Goal: Task Accomplishment & Management: Manage account settings

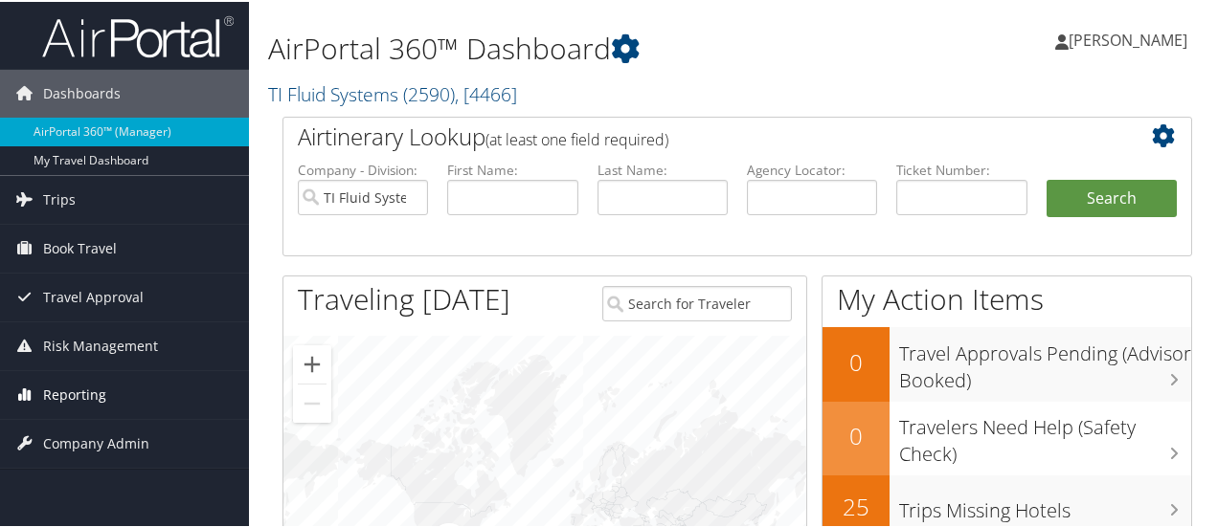
click at [73, 390] on span "Reporting" at bounding box center [74, 394] width 63 height 48
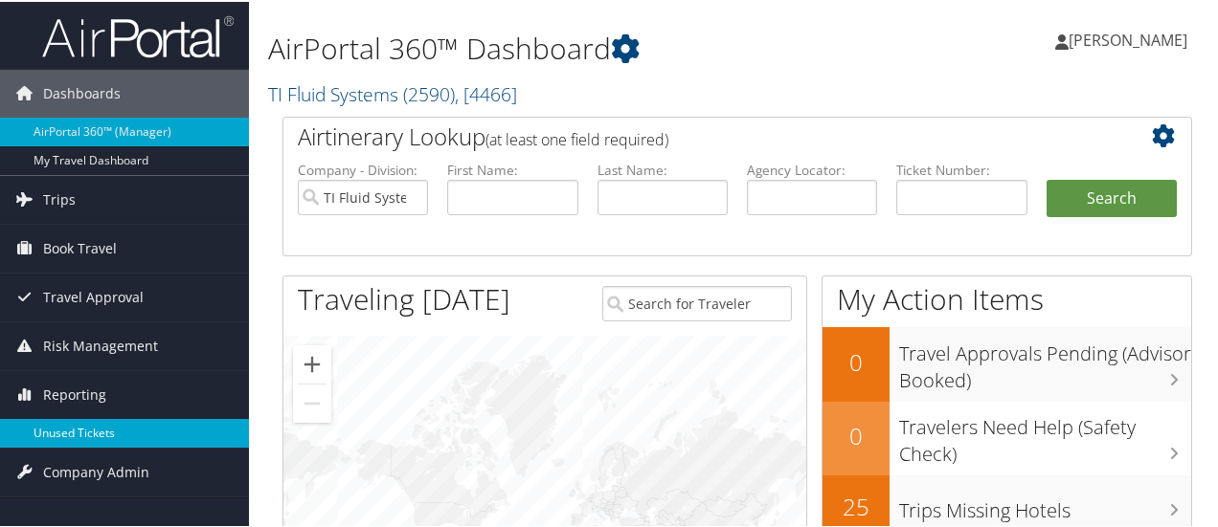
click at [79, 428] on link "Unused Tickets" at bounding box center [124, 431] width 249 height 29
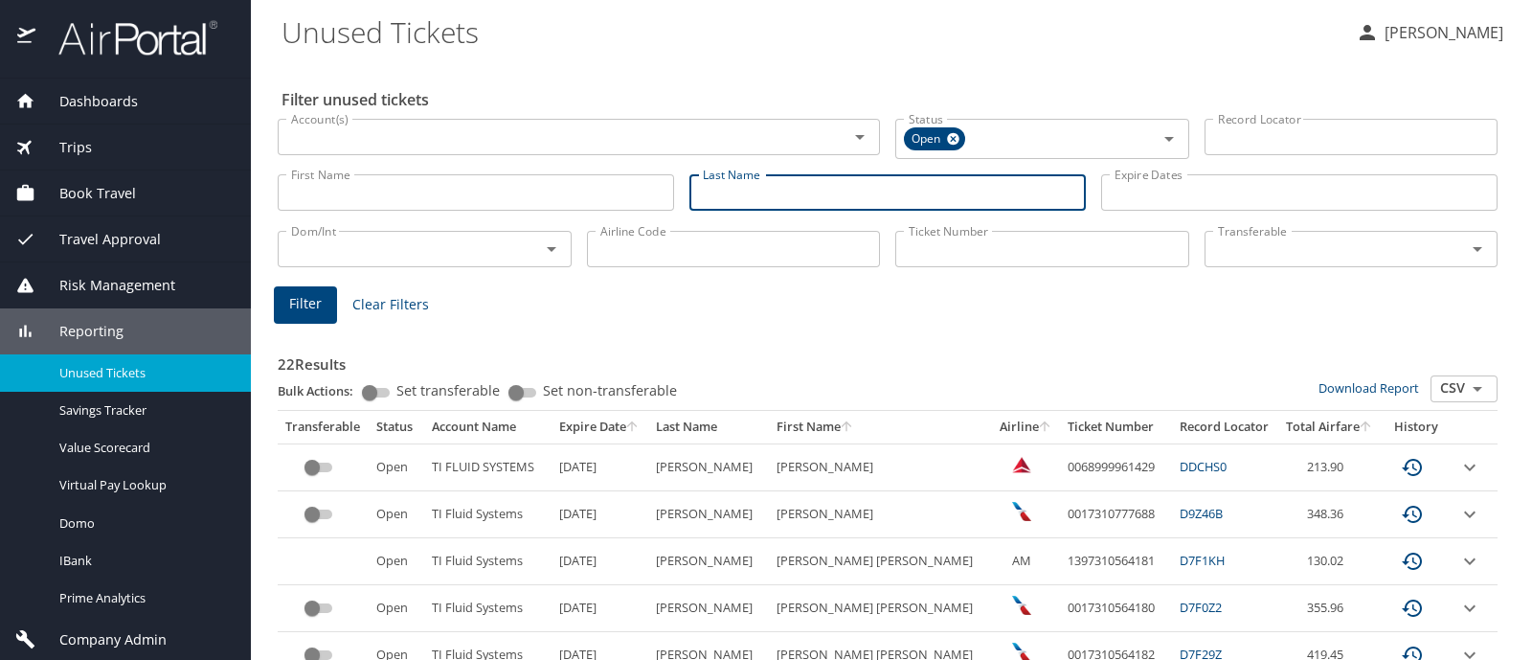
click at [845, 196] on input "Last Name" at bounding box center [887, 192] width 396 height 36
click at [315, 308] on span "Filter" at bounding box center [305, 304] width 33 height 24
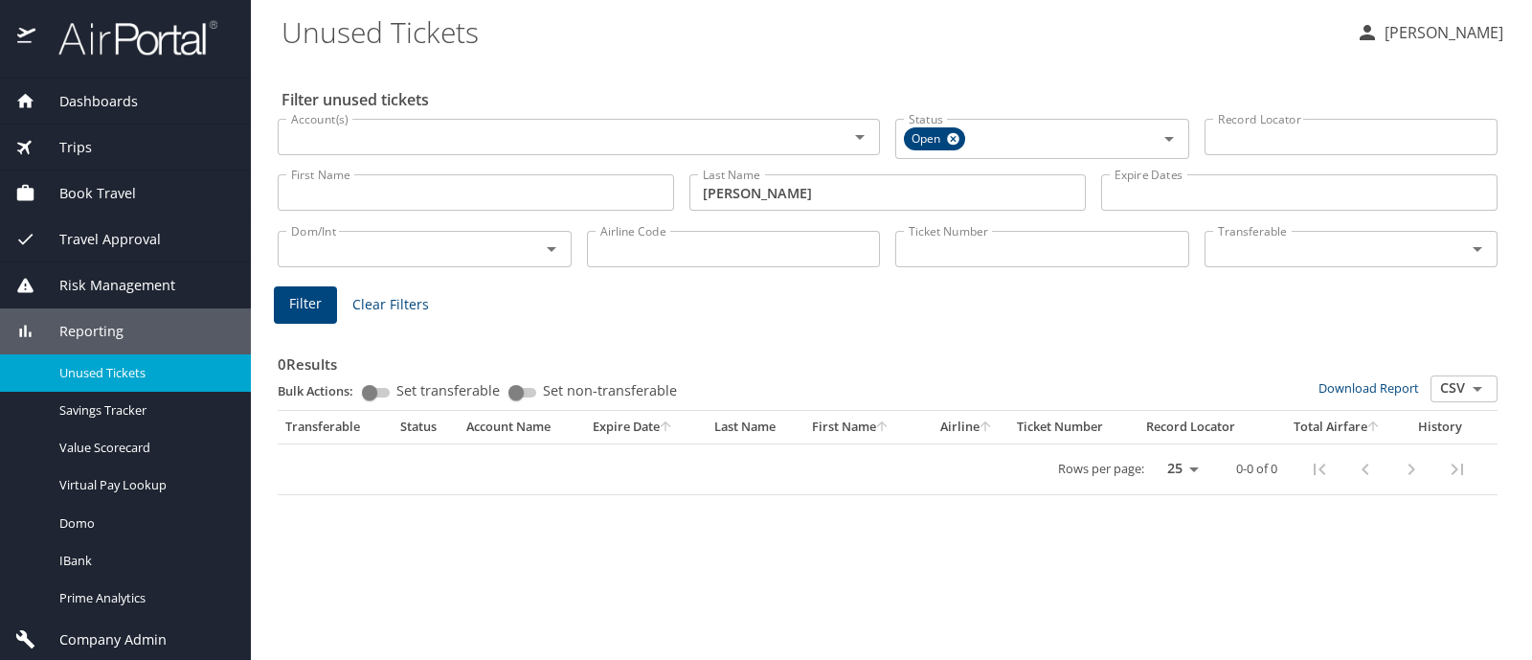
click at [730, 193] on input "enriquez" at bounding box center [887, 192] width 396 height 36
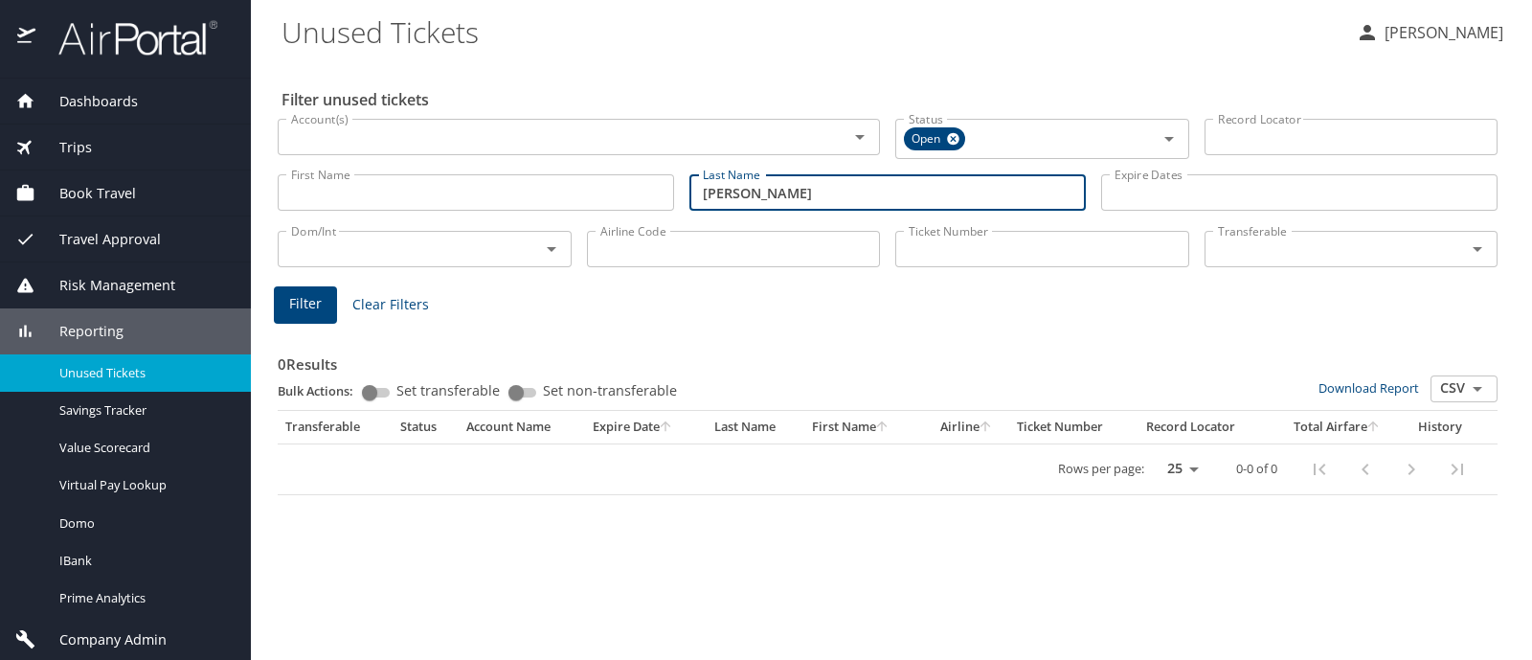
click at [730, 193] on input "enriquez" at bounding box center [887, 192] width 396 height 36
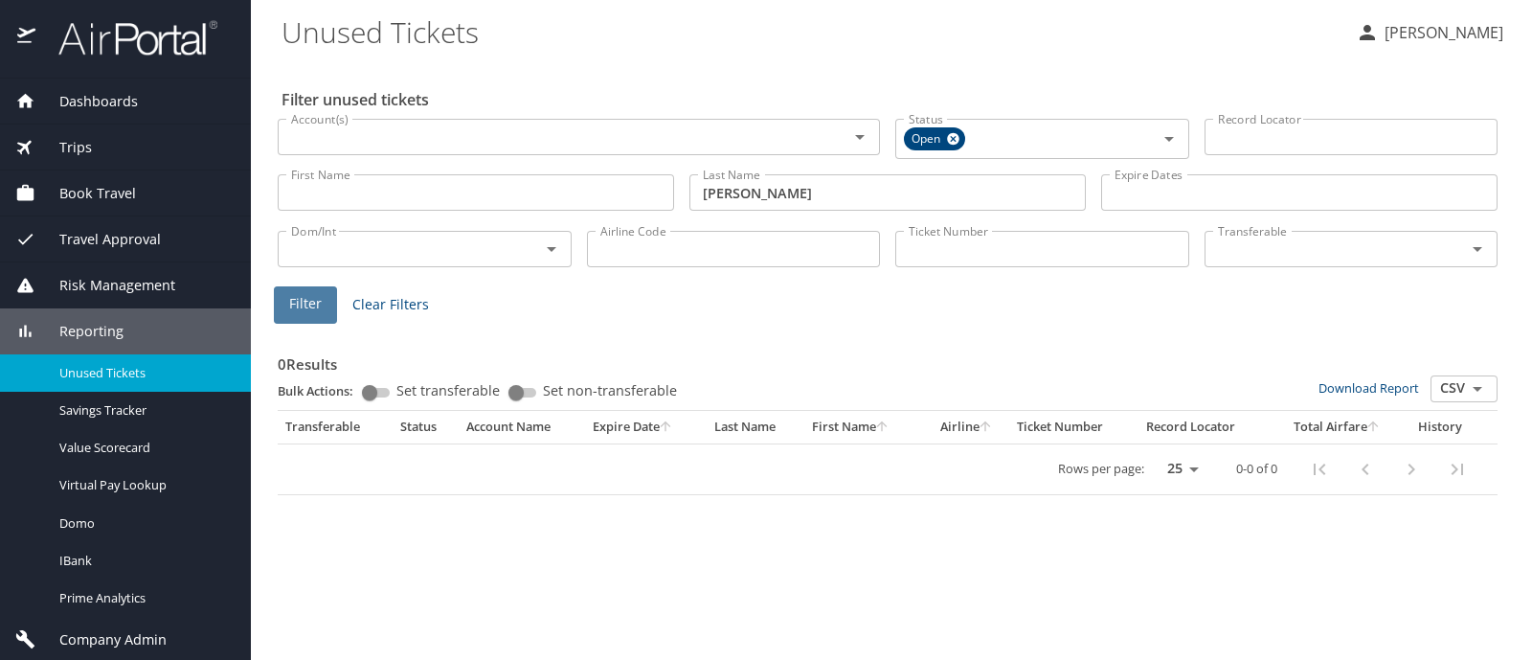
click at [306, 303] on span "Filter" at bounding box center [305, 304] width 33 height 24
click at [751, 194] on input "campbell" at bounding box center [887, 192] width 396 height 36
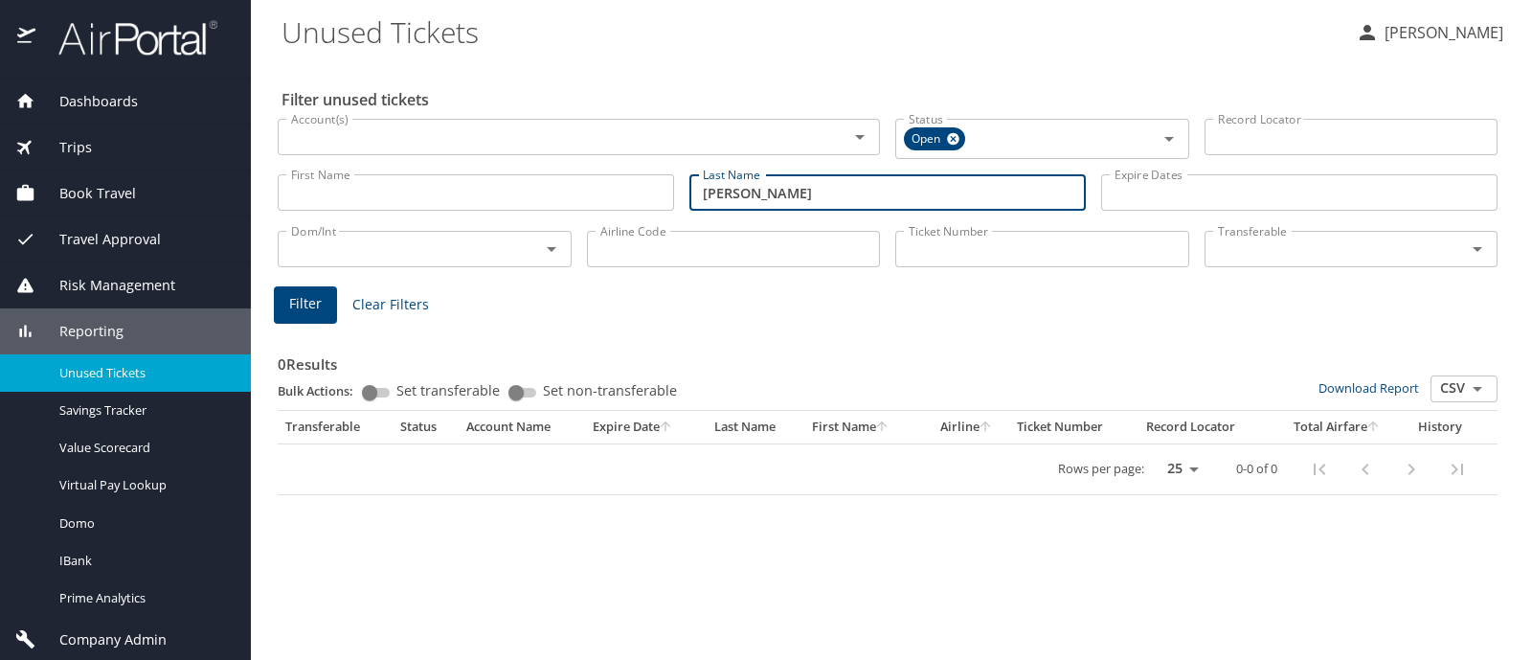
click at [751, 194] on input "campbell" at bounding box center [887, 192] width 396 height 36
click at [291, 301] on span "Filter" at bounding box center [305, 304] width 33 height 24
drag, startPoint x: 775, startPoint y: 189, endPoint x: 686, endPoint y: 202, distance: 90.0
click at [684, 201] on div "Last Name van horn Last Name" at bounding box center [888, 193] width 412 height 68
click at [311, 308] on span "Filter" at bounding box center [305, 304] width 33 height 24
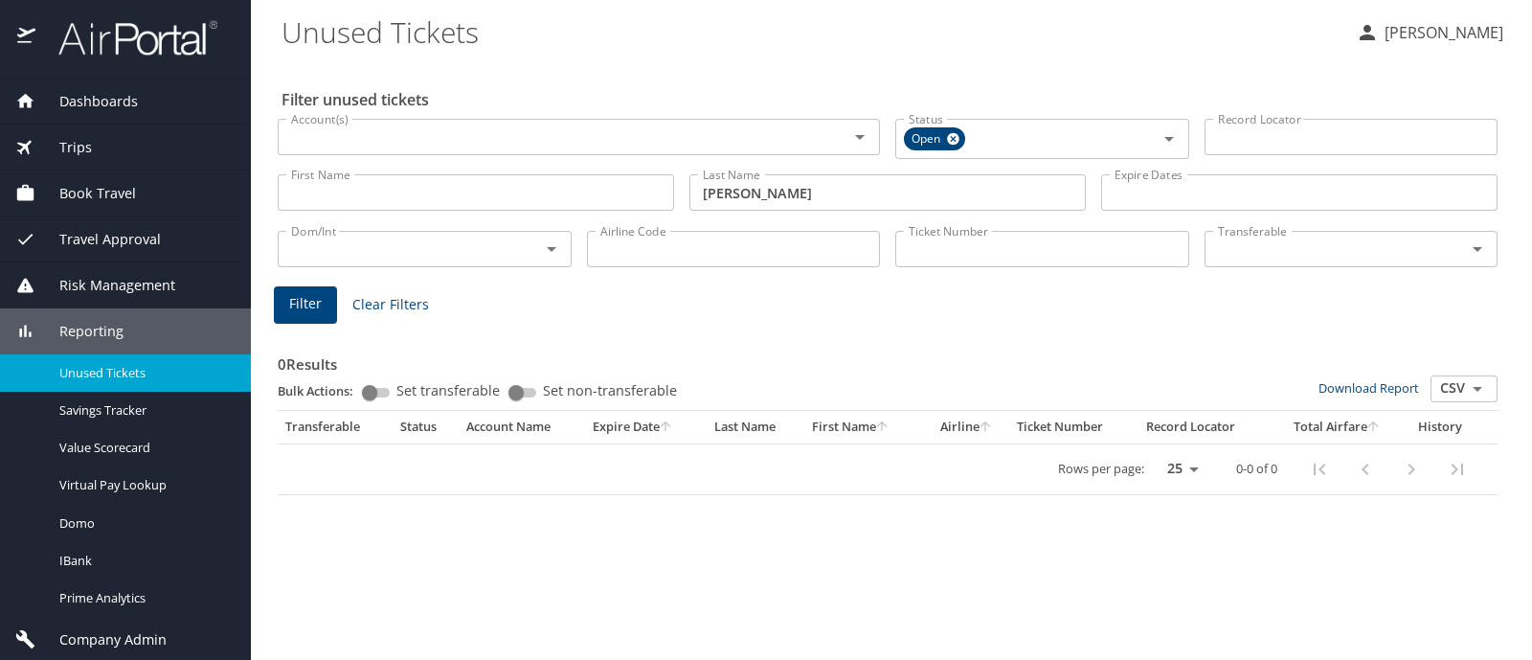
click at [719, 193] on input "ordonez" at bounding box center [887, 192] width 396 height 36
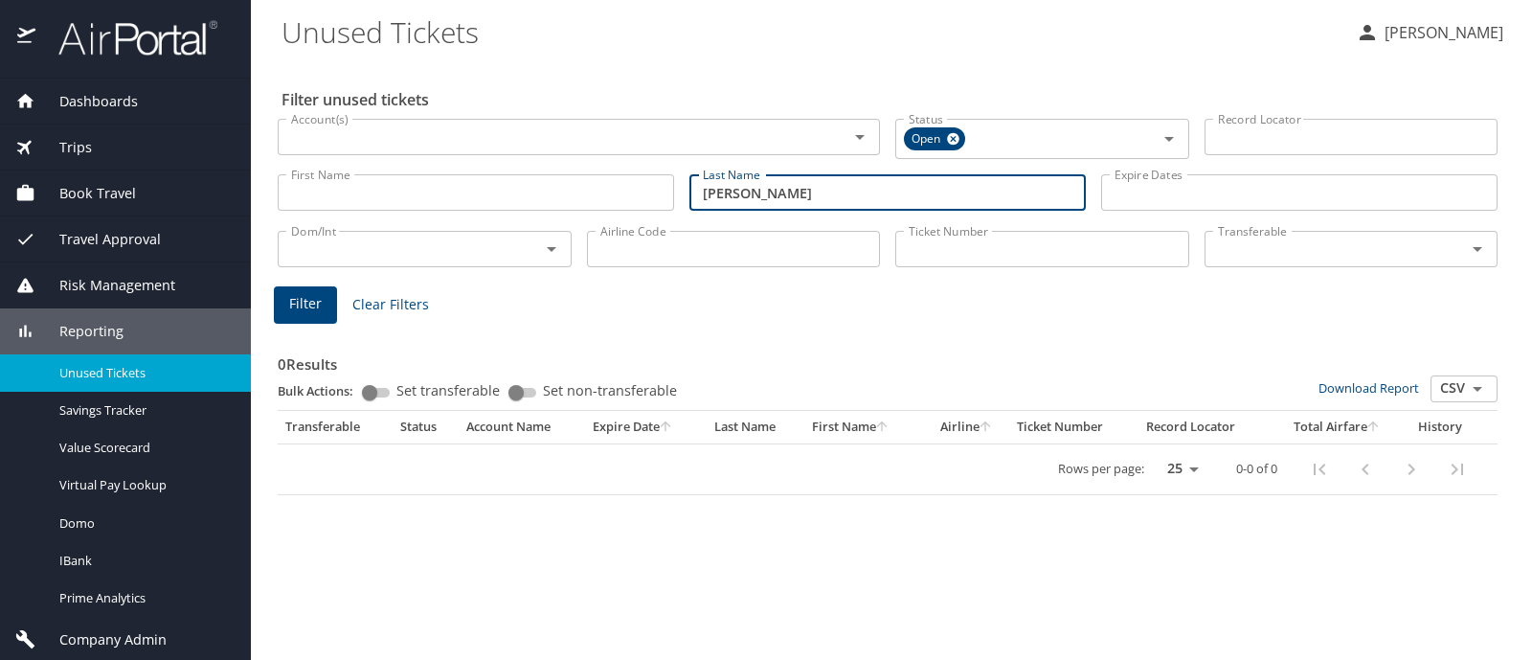
click at [714, 191] on input "ordonez" at bounding box center [887, 192] width 396 height 36
drag, startPoint x: 344, startPoint y: 307, endPoint x: 320, endPoint y: 309, distance: 24.0
click at [335, 308] on div "Filter Clear Filters" at bounding box center [887, 304] width 1227 height 37
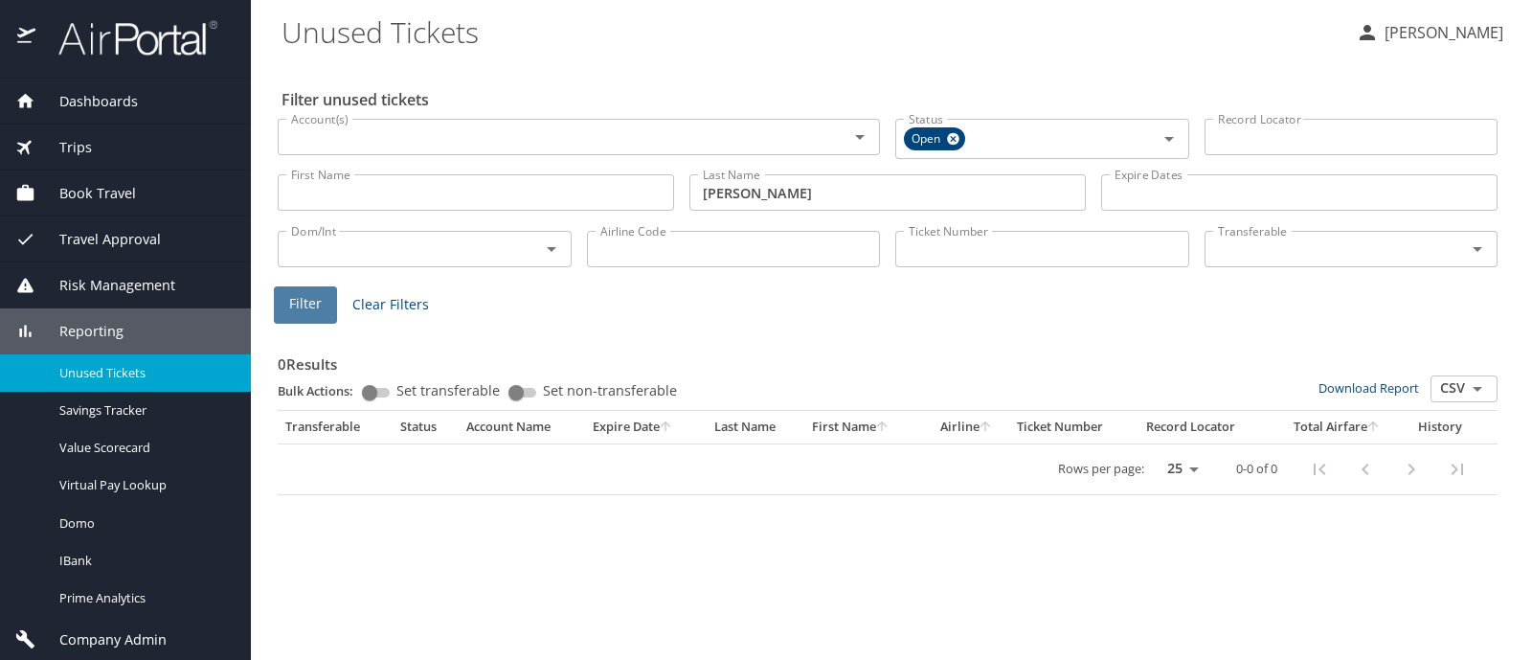
click at [302, 310] on span "Filter" at bounding box center [305, 304] width 33 height 24
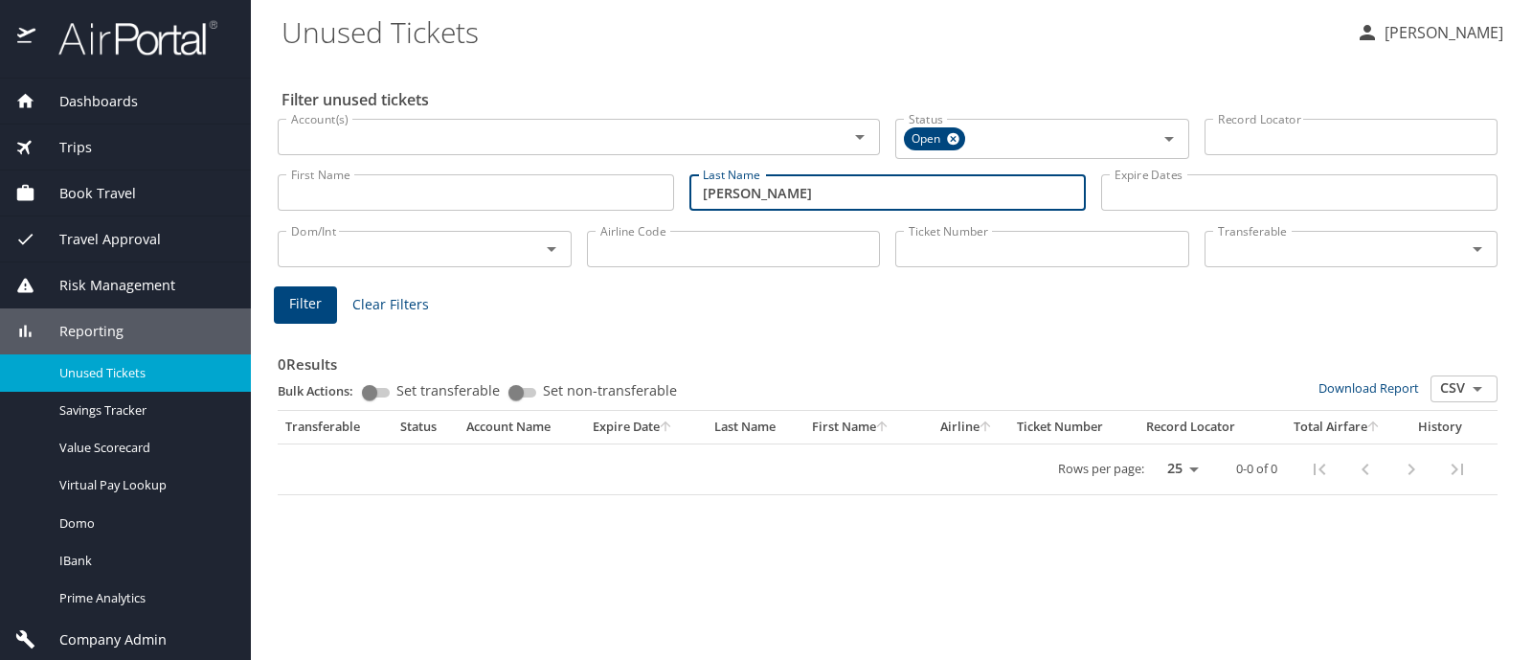
click at [718, 192] on input "tolbert" at bounding box center [887, 192] width 396 height 36
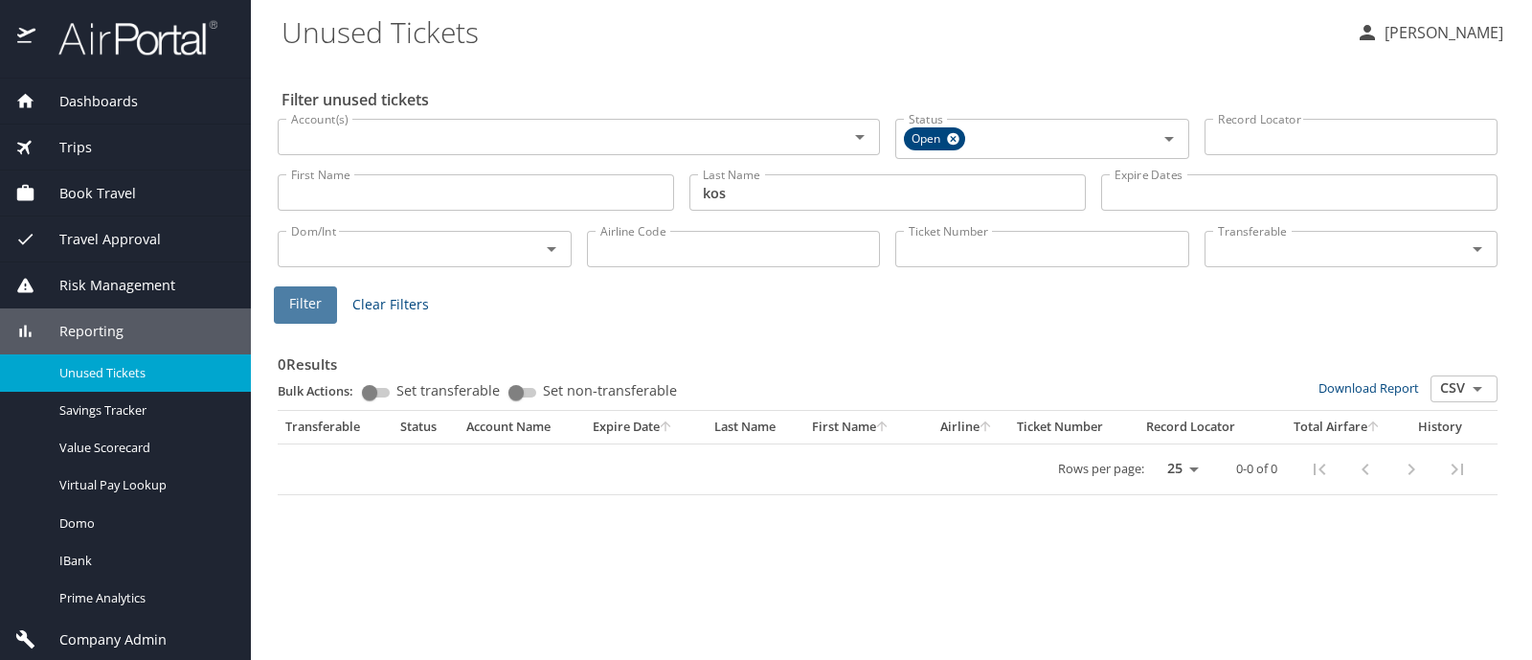
click at [321, 303] on button "Filter" at bounding box center [305, 304] width 63 height 37
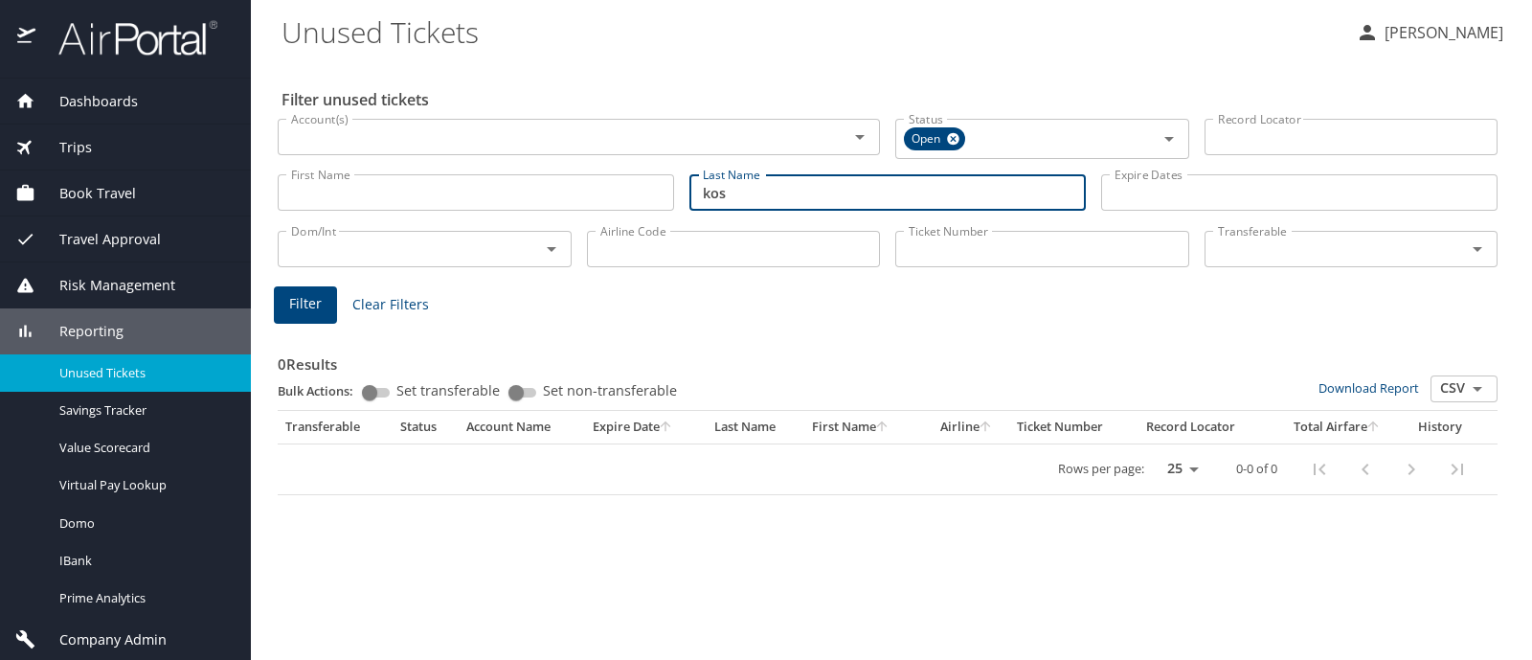
click at [708, 194] on input "kos" at bounding box center [887, 192] width 396 height 36
click at [292, 294] on span "Filter" at bounding box center [305, 304] width 33 height 24
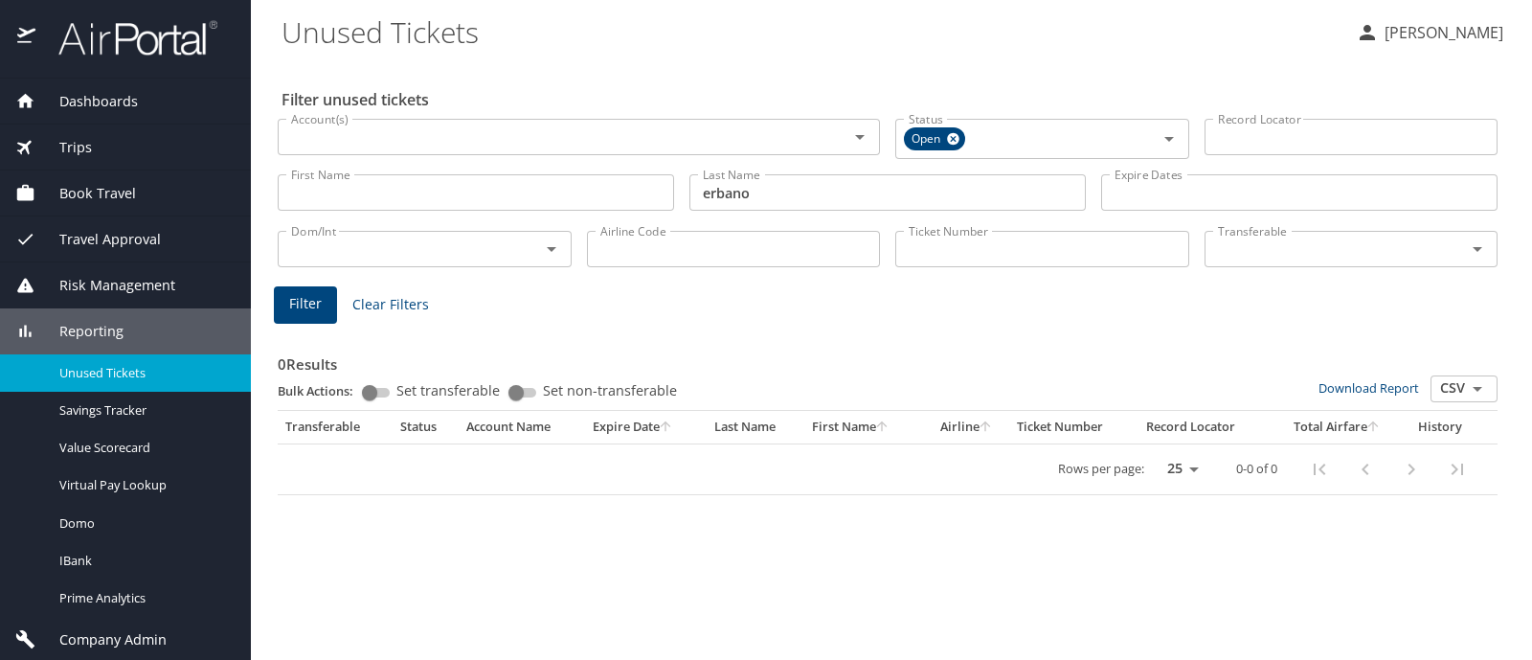
click at [715, 194] on input "erbano" at bounding box center [887, 192] width 396 height 36
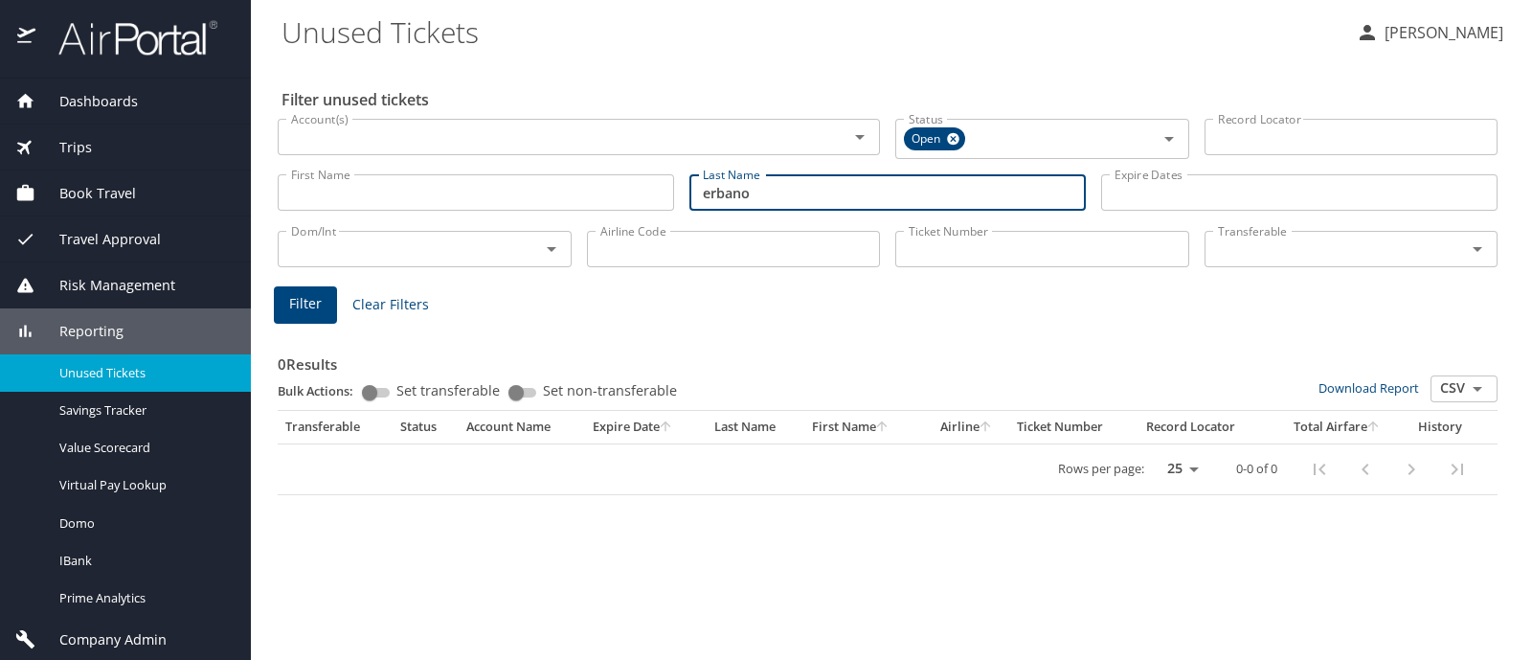
click at [713, 193] on input "erbano" at bounding box center [887, 192] width 396 height 36
click at [298, 307] on span "Filter" at bounding box center [305, 304] width 33 height 24
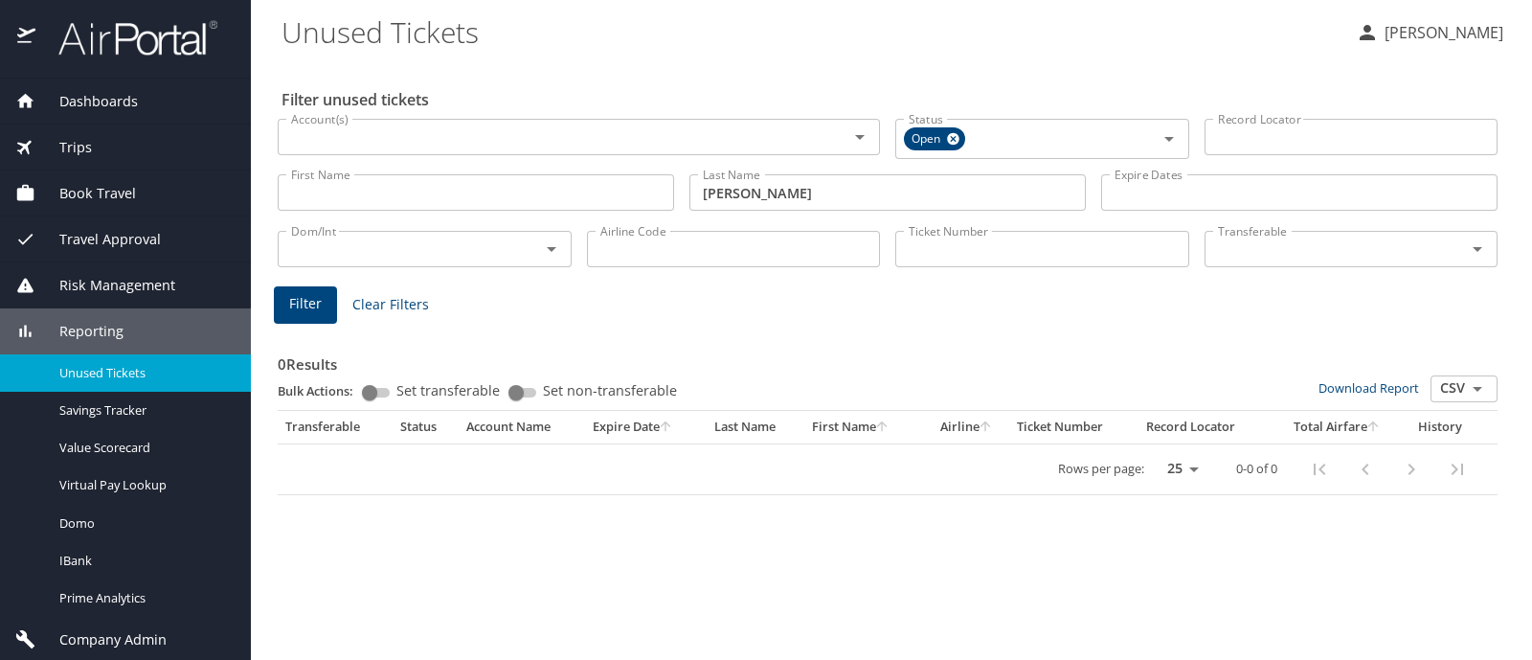
click at [725, 193] on input "harrell" at bounding box center [887, 192] width 396 height 36
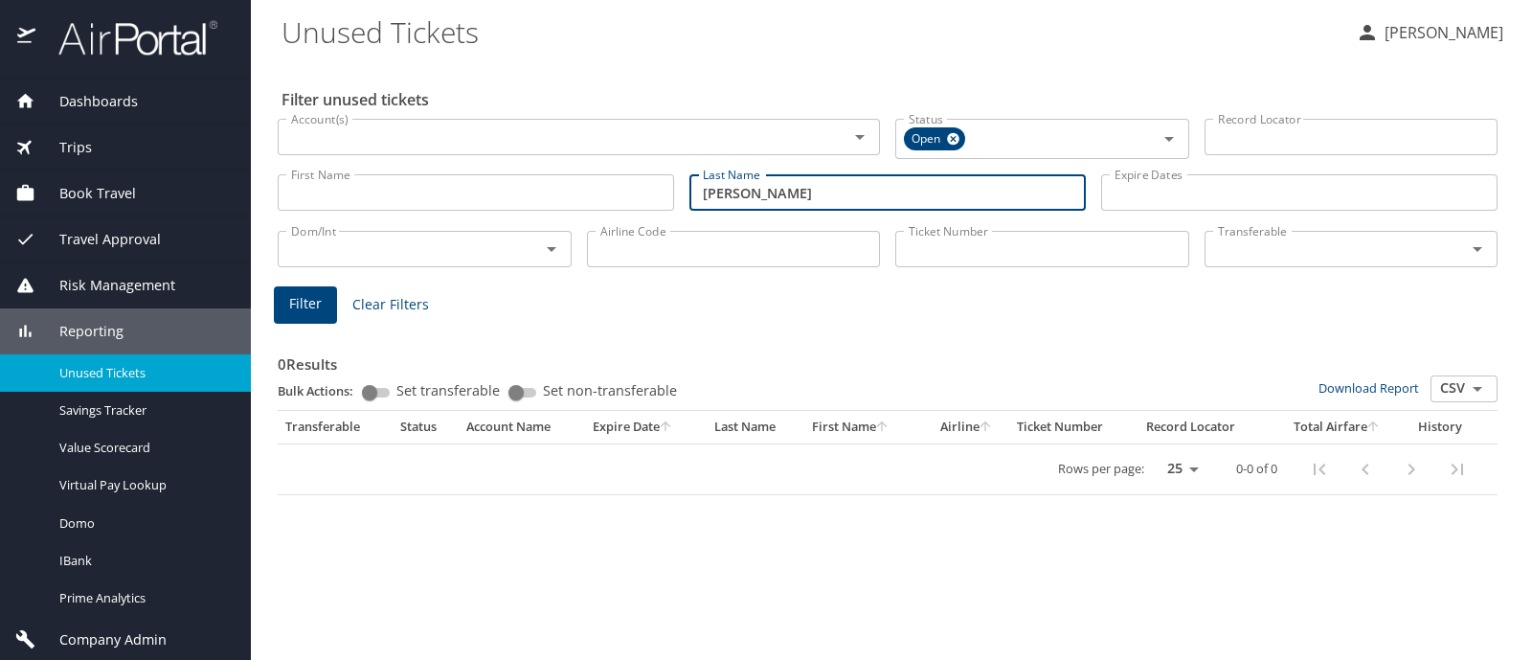
click at [725, 193] on input "harrell" at bounding box center [887, 192] width 396 height 36
type input "mikloiche"
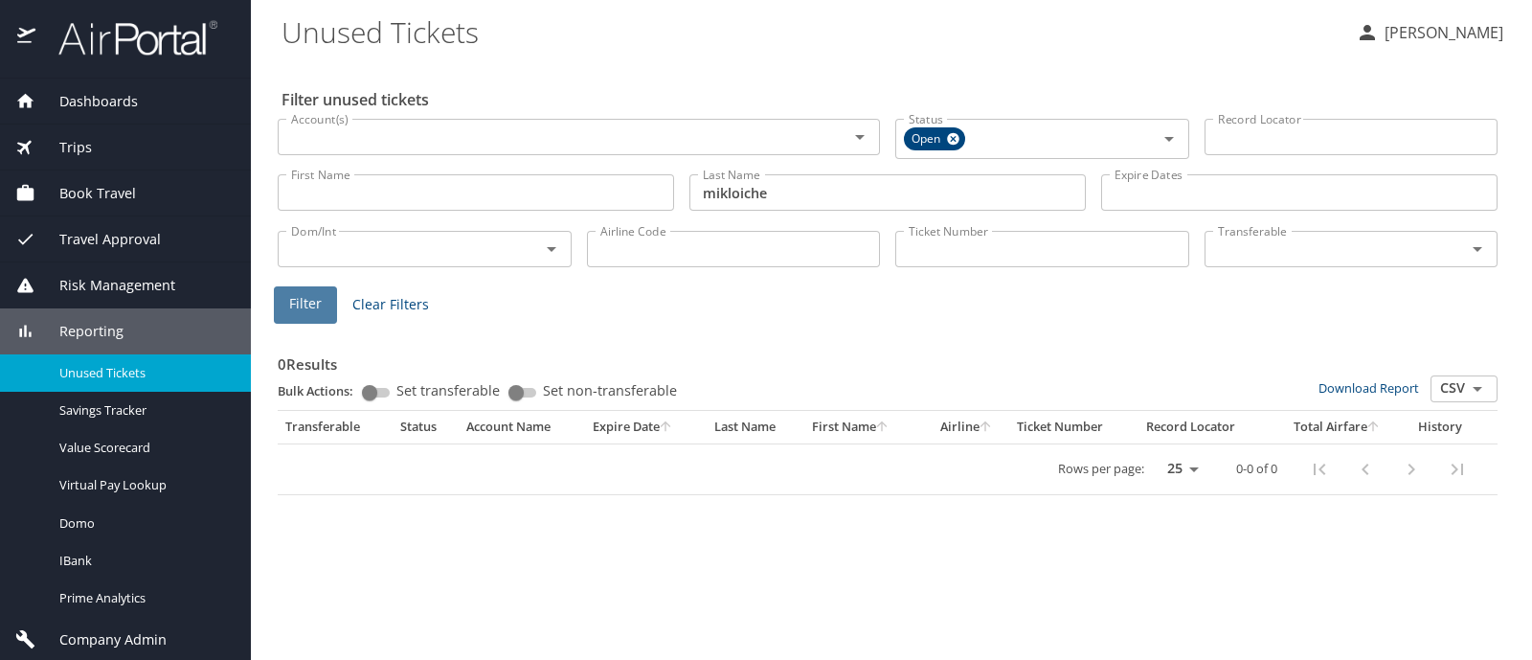
click at [297, 301] on span "Filter" at bounding box center [305, 304] width 33 height 24
click at [847, 329] on div "0 Results Bulk Actions: Set transferable Set non-transferable Download Report C…" at bounding box center [888, 411] width 1220 height 168
click at [1436, 31] on p "Penny Chant" at bounding box center [1441, 32] width 124 height 23
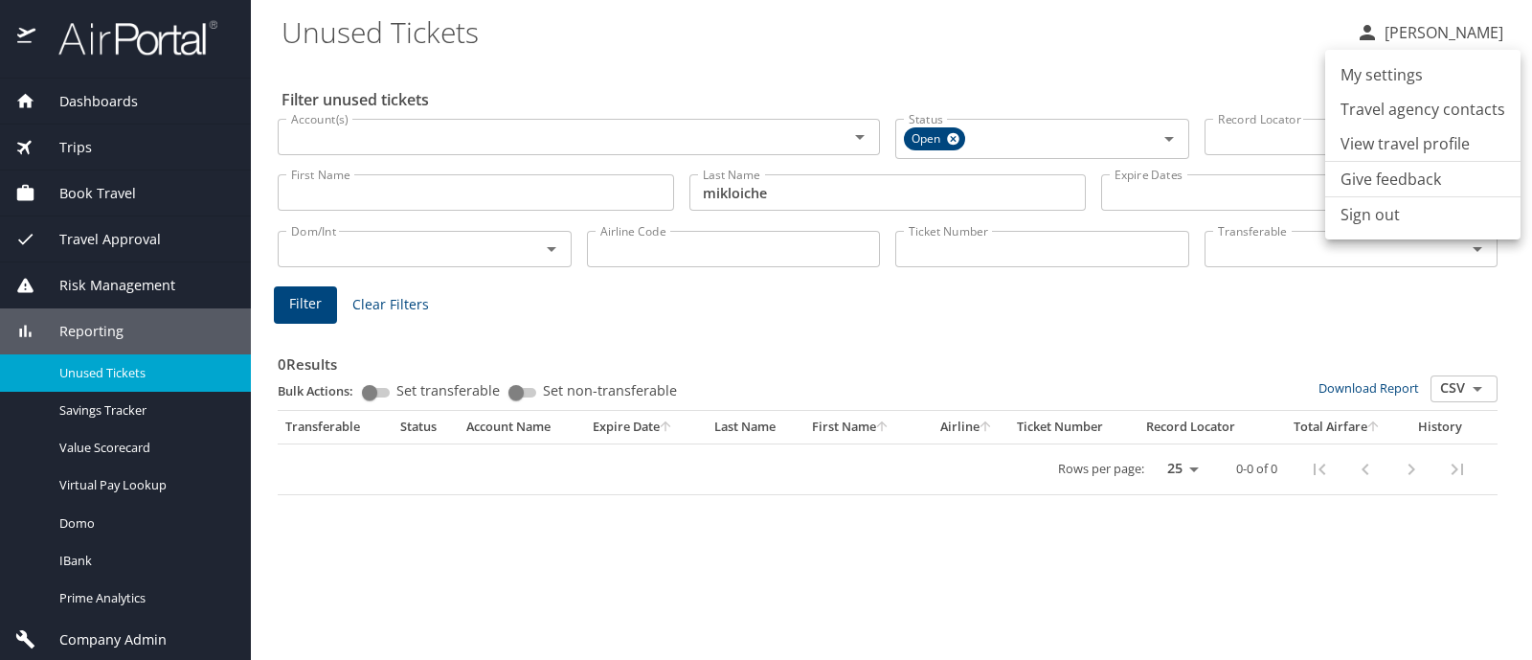
click at [1353, 213] on li "Sign out" at bounding box center [1422, 214] width 195 height 34
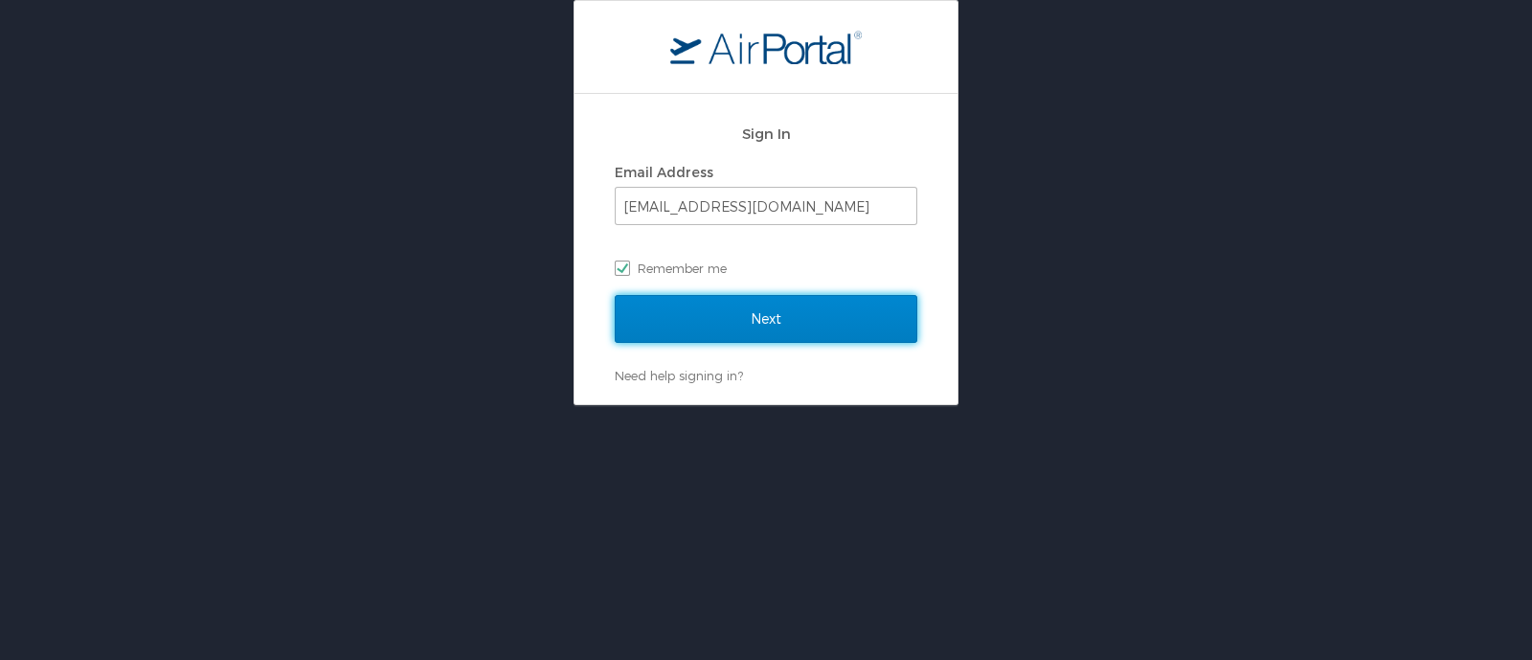
click at [761, 316] on input "Next" at bounding box center [766, 319] width 303 height 48
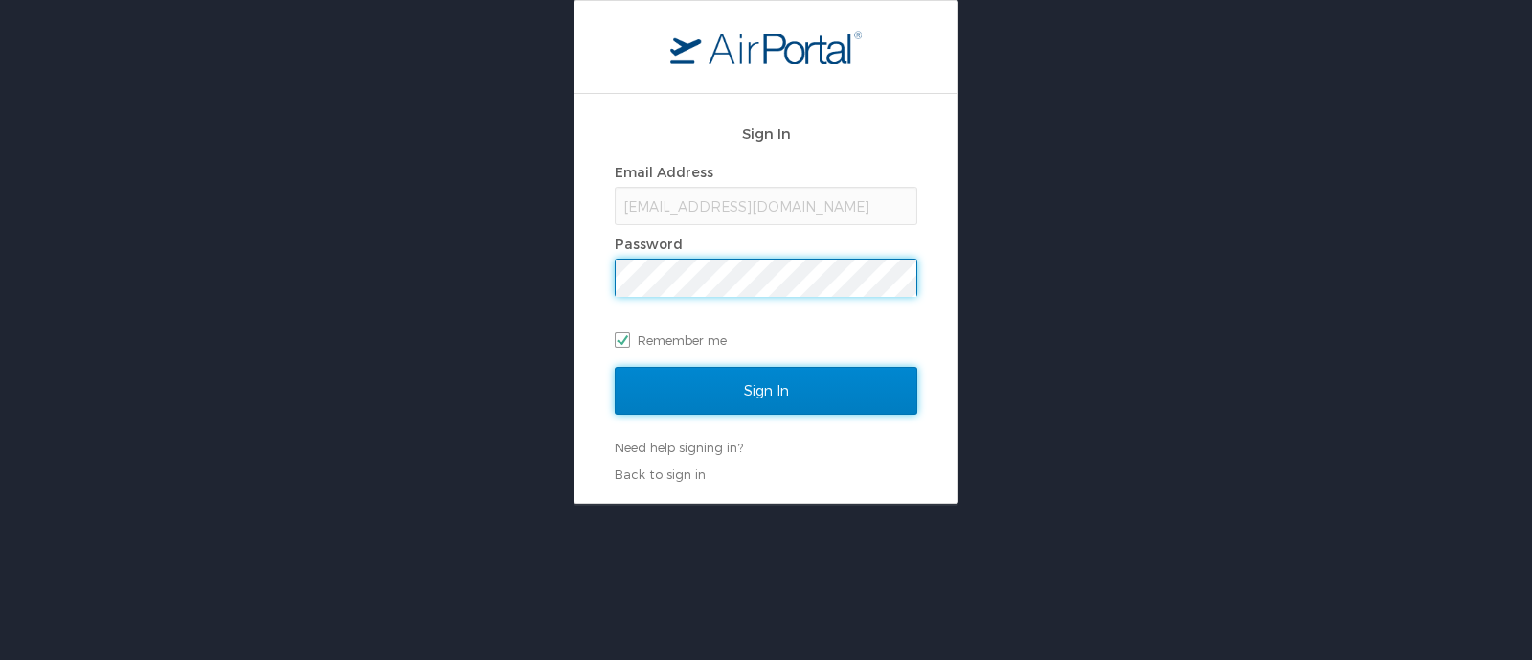
drag, startPoint x: 757, startPoint y: 377, endPoint x: 790, endPoint y: 377, distance: 32.5
click at [757, 377] on input "Sign In" at bounding box center [766, 391] width 303 height 48
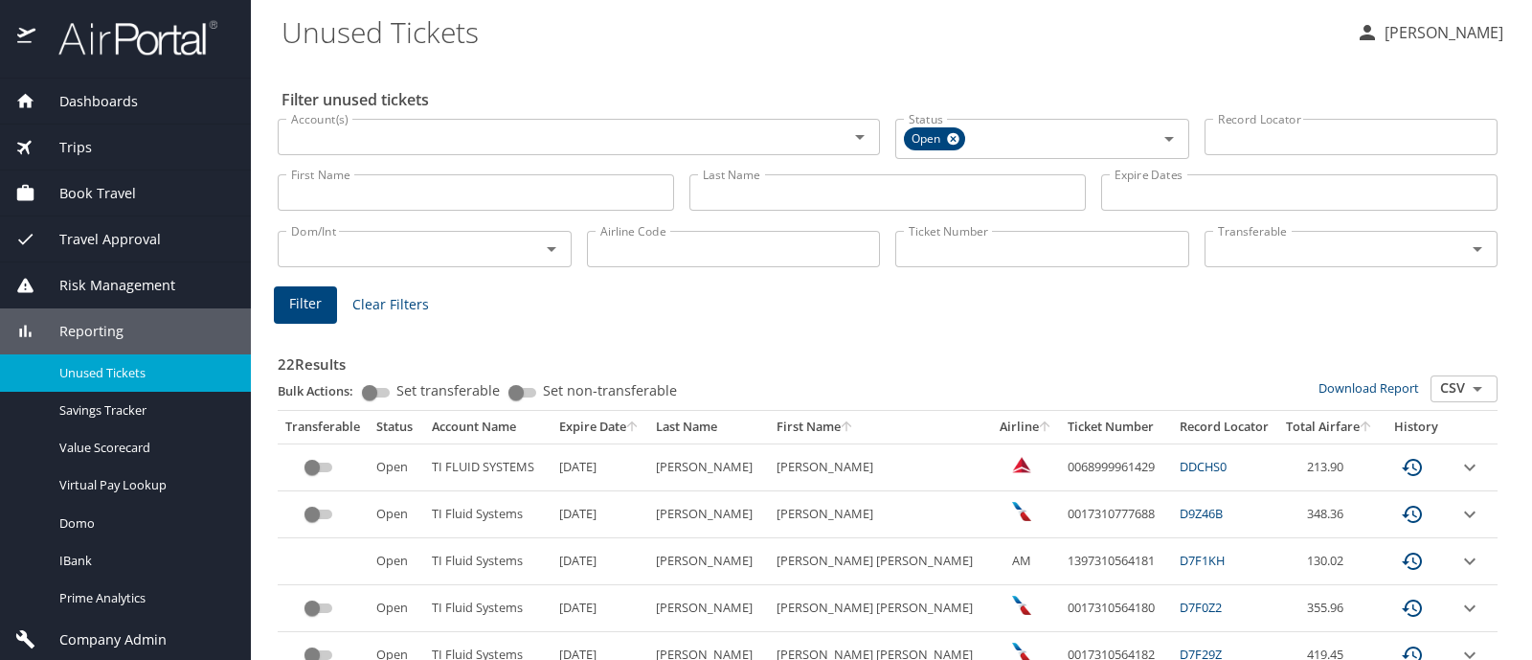
scroll to position [48, 0]
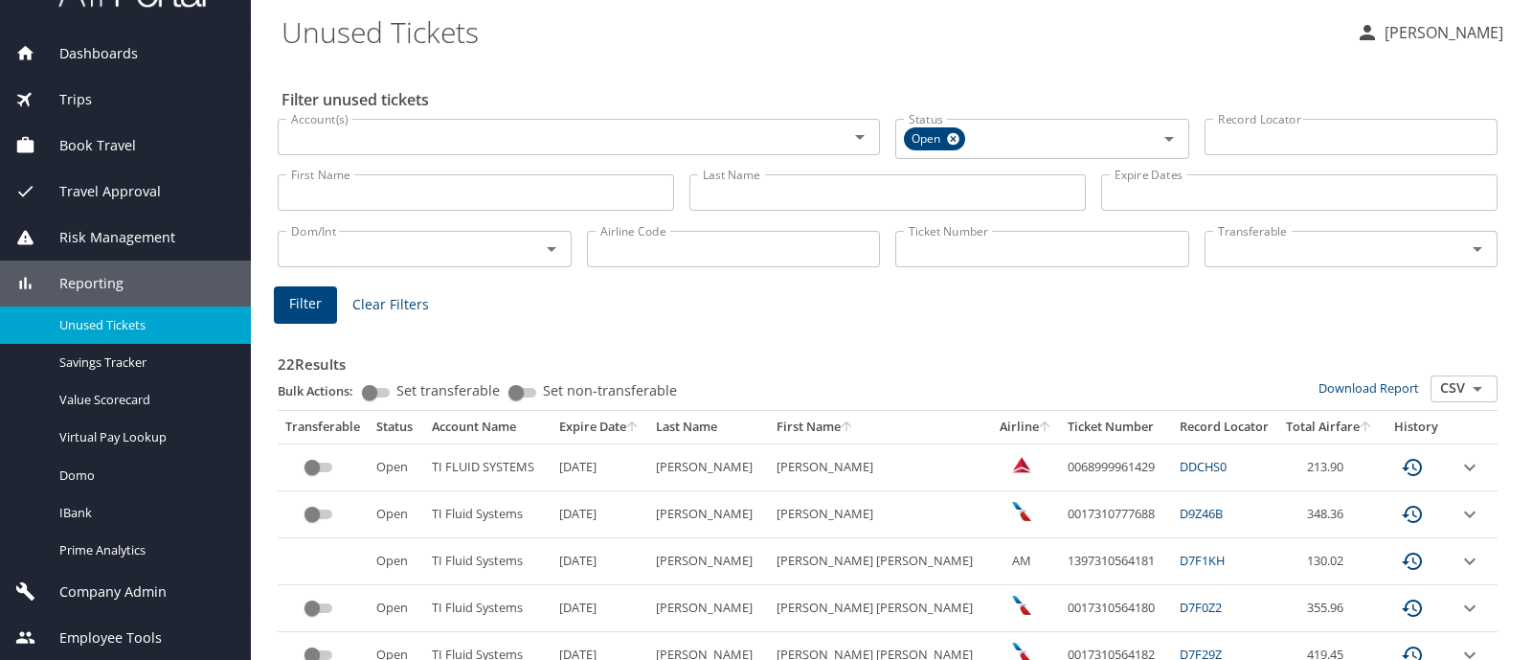
click at [104, 590] on span "Company Admin" at bounding box center [100, 591] width 131 height 21
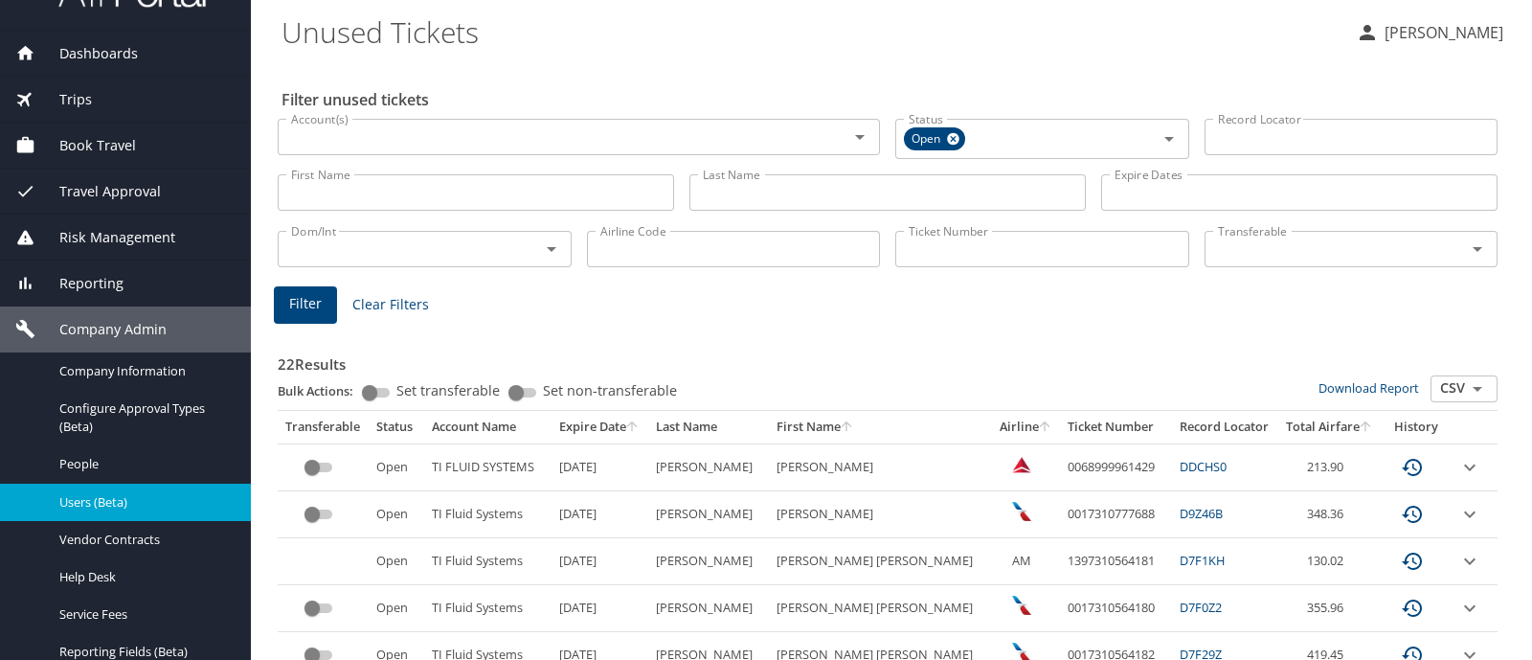
click at [75, 499] on span "Users (Beta)" at bounding box center [143, 502] width 168 height 18
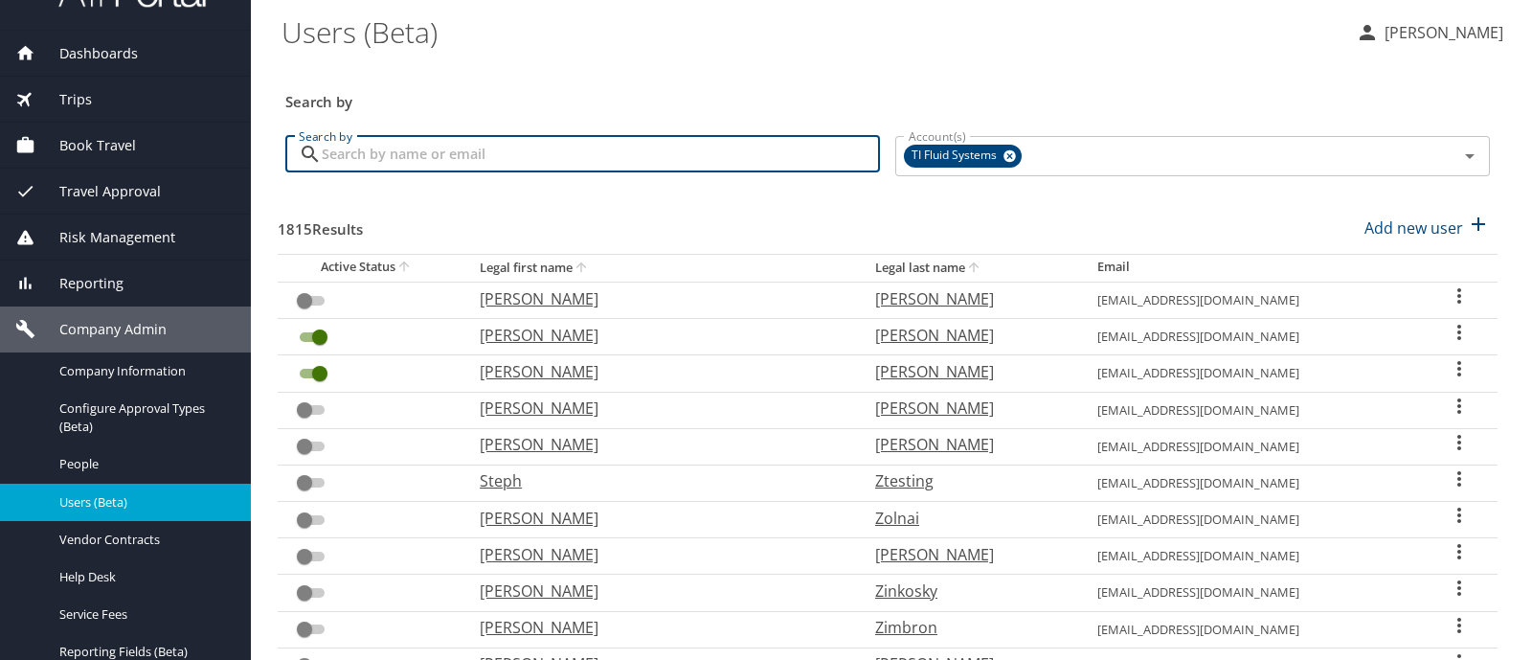
click at [472, 144] on input "Search by" at bounding box center [601, 154] width 558 height 36
type input "enriquez"
checkbox input "true"
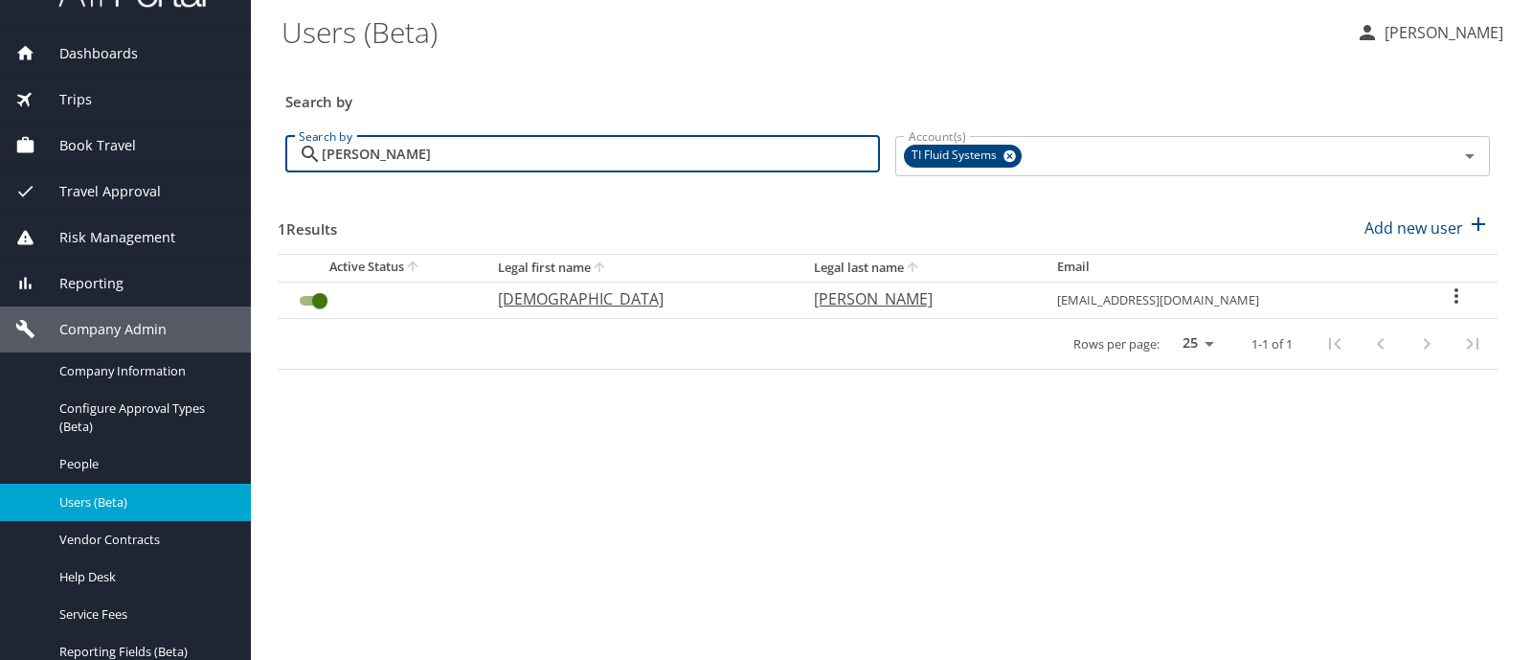
type input "enriquez"
click at [304, 300] on input "User Search Table" at bounding box center [319, 300] width 69 height 23
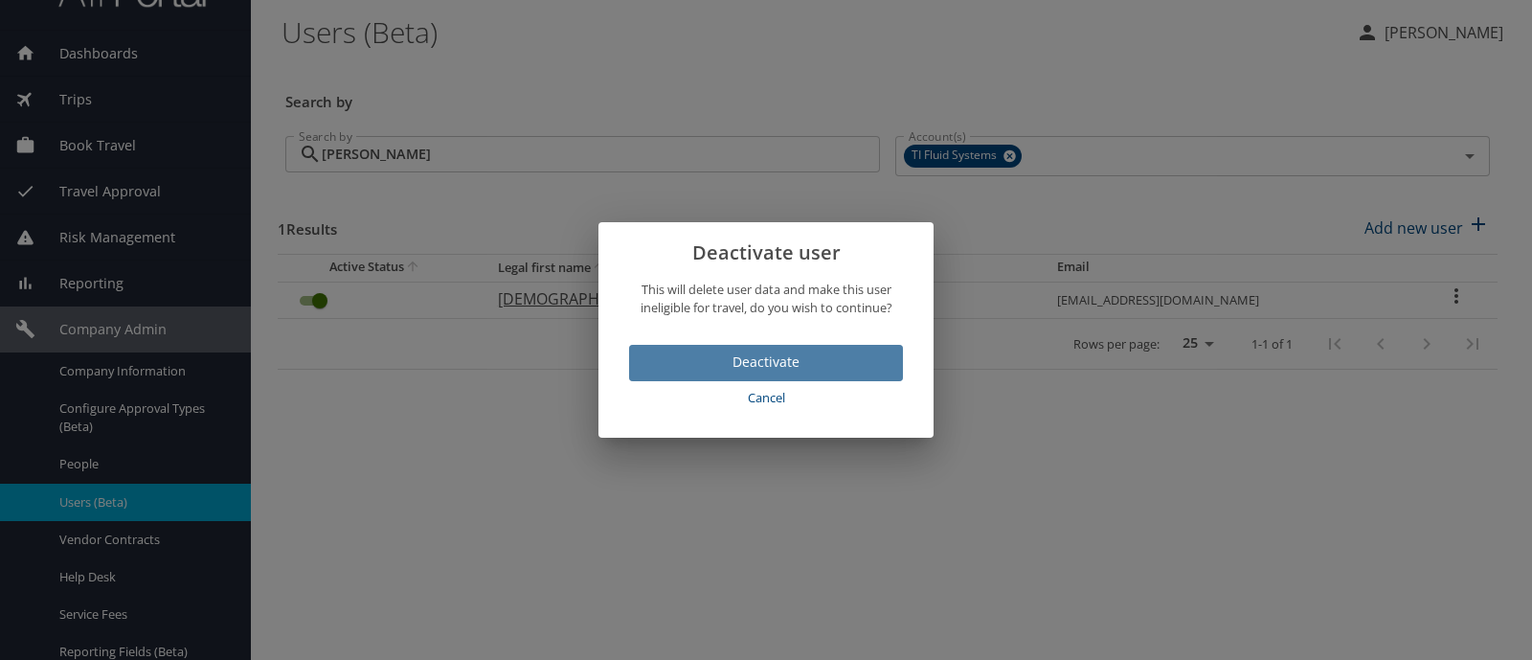
click at [771, 365] on span "Deactivate" at bounding box center [765, 362] width 243 height 24
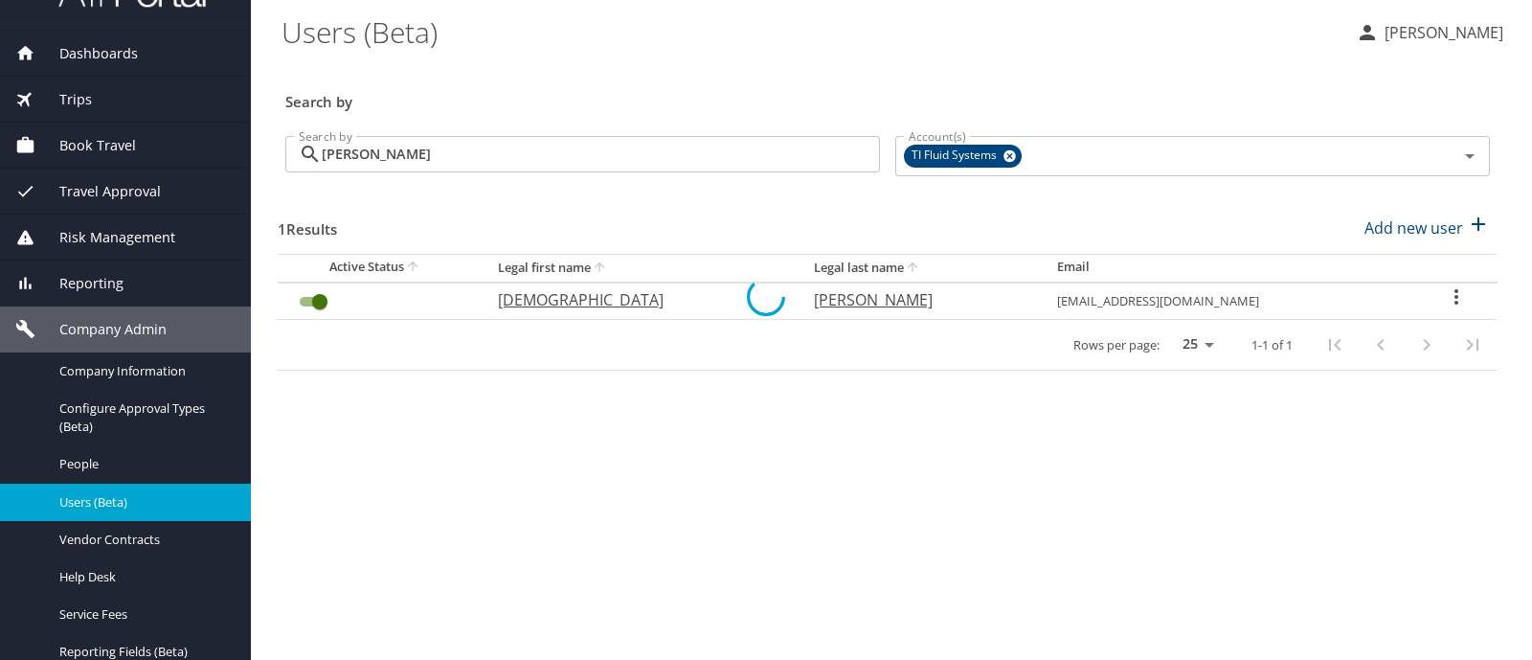
checkbox input "false"
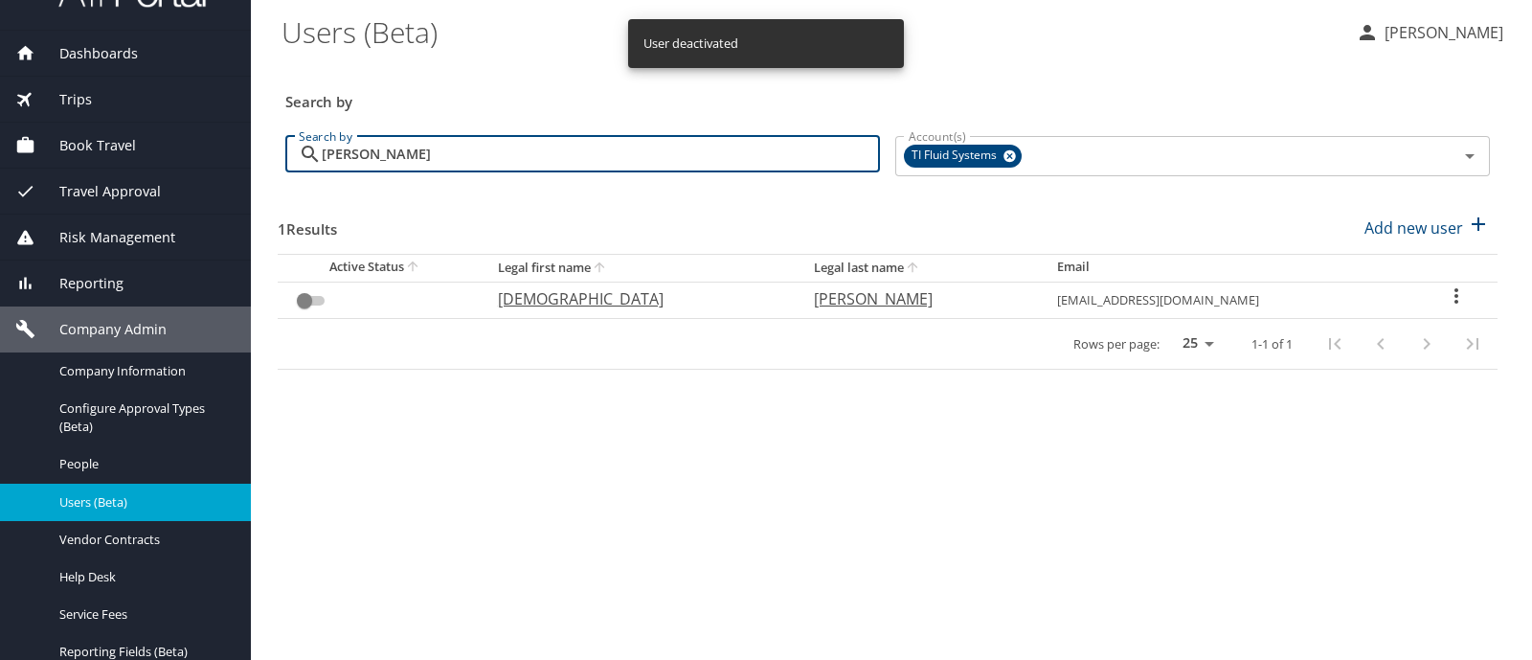
click at [361, 150] on input "enriquez" at bounding box center [601, 154] width 558 height 36
click at [358, 147] on input "enriquez" at bounding box center [601, 154] width 558 height 36
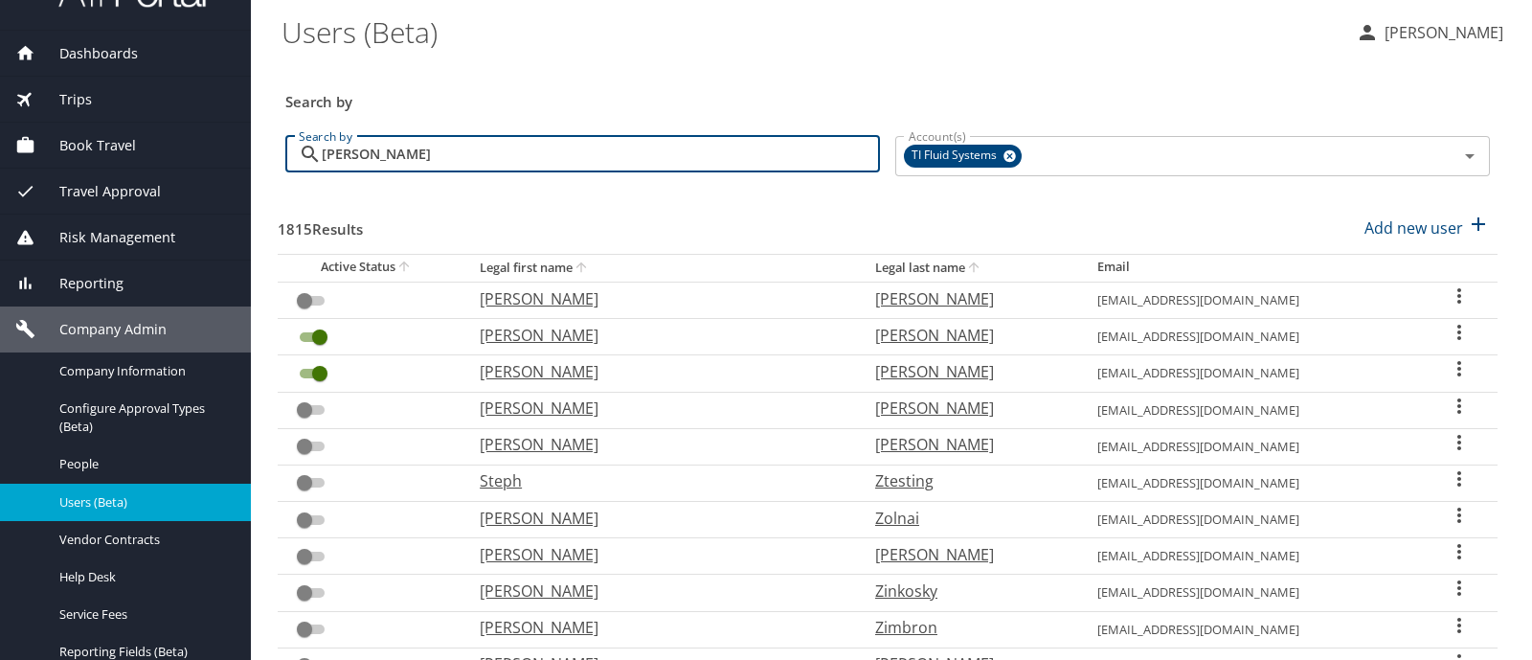
type input "campbell"
checkbox input "true"
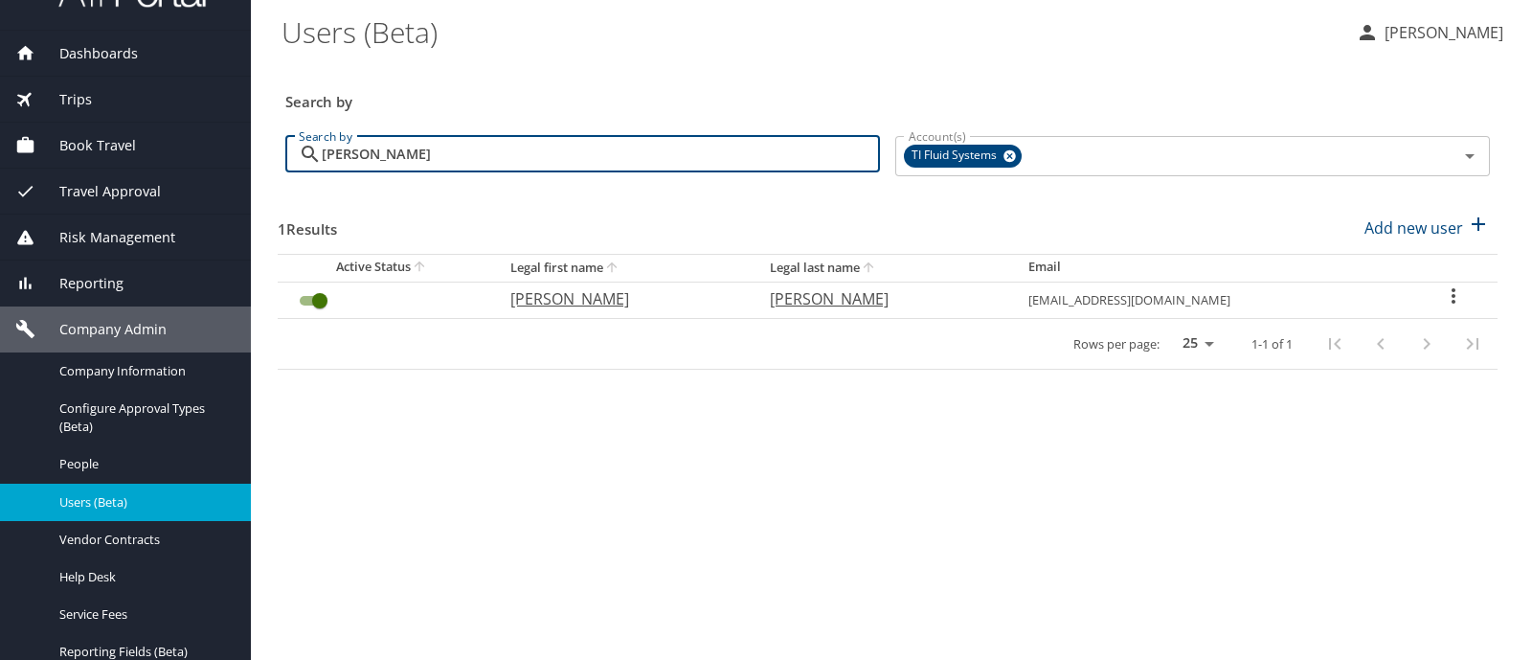
type input "campbell"
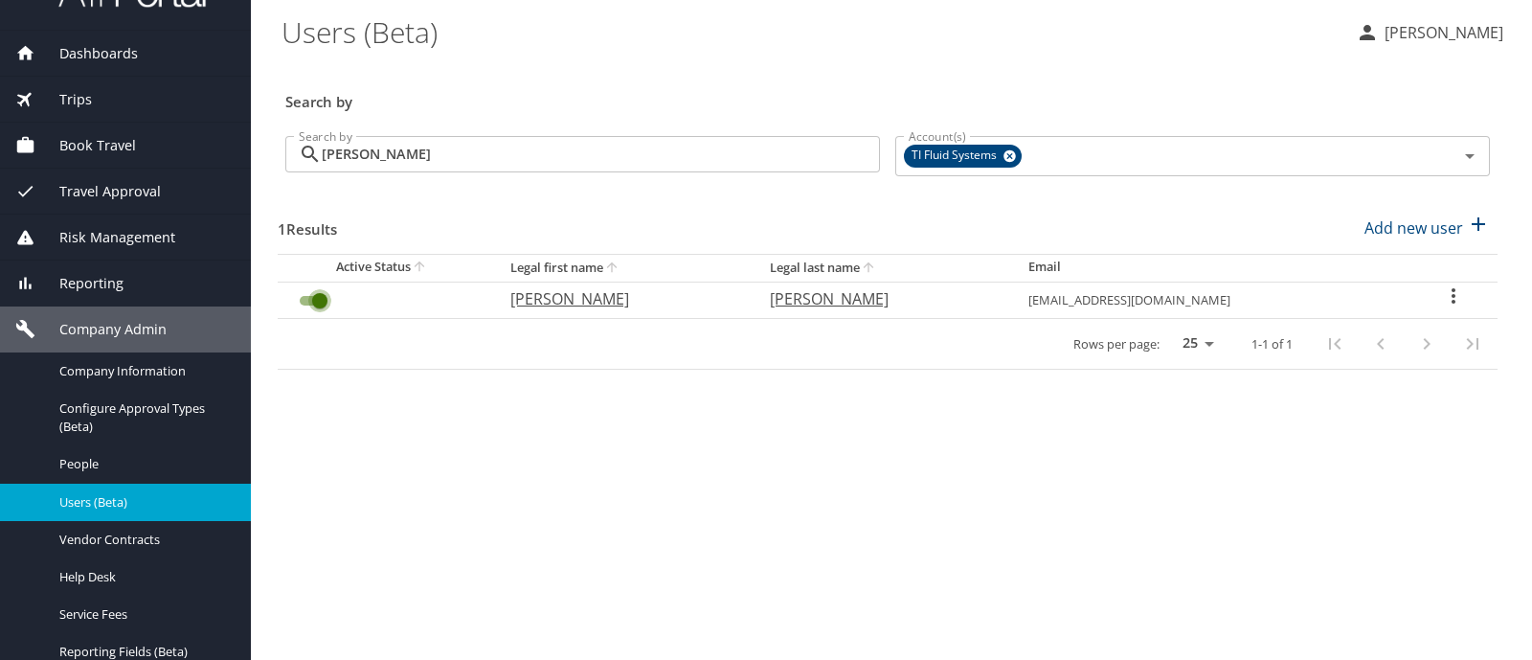
click at [303, 299] on input "User Search Table" at bounding box center [319, 300] width 69 height 23
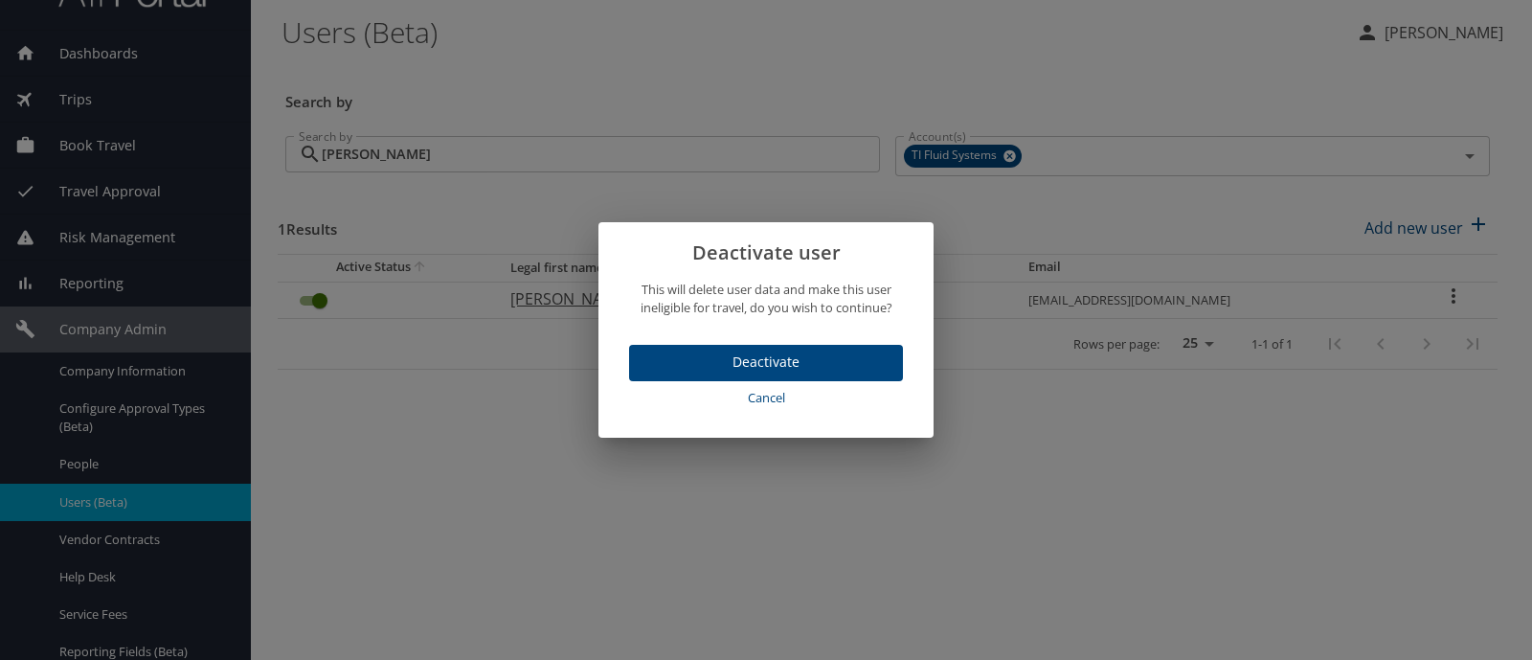
click at [684, 367] on span "Deactivate" at bounding box center [765, 362] width 243 height 24
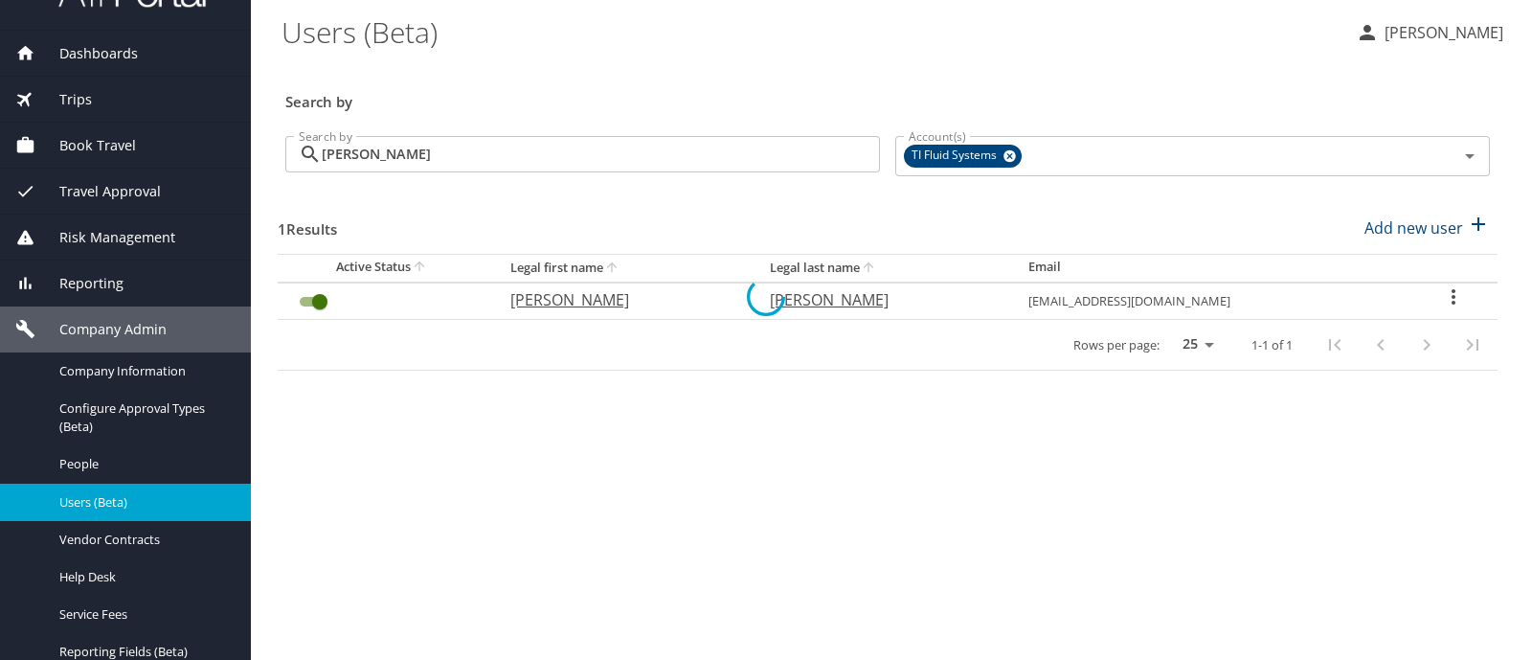
checkbox input "false"
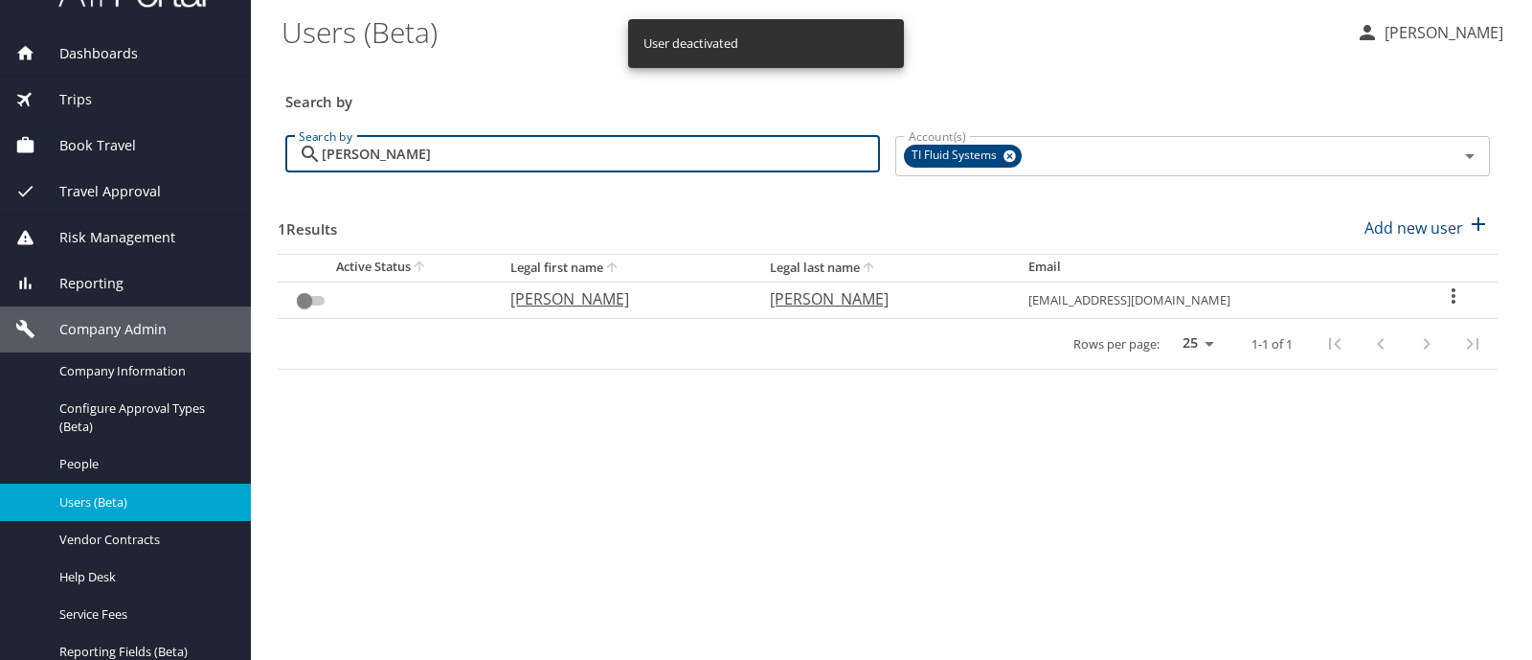
drag, startPoint x: 416, startPoint y: 151, endPoint x: 300, endPoint y: 139, distance: 117.5
click at [300, 138] on div "campbell Search by" at bounding box center [582, 154] width 594 height 36
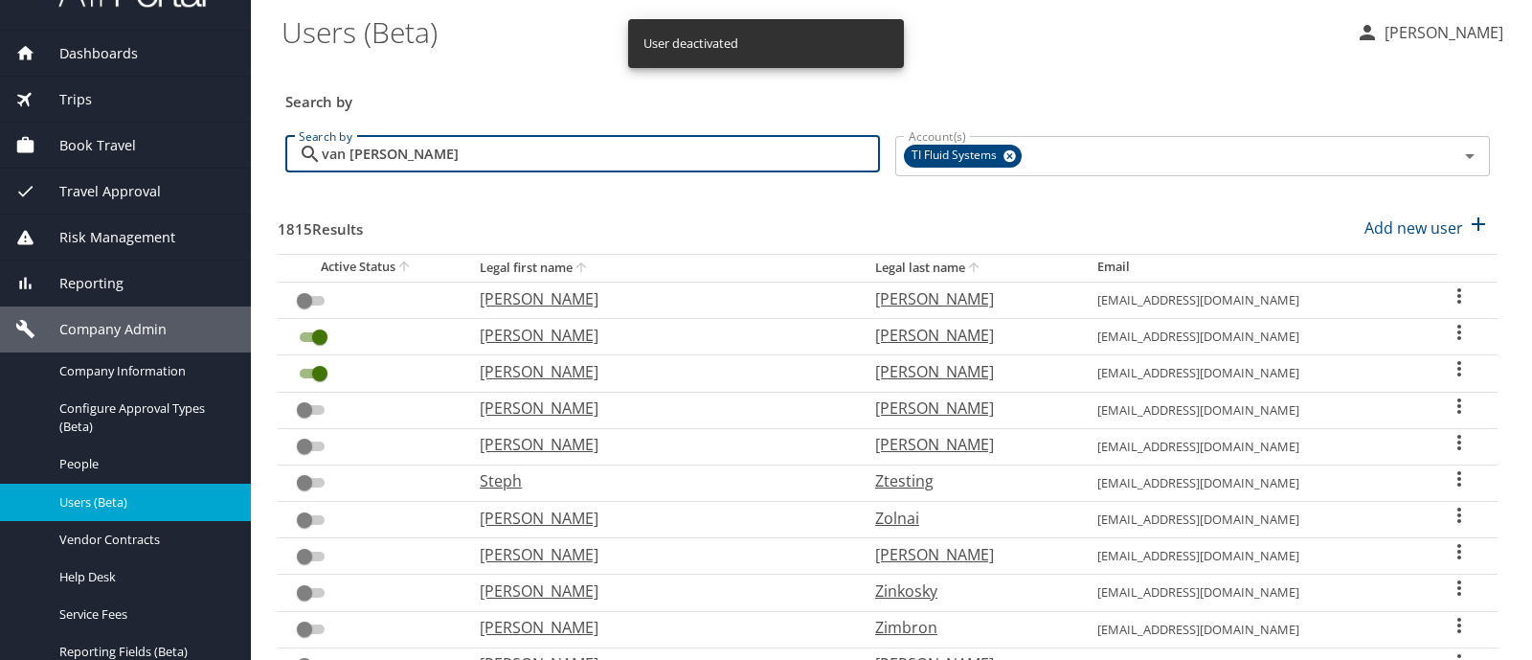
type input "van horn"
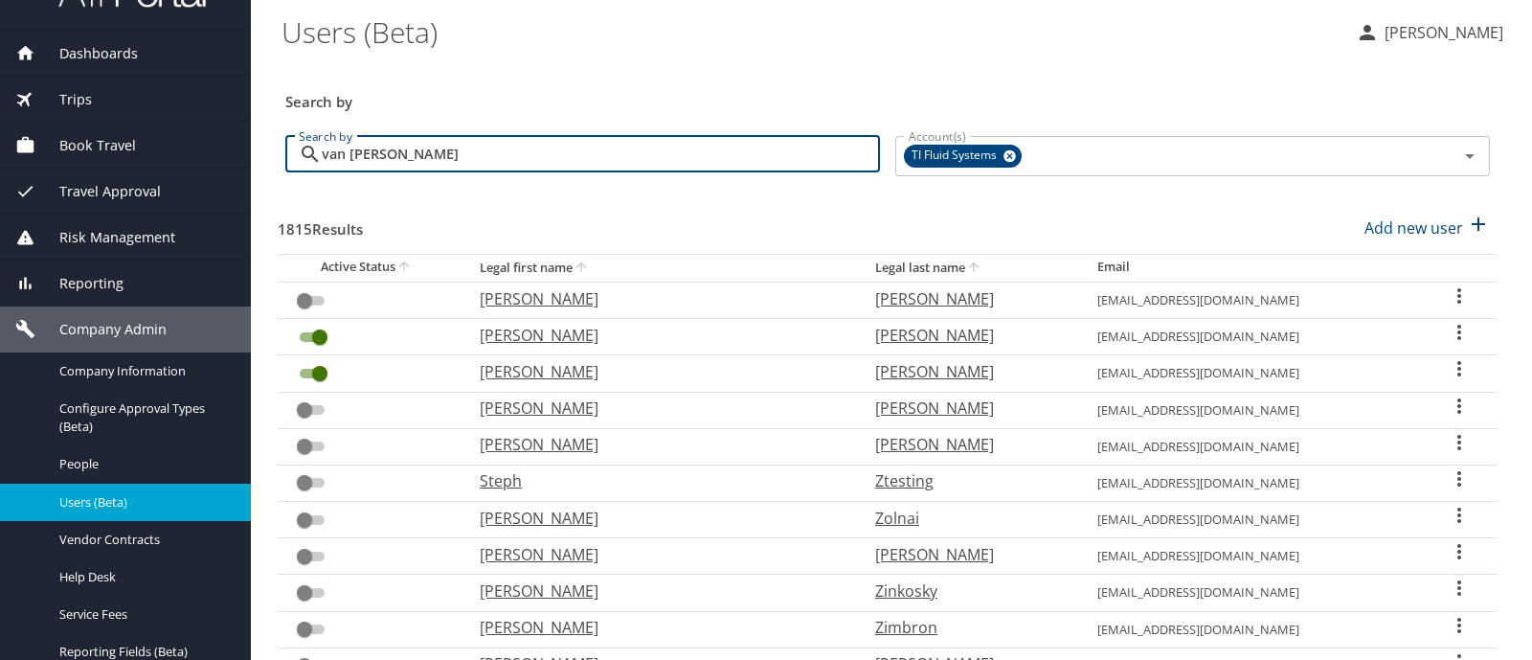
checkbox input "true"
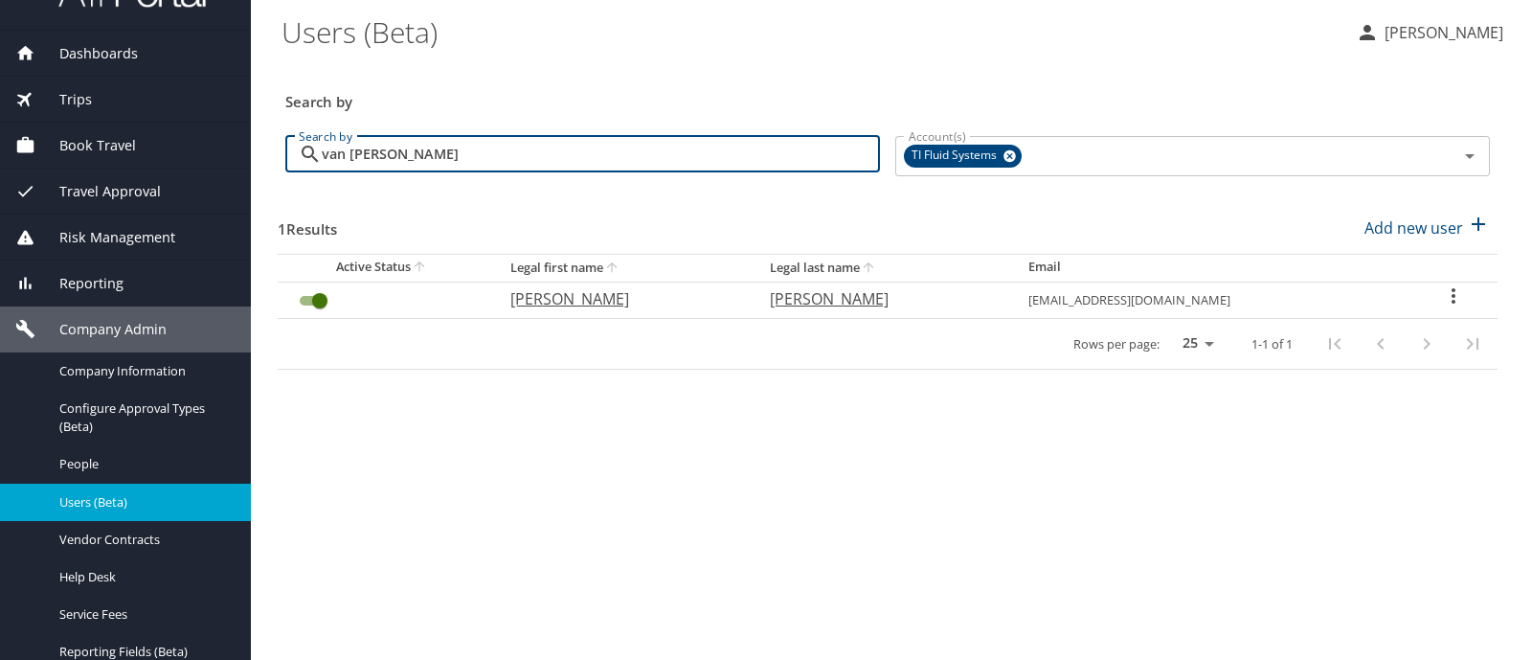
type input "van horn"
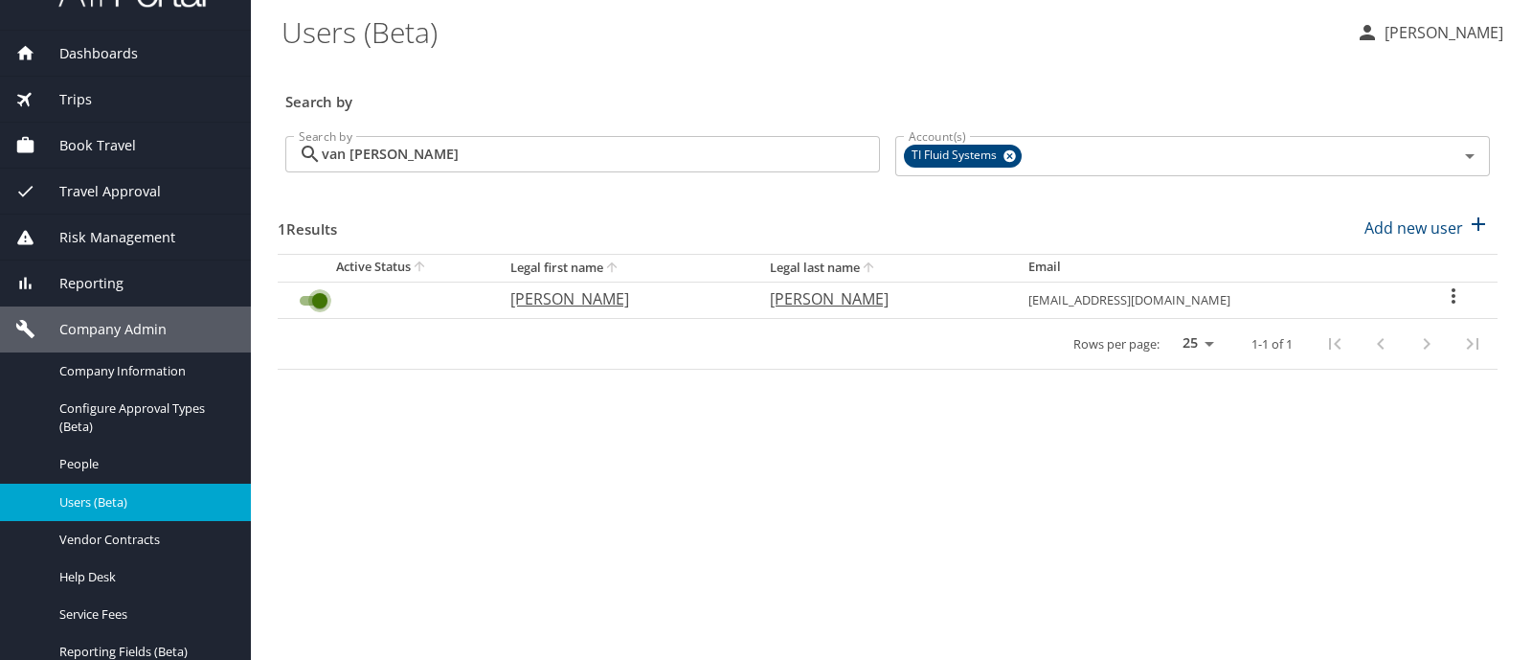
click at [305, 301] on input "User Search Table" at bounding box center [319, 300] width 69 height 23
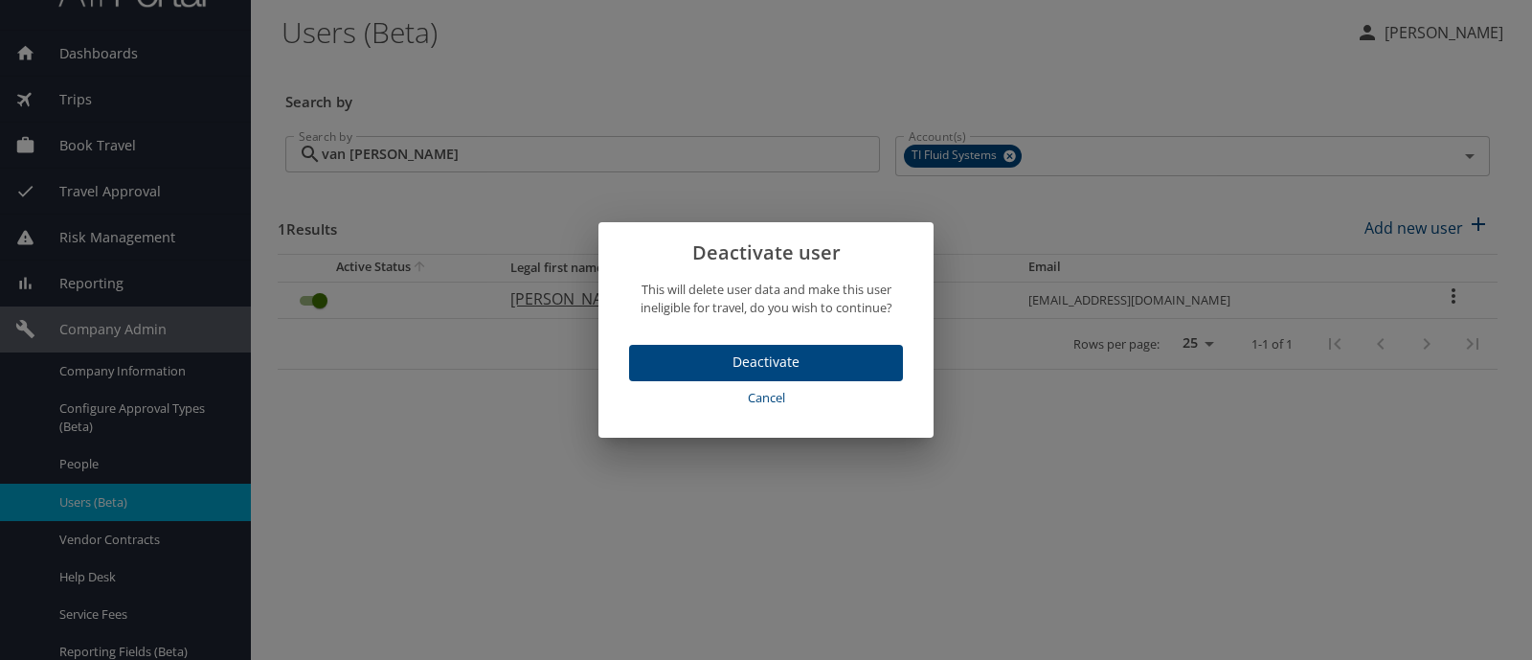
click at [656, 370] on span "Deactivate" at bounding box center [765, 362] width 243 height 24
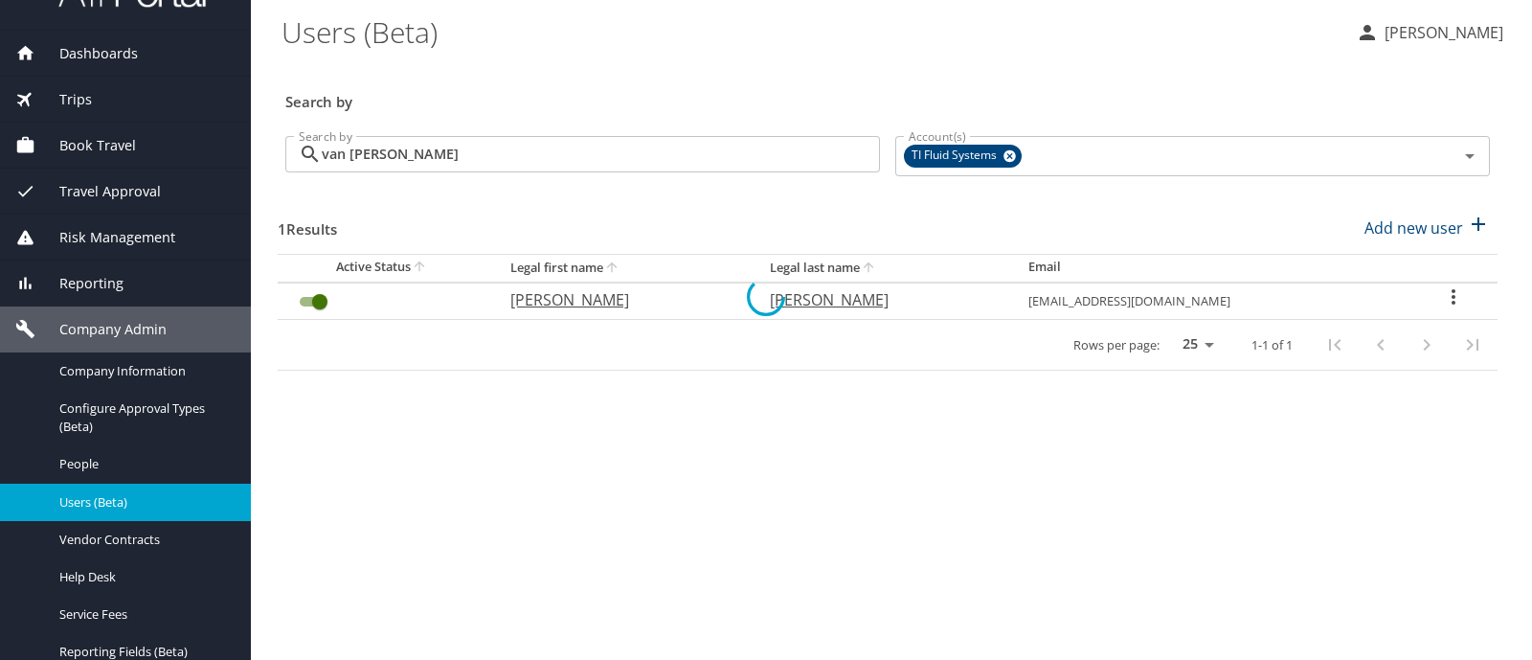
checkbox input "false"
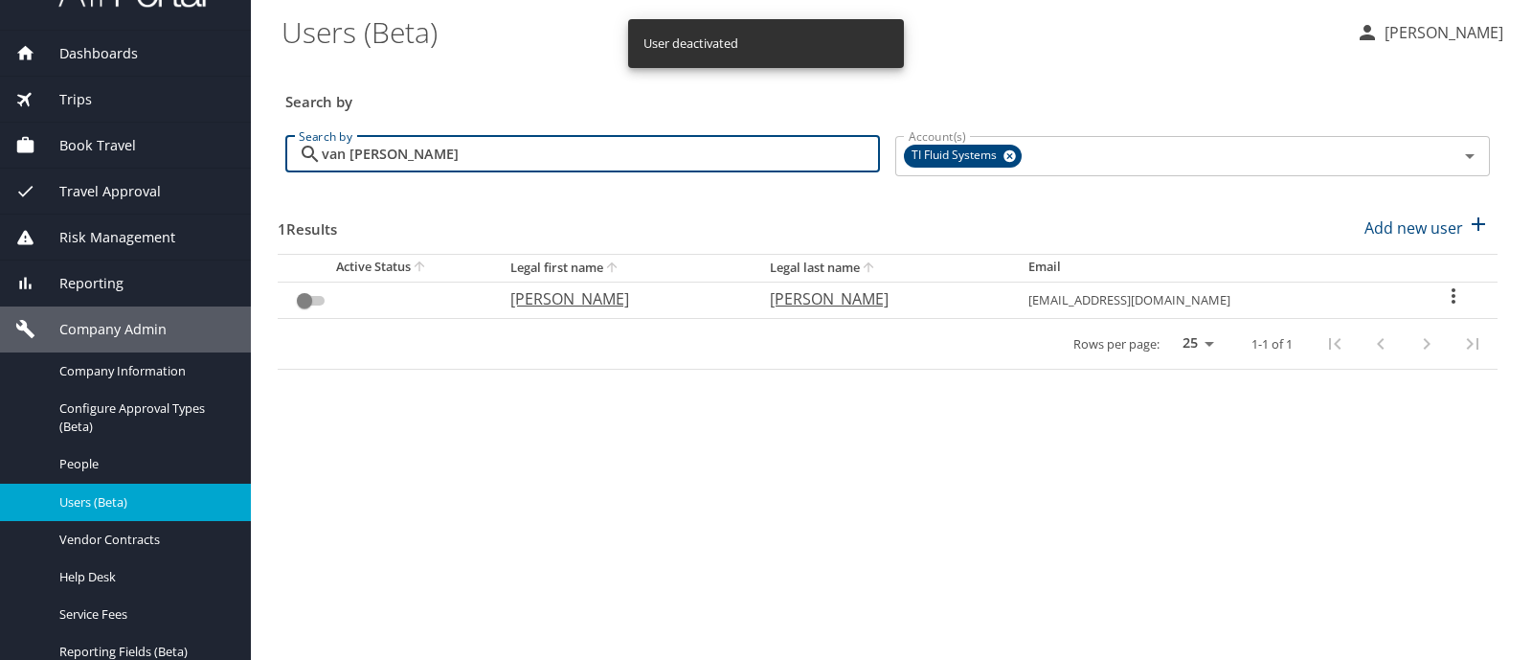
drag, startPoint x: 403, startPoint y: 164, endPoint x: 296, endPoint y: 154, distance: 107.6
click at [296, 154] on div "van horn Search by" at bounding box center [582, 154] width 594 height 36
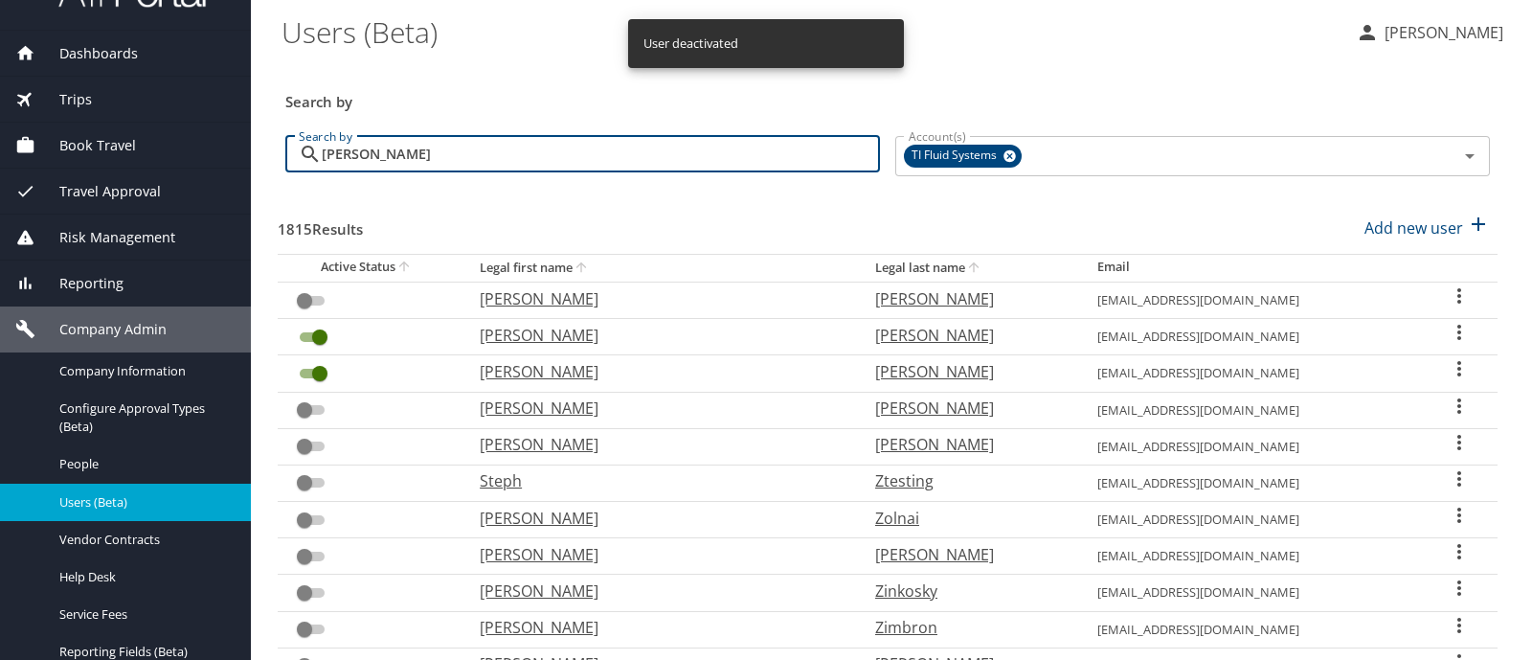
type input "ordonez"
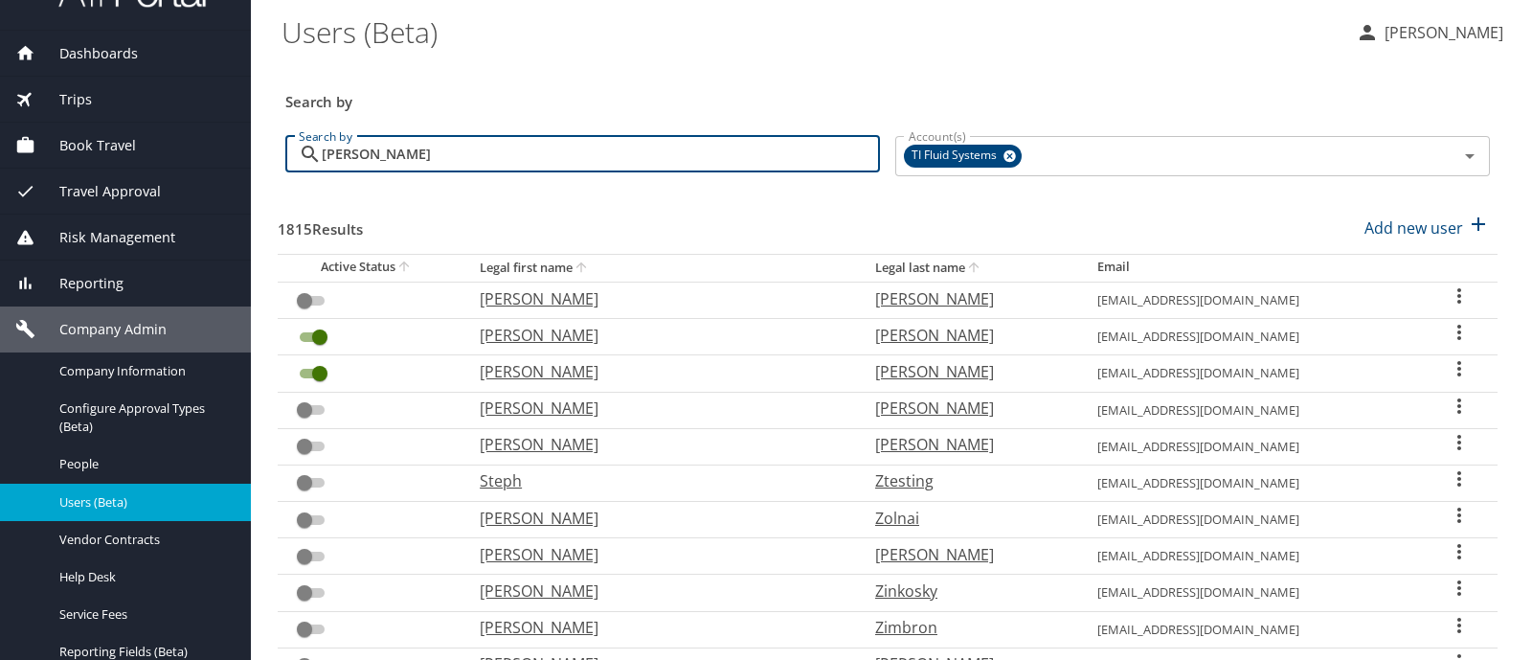
checkbox input "true"
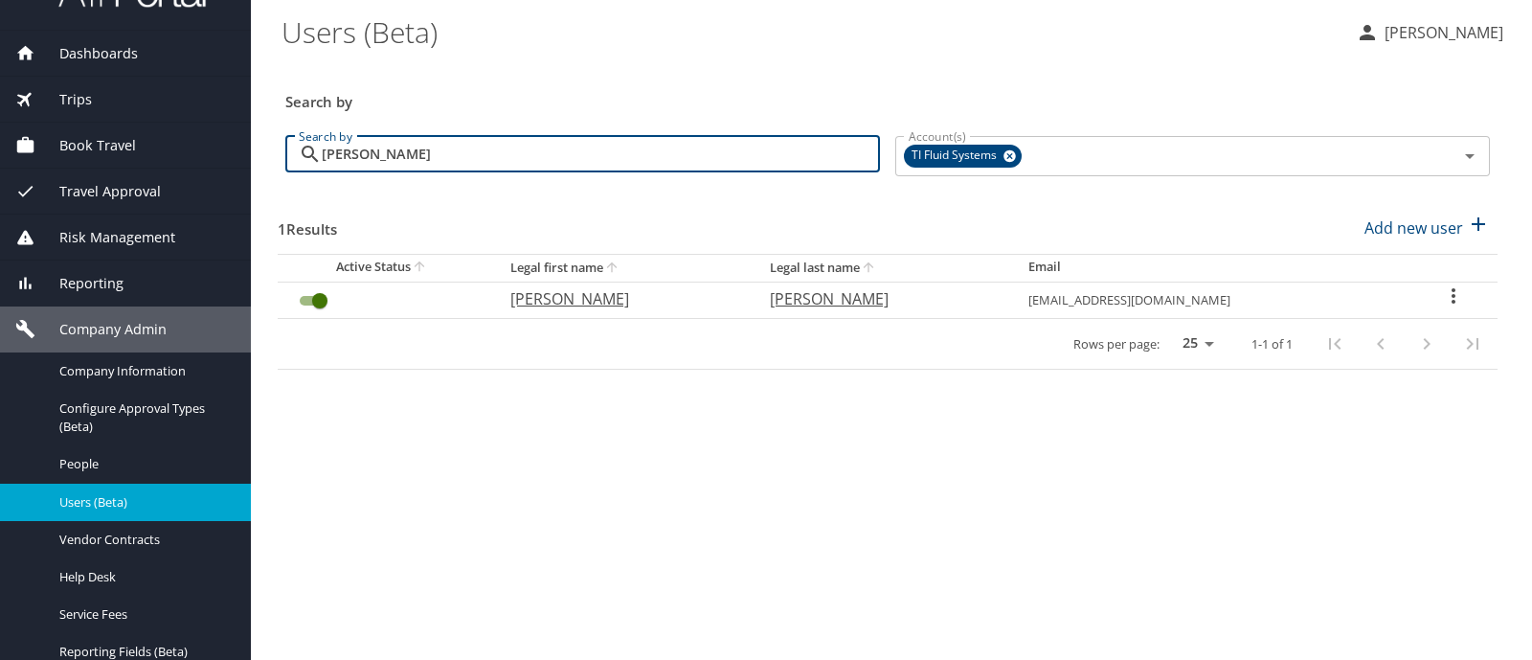
type input "ordonez"
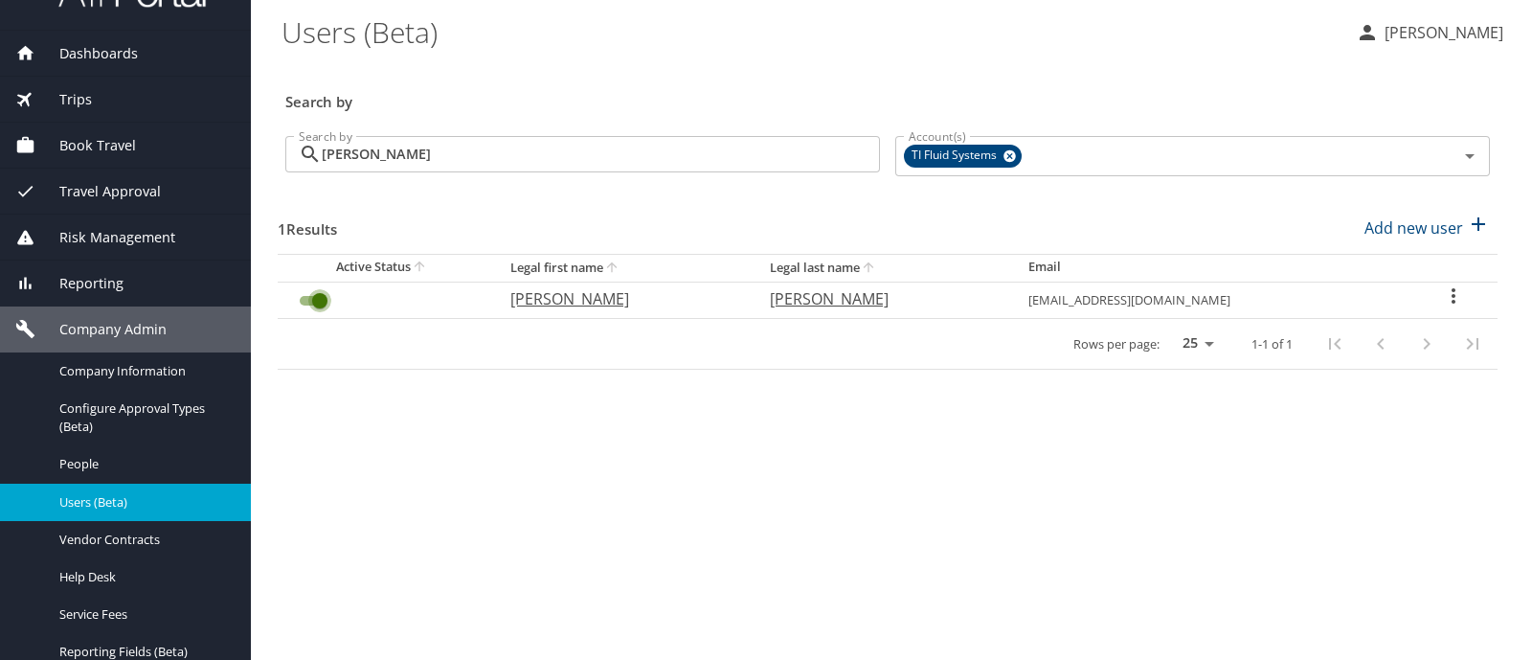
click at [303, 299] on input "User Search Table" at bounding box center [319, 300] width 69 height 23
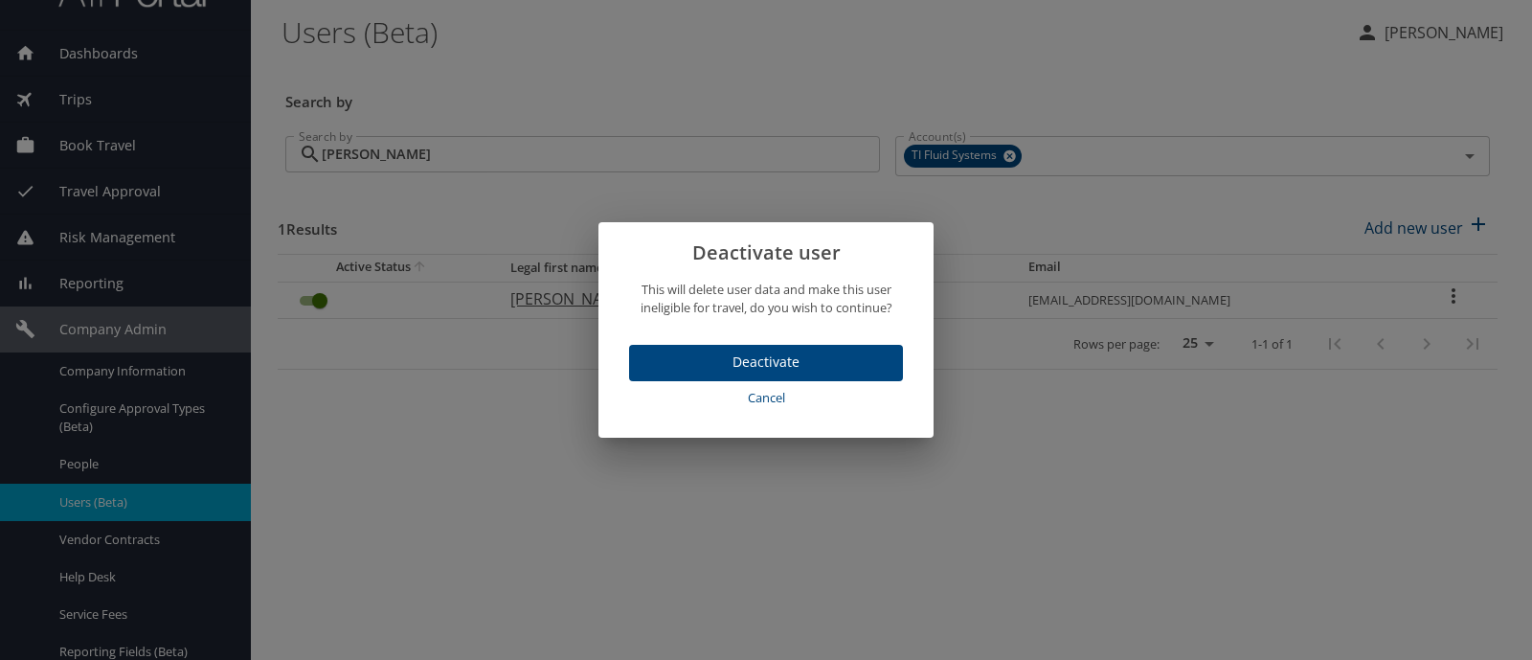
click at [654, 356] on span "Deactivate" at bounding box center [765, 362] width 243 height 24
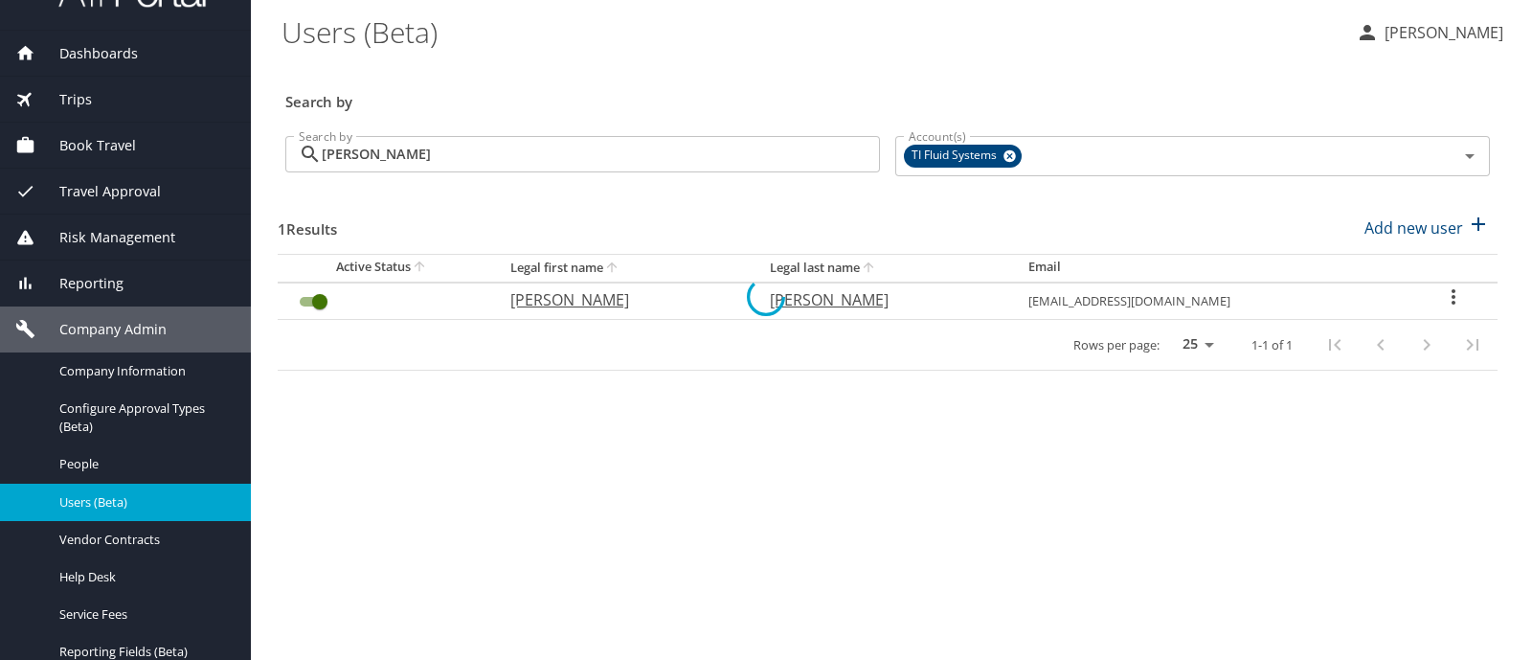
checkbox input "false"
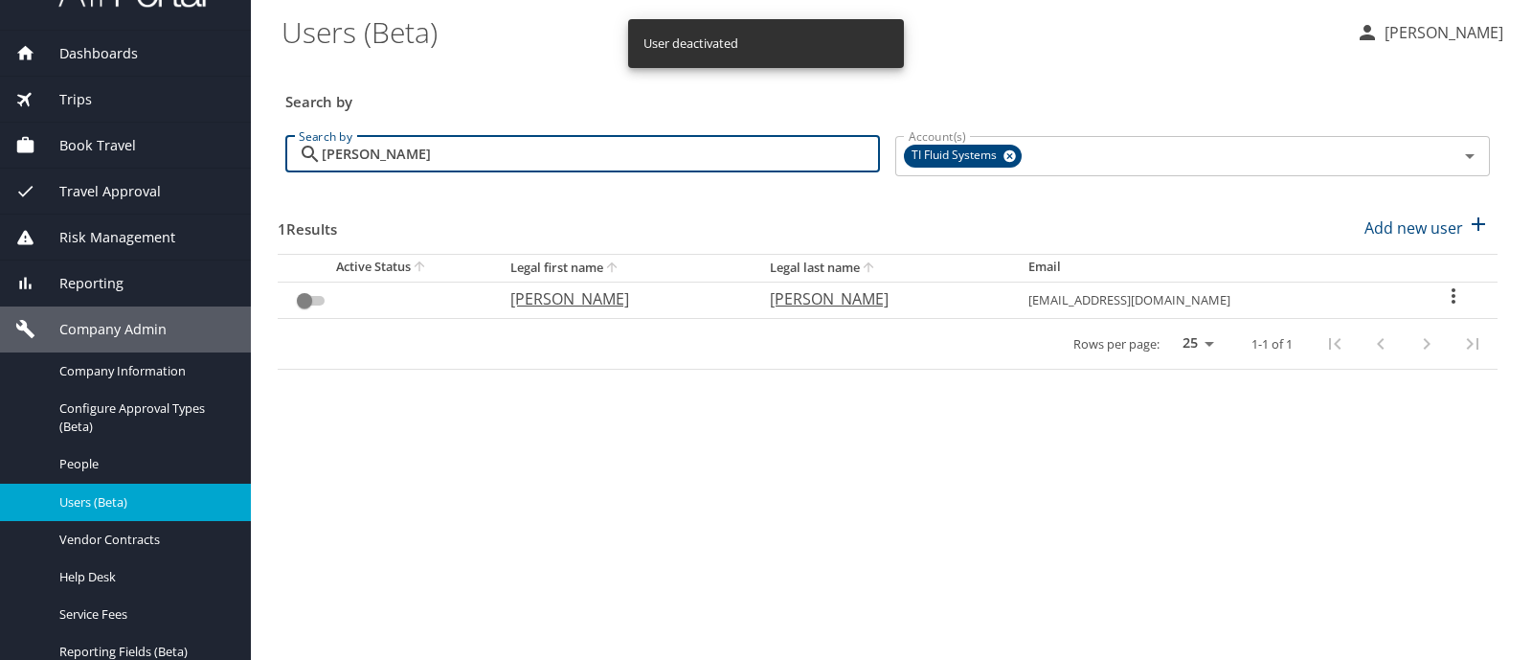
click at [361, 155] on input "ordonez" at bounding box center [601, 154] width 558 height 36
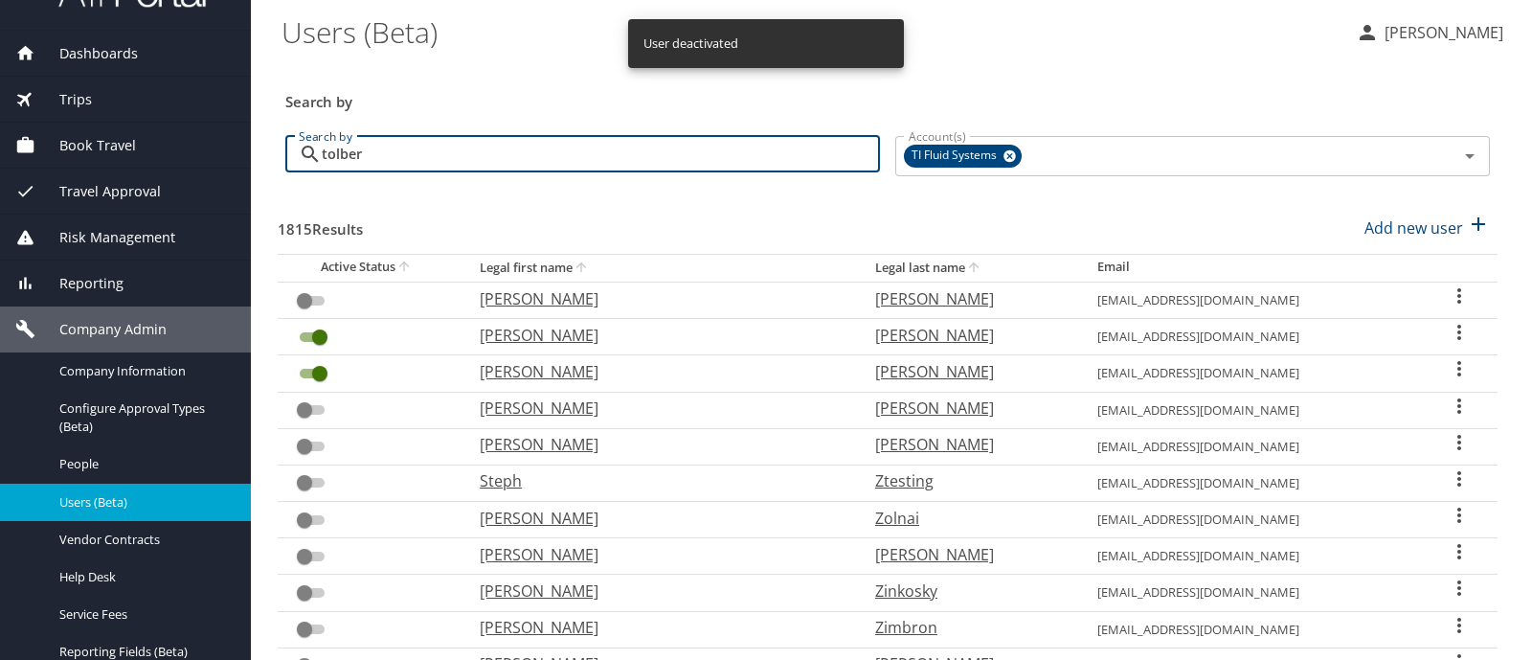
type input "tolbert"
checkbox input "true"
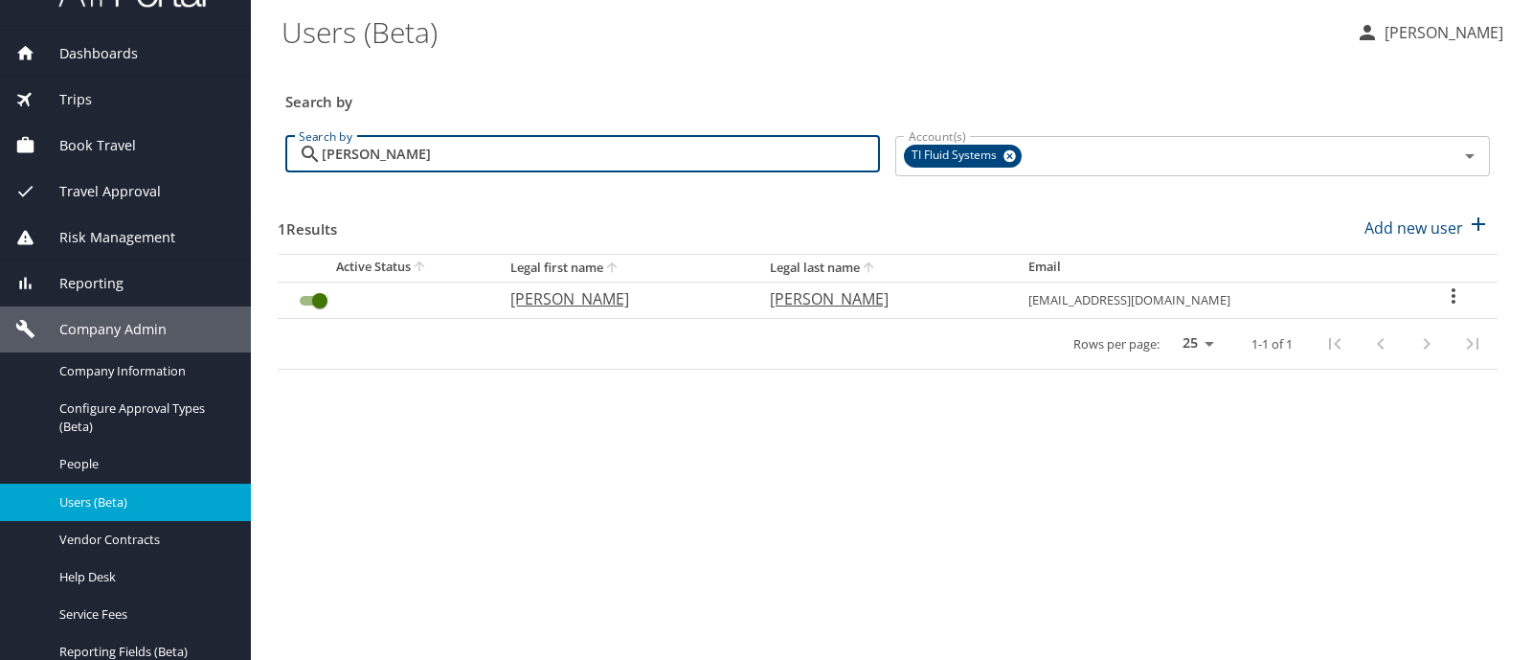
type input "tolbert"
click at [304, 299] on input "User Search Table" at bounding box center [319, 300] width 69 height 23
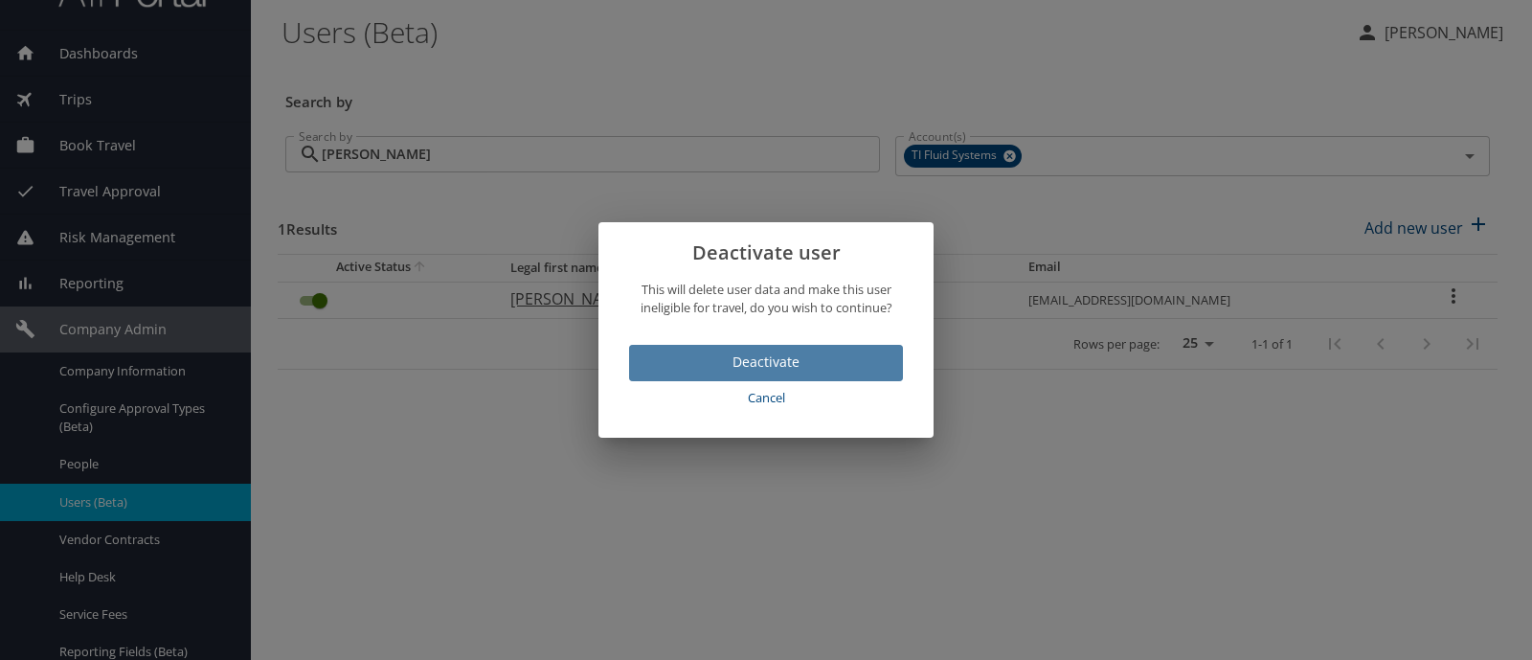
click at [675, 367] on span "Deactivate" at bounding box center [765, 362] width 243 height 24
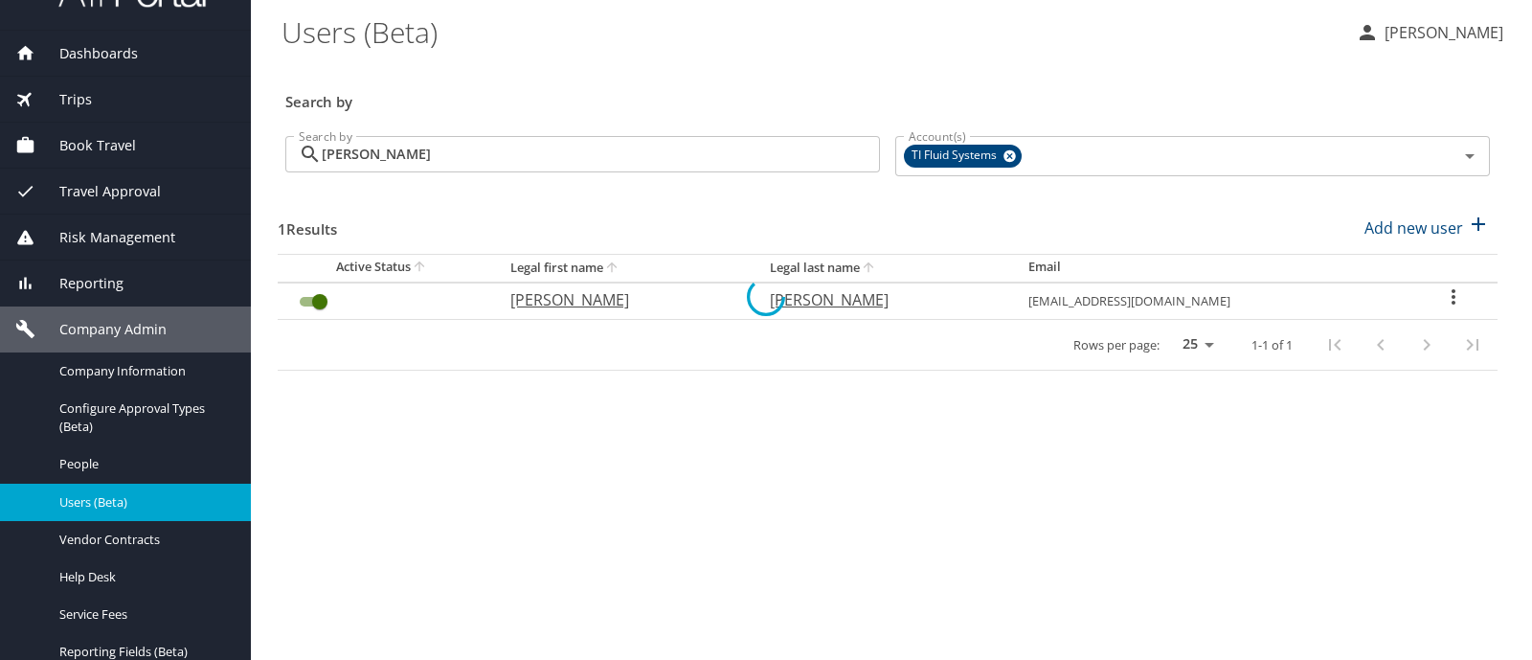
checkbox input "false"
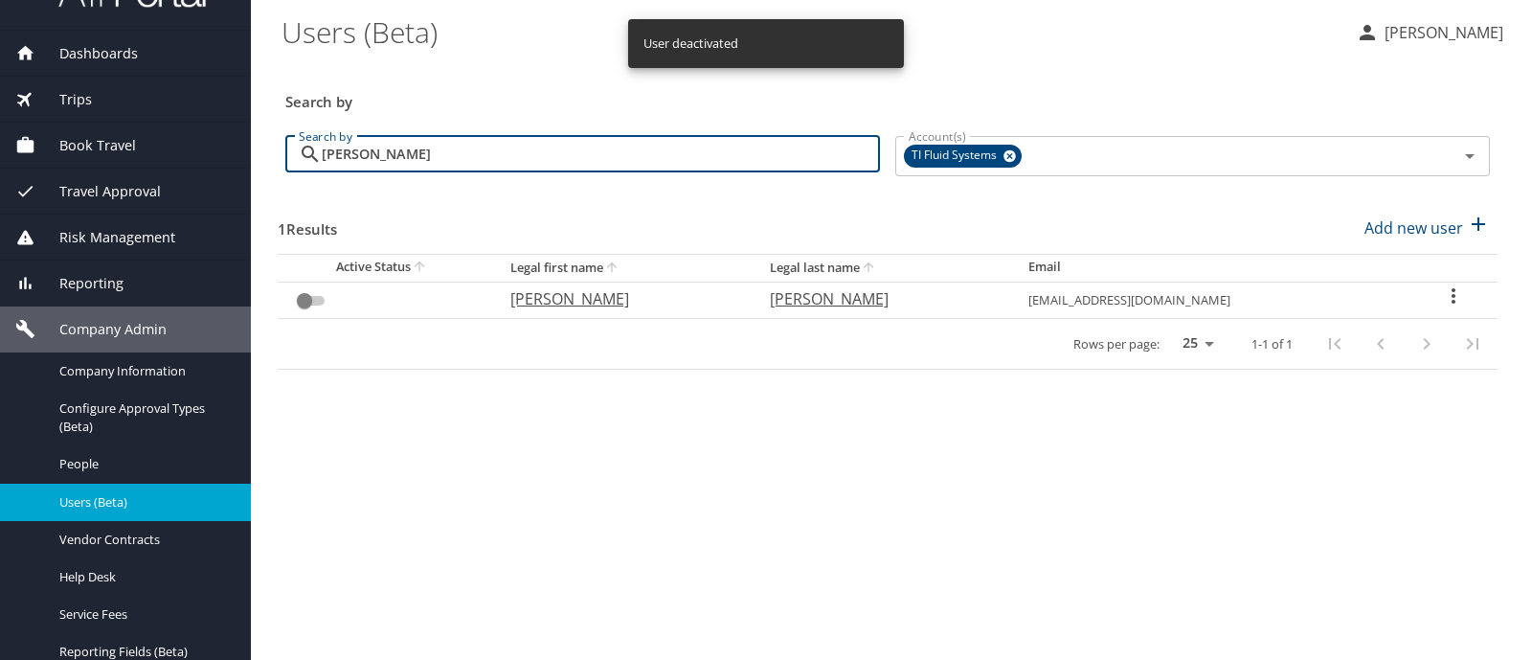
drag, startPoint x: 450, startPoint y: 152, endPoint x: 301, endPoint y: 148, distance: 149.4
click at [301, 148] on div "tolbert Search by" at bounding box center [582, 154] width 594 height 36
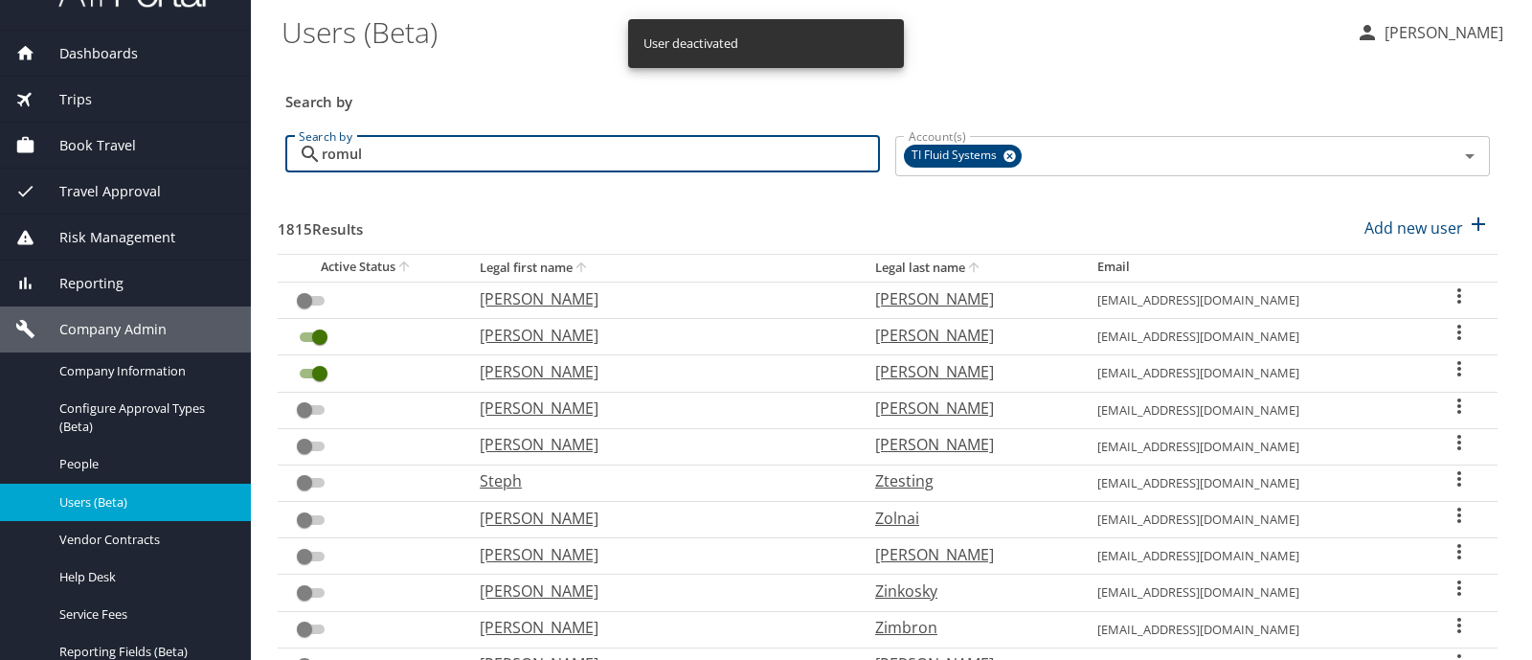
type input "romulo"
checkbox input "true"
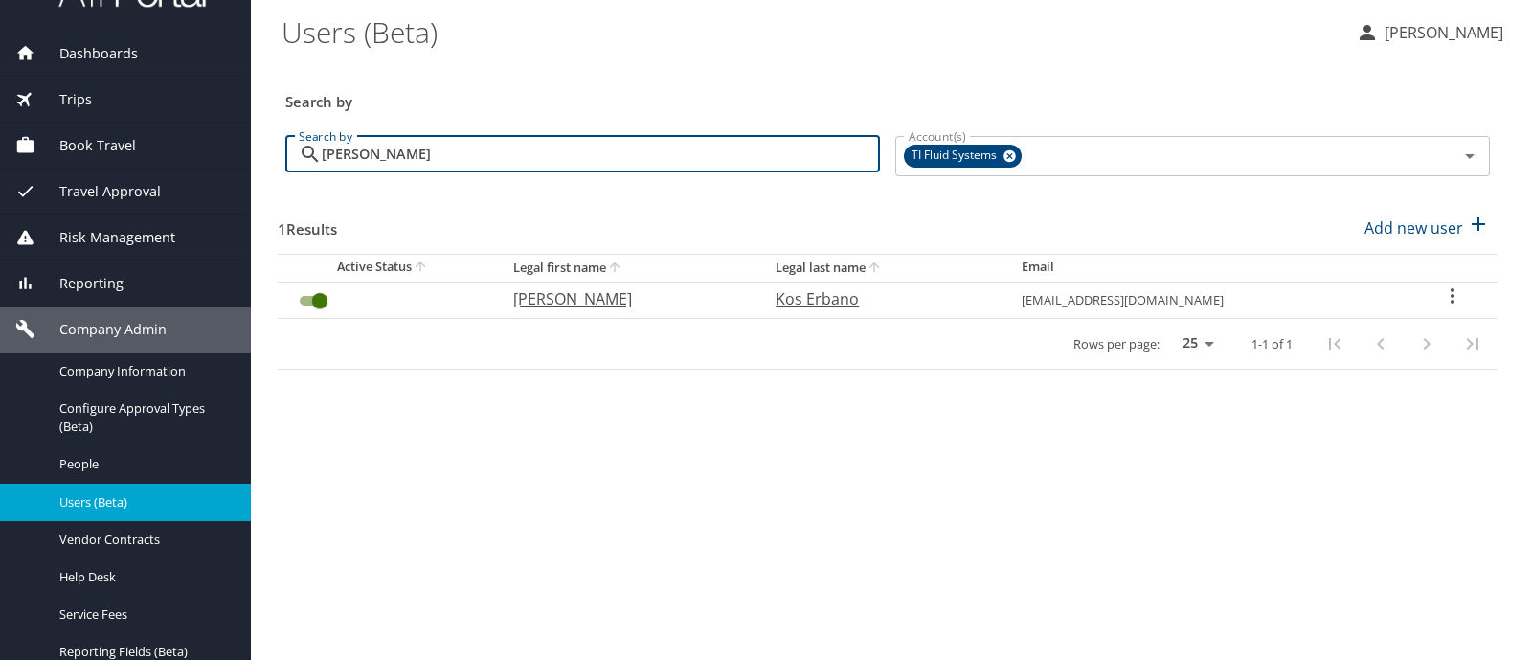
type input "romulo"
click at [305, 299] on input "User Search Table" at bounding box center [319, 300] width 69 height 23
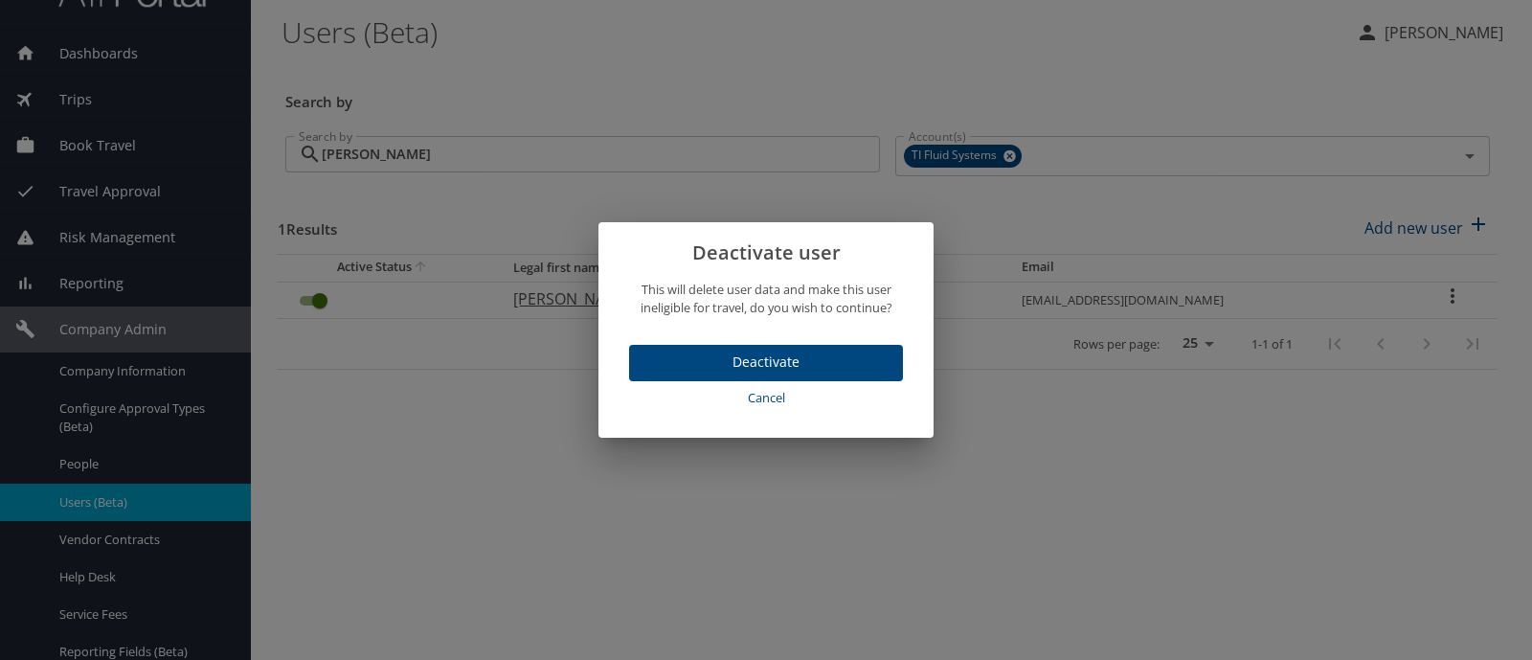
click at [669, 364] on span "Deactivate" at bounding box center [765, 362] width 243 height 24
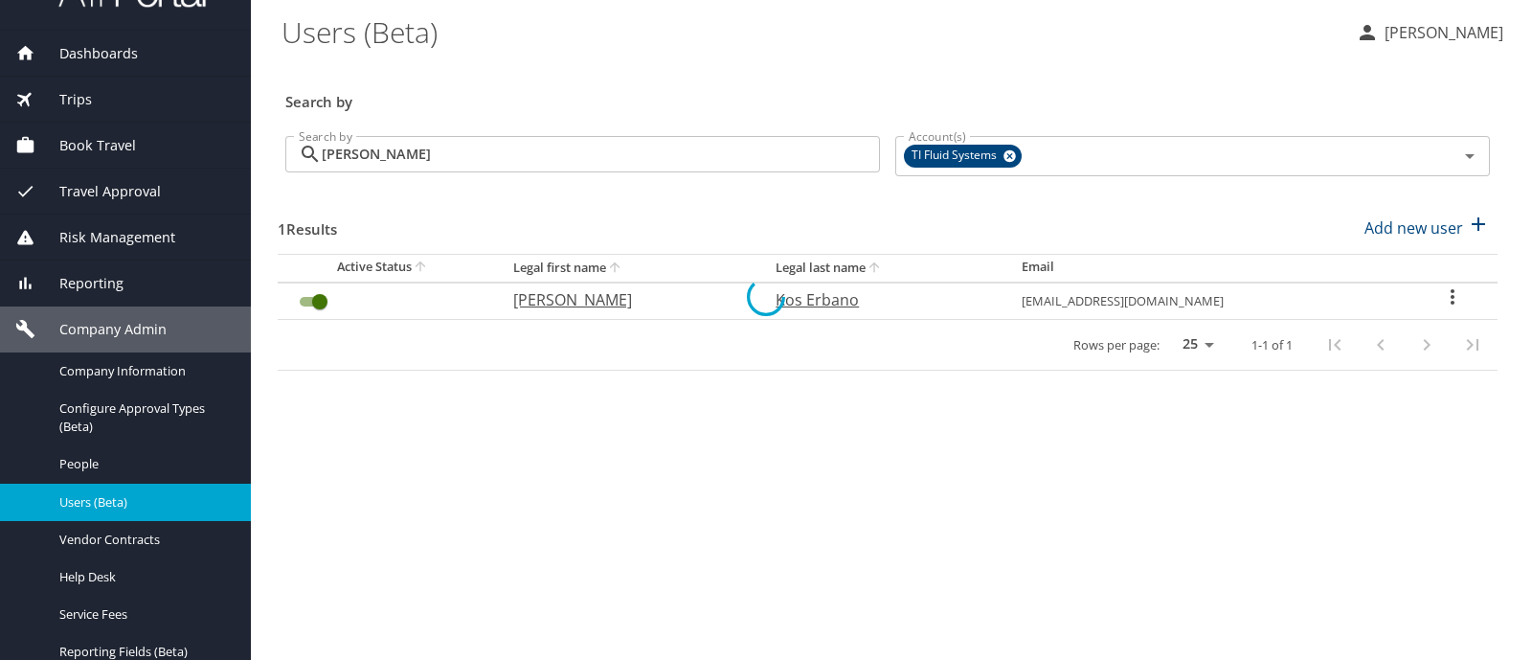
checkbox input "false"
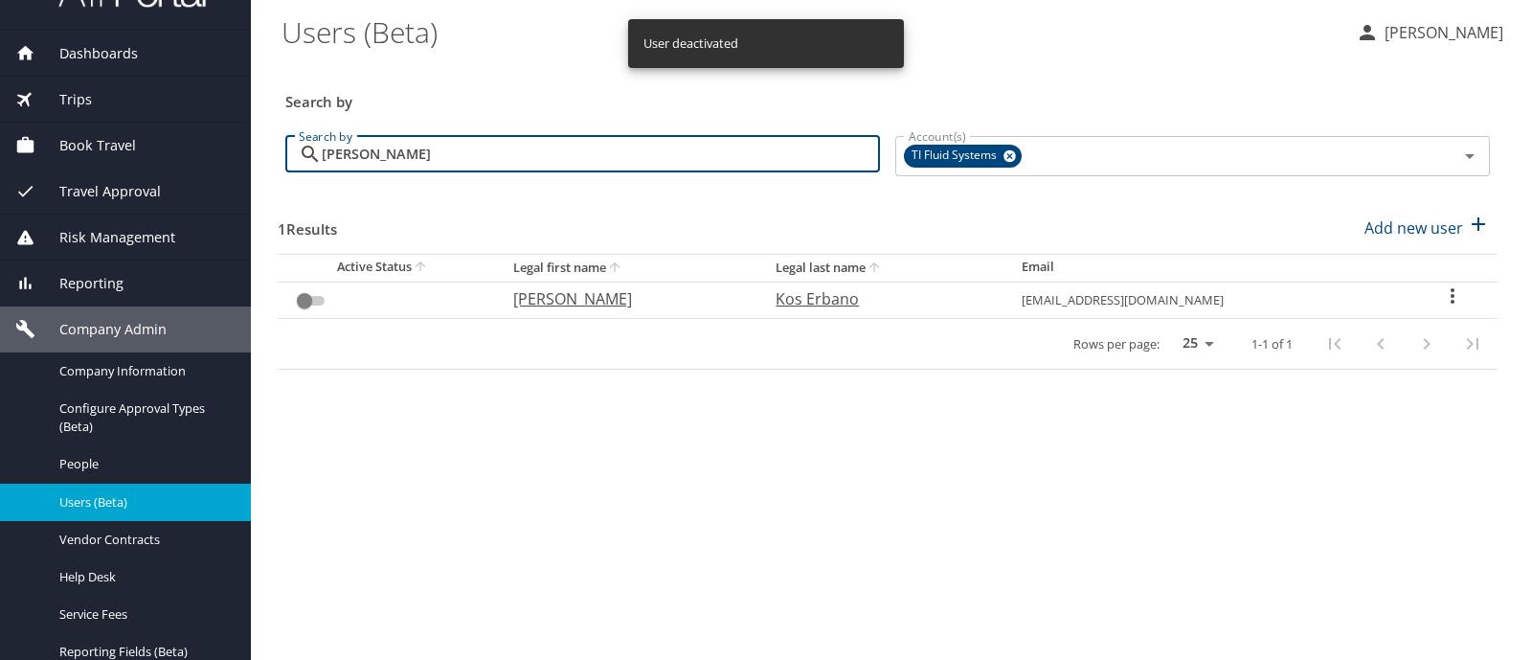
drag, startPoint x: 340, startPoint y: 148, endPoint x: 290, endPoint y: 143, distance: 50.1
click at [290, 143] on div "romulo Search by" at bounding box center [582, 154] width 594 height 36
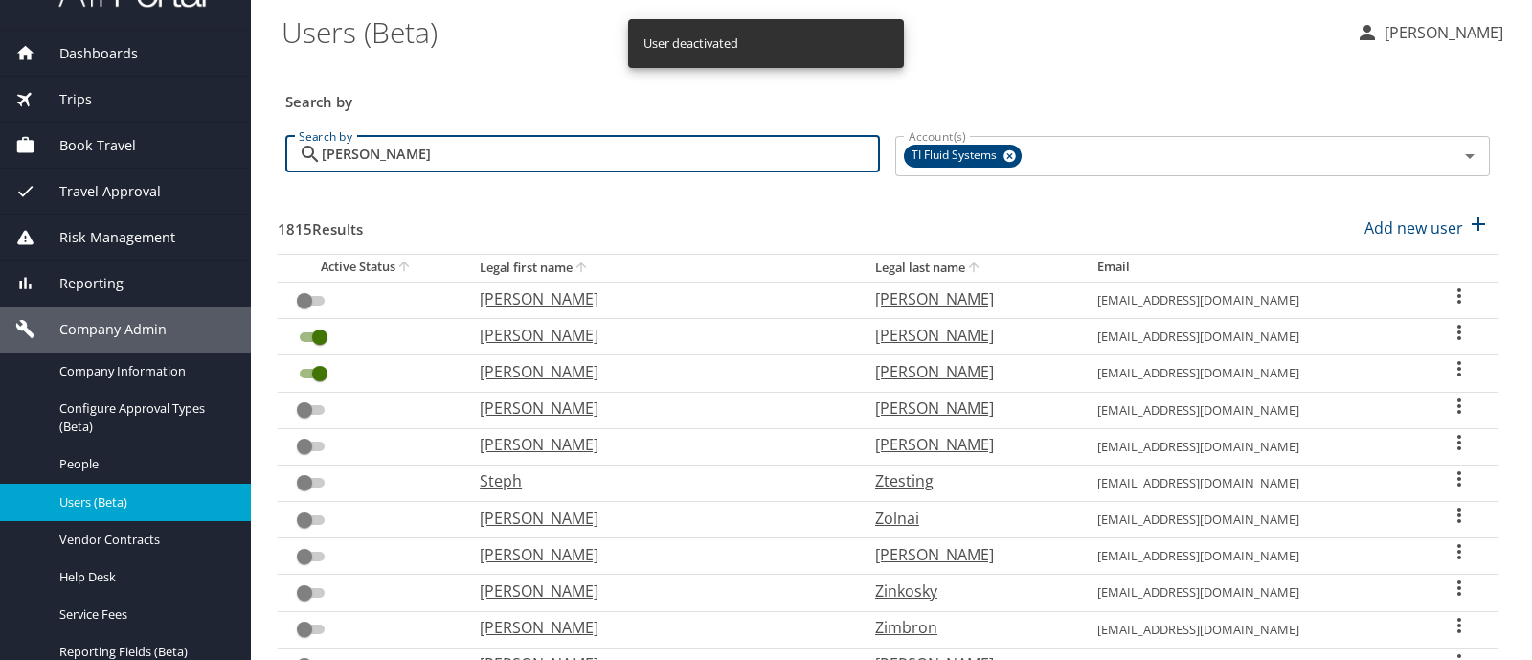
type input "harrell"
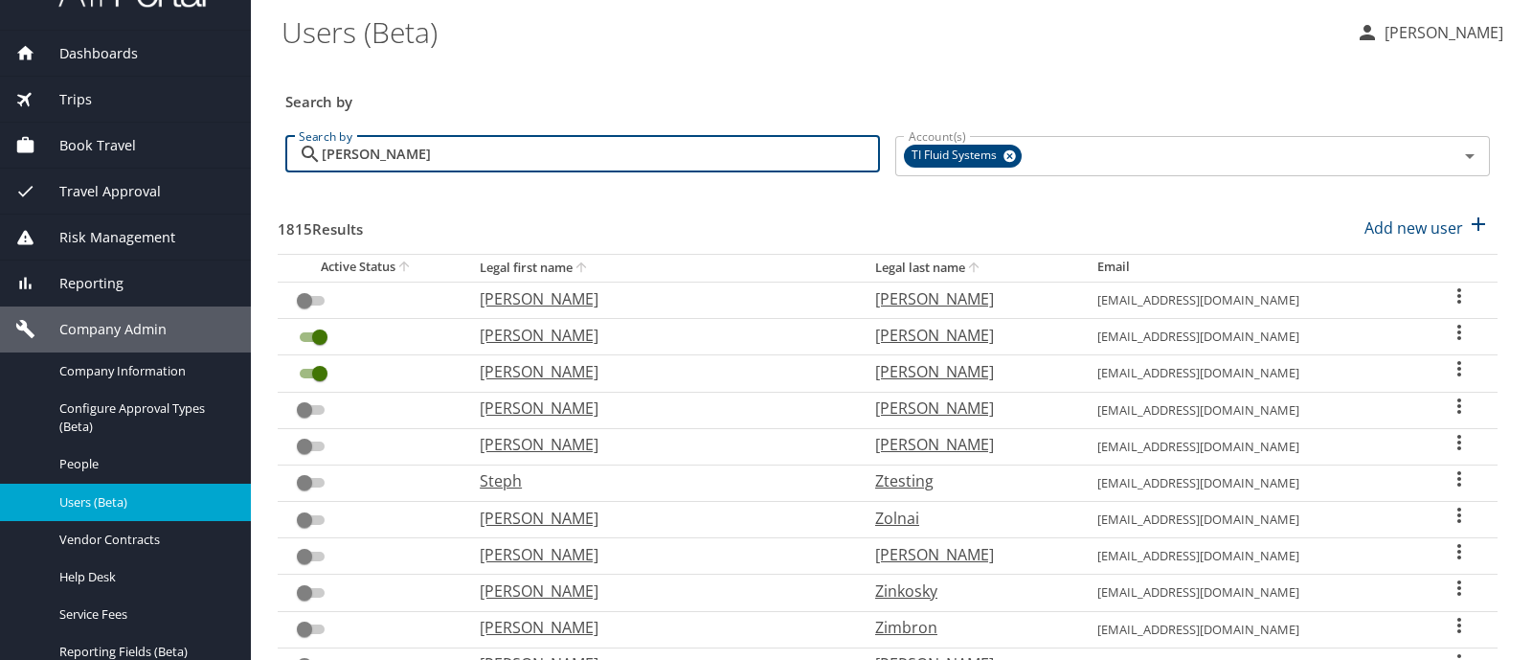
checkbox input "true"
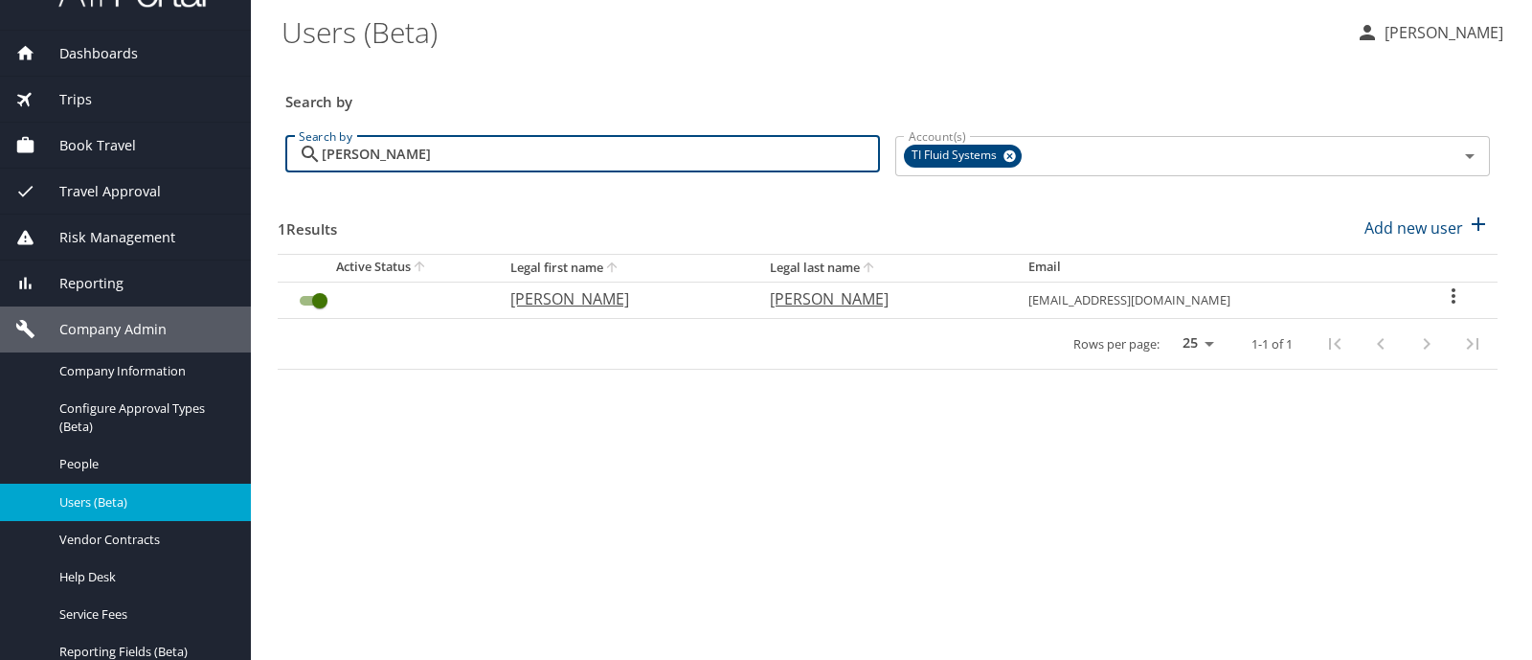
type input "harrell"
click at [303, 298] on input "User Search Table" at bounding box center [319, 300] width 69 height 23
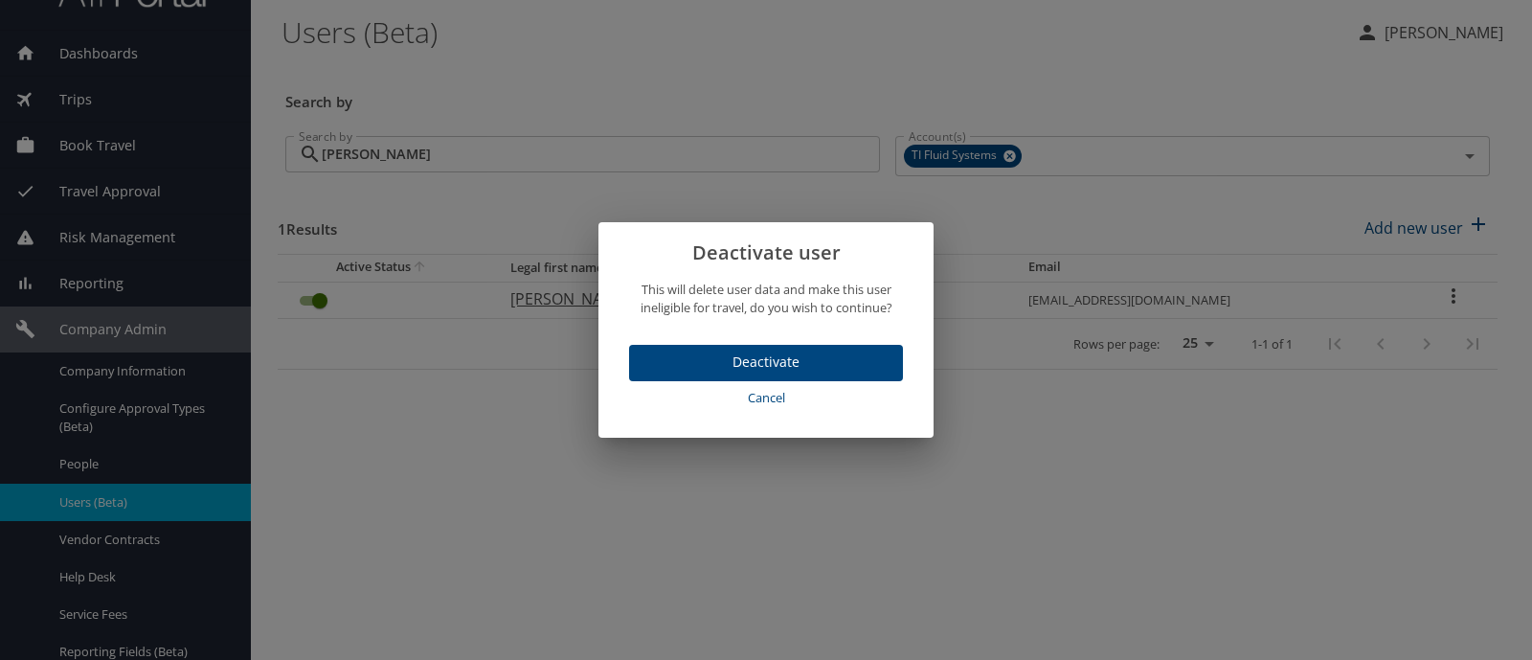
click at [648, 366] on span "Deactivate" at bounding box center [765, 362] width 243 height 24
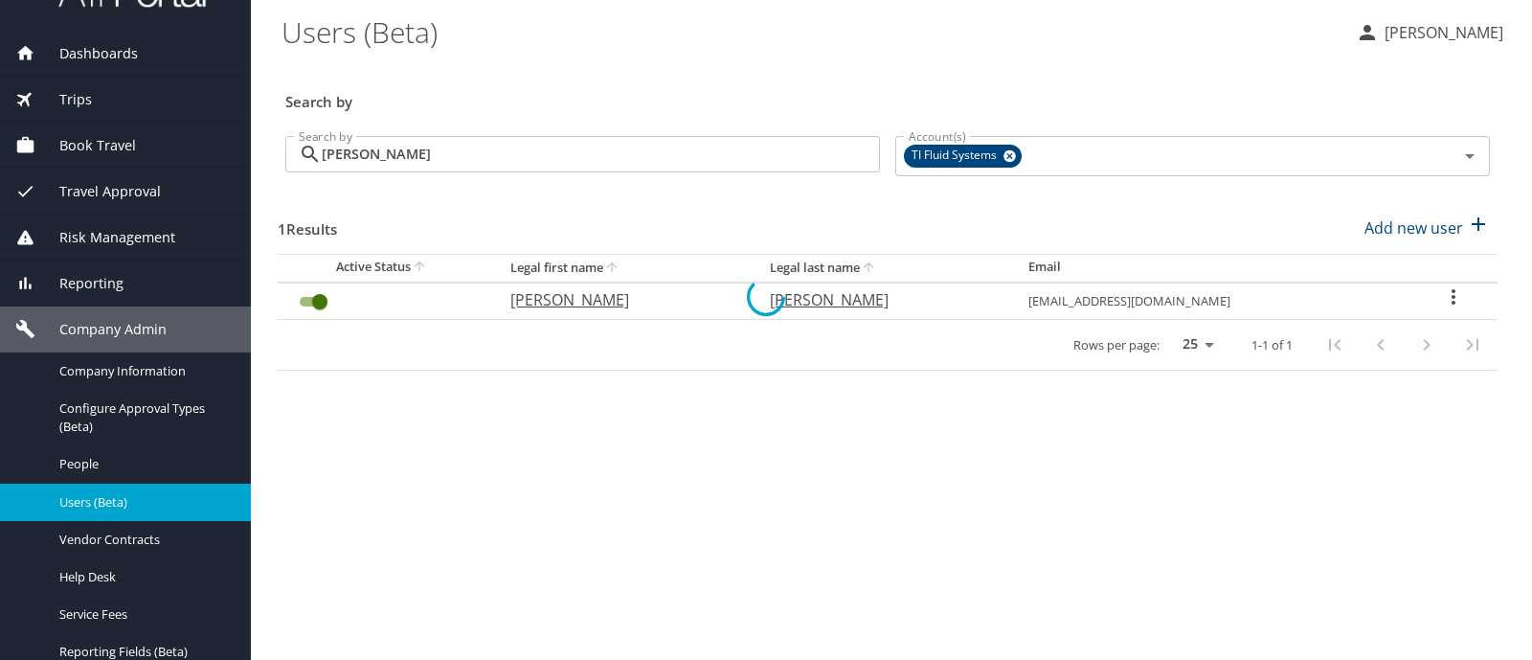
checkbox input "false"
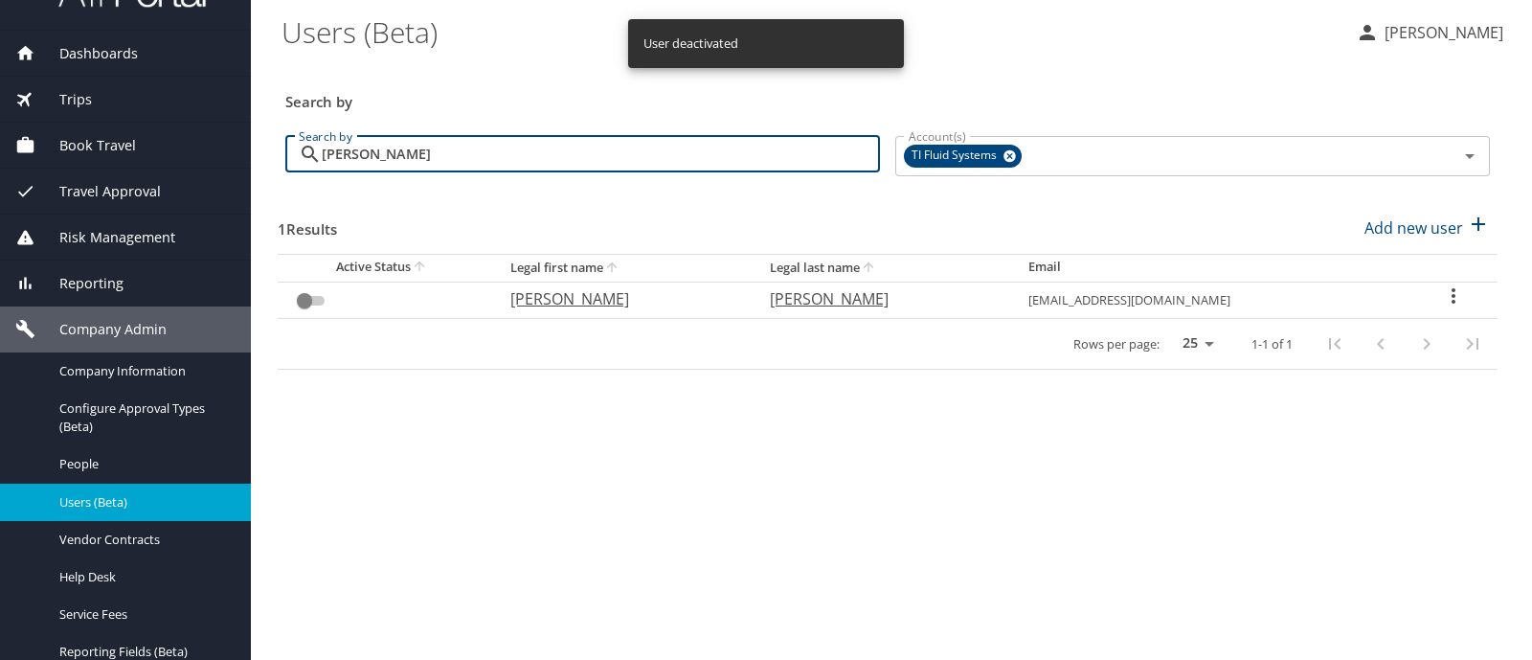
drag, startPoint x: 403, startPoint y: 154, endPoint x: 288, endPoint y: 156, distance: 114.9
click at [288, 156] on div "harrell Search by" at bounding box center [582, 154] width 594 height 36
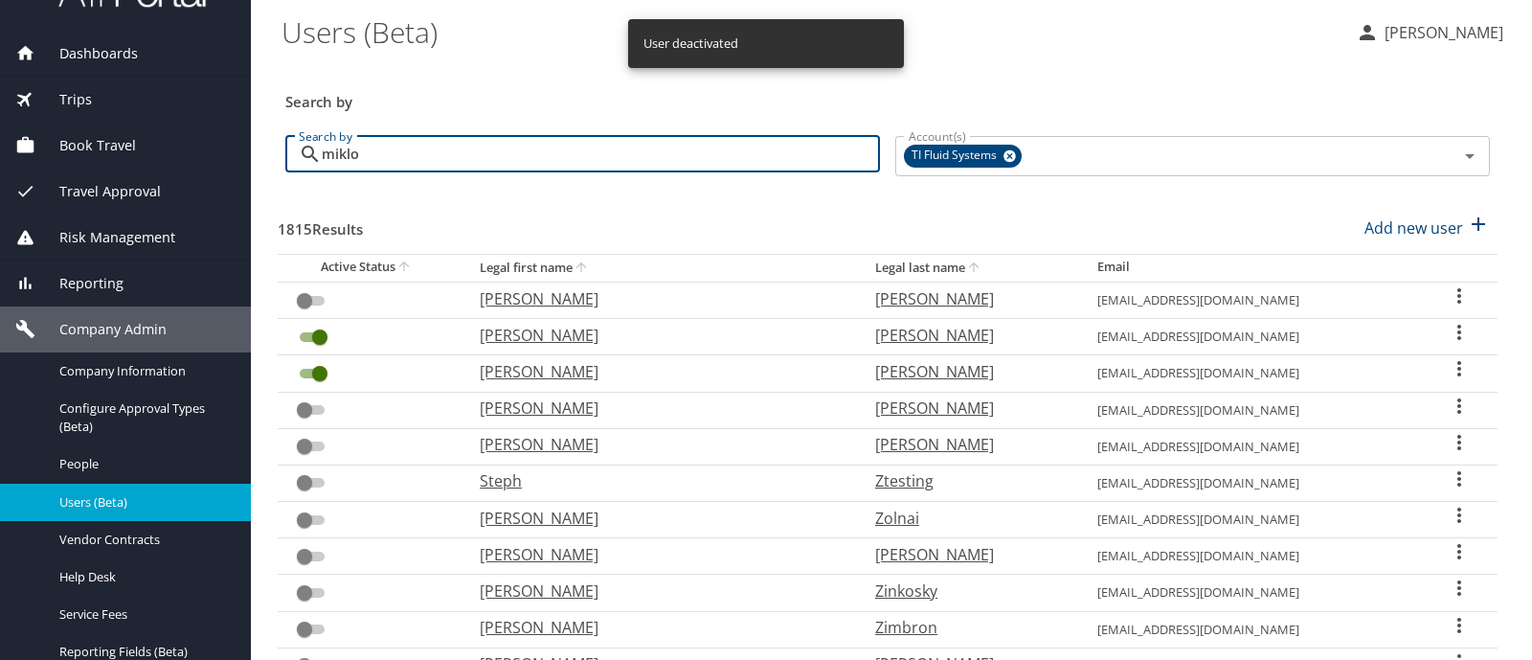
type input "mikloi"
checkbox input "true"
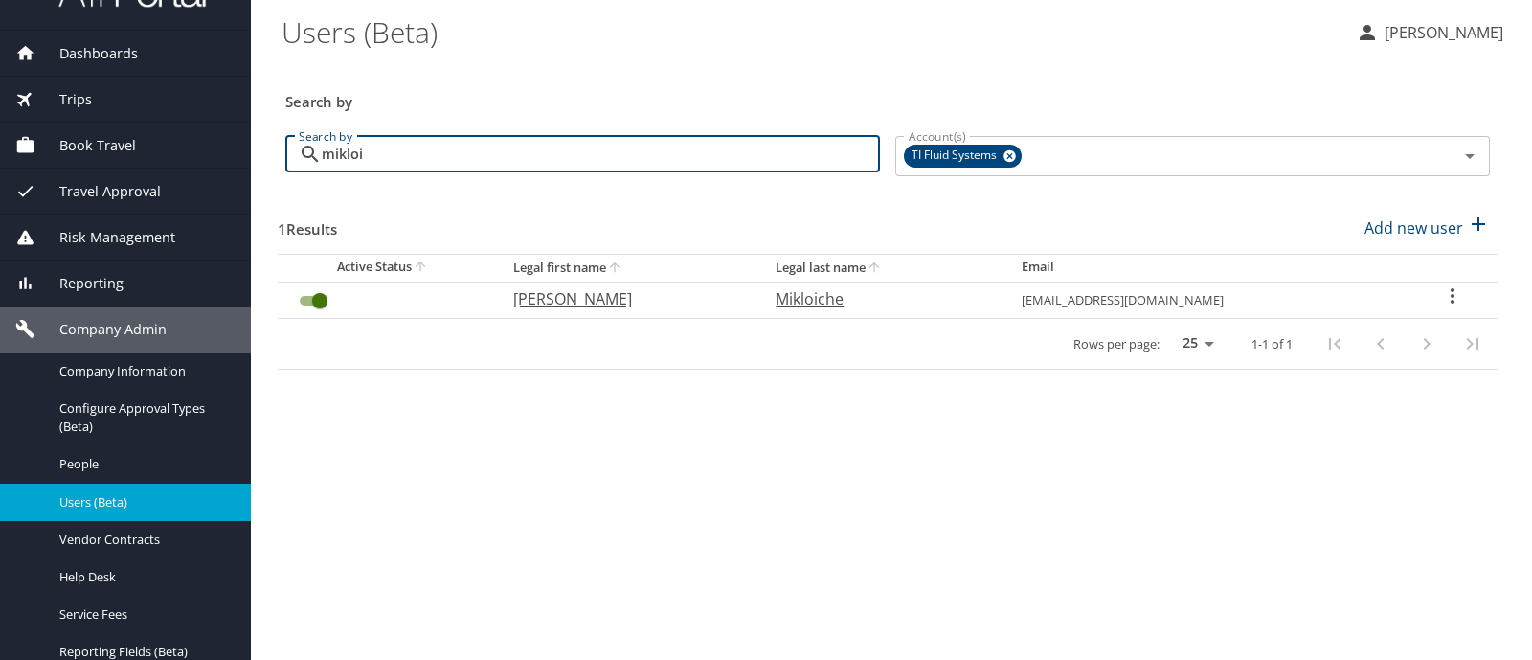
type input "mikloi"
click at [306, 300] on input "User Search Table" at bounding box center [319, 300] width 69 height 23
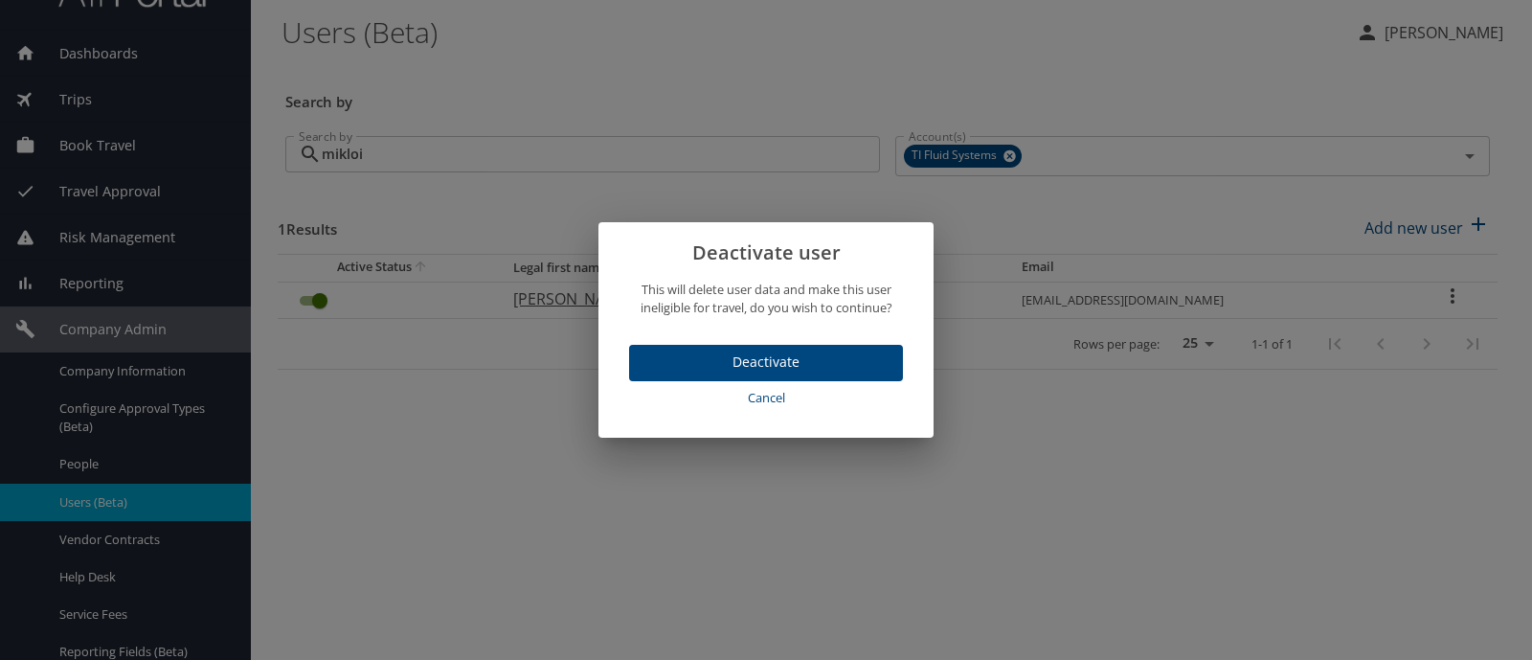
click at [725, 355] on span "Deactivate" at bounding box center [765, 362] width 243 height 24
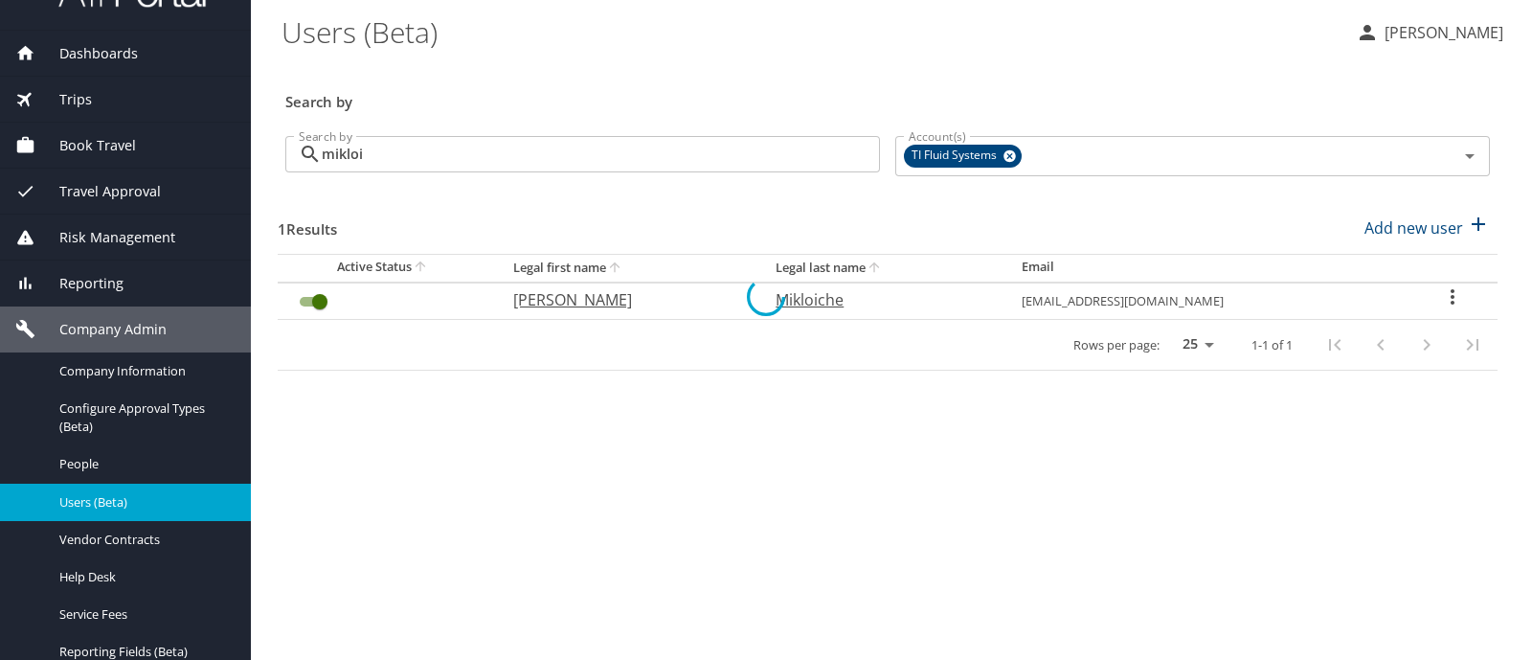
checkbox input "false"
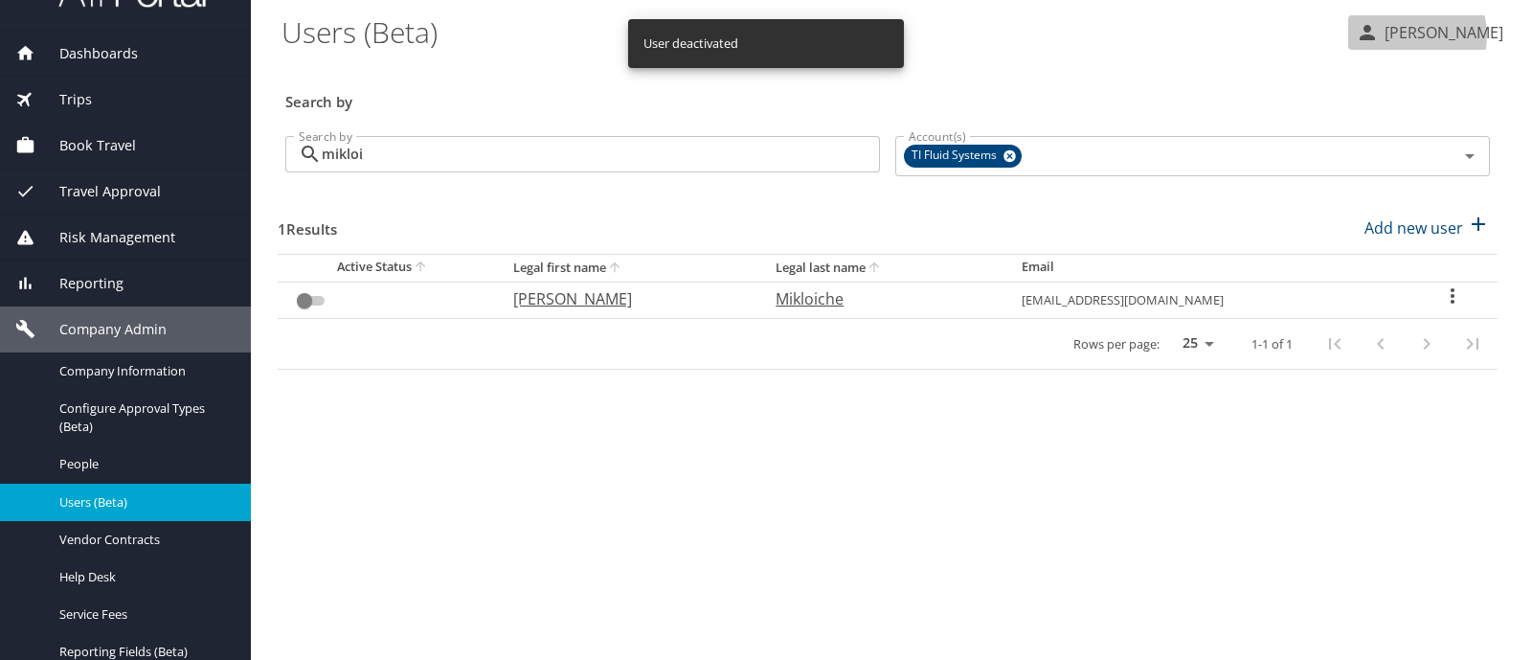
click at [1433, 34] on p "Penny Chant" at bounding box center [1441, 32] width 124 height 23
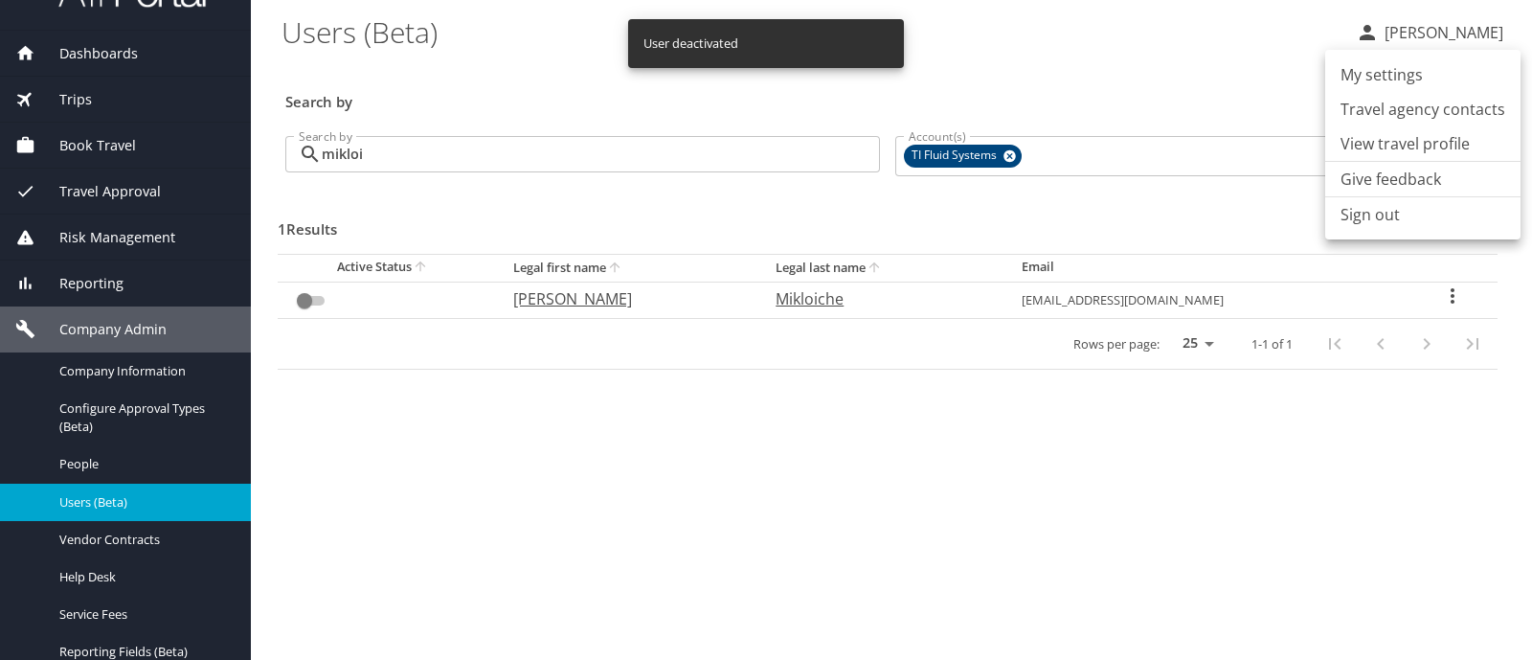
click at [1350, 217] on li "Sign out" at bounding box center [1422, 214] width 195 height 34
